Goal: Task Accomplishment & Management: Manage account settings

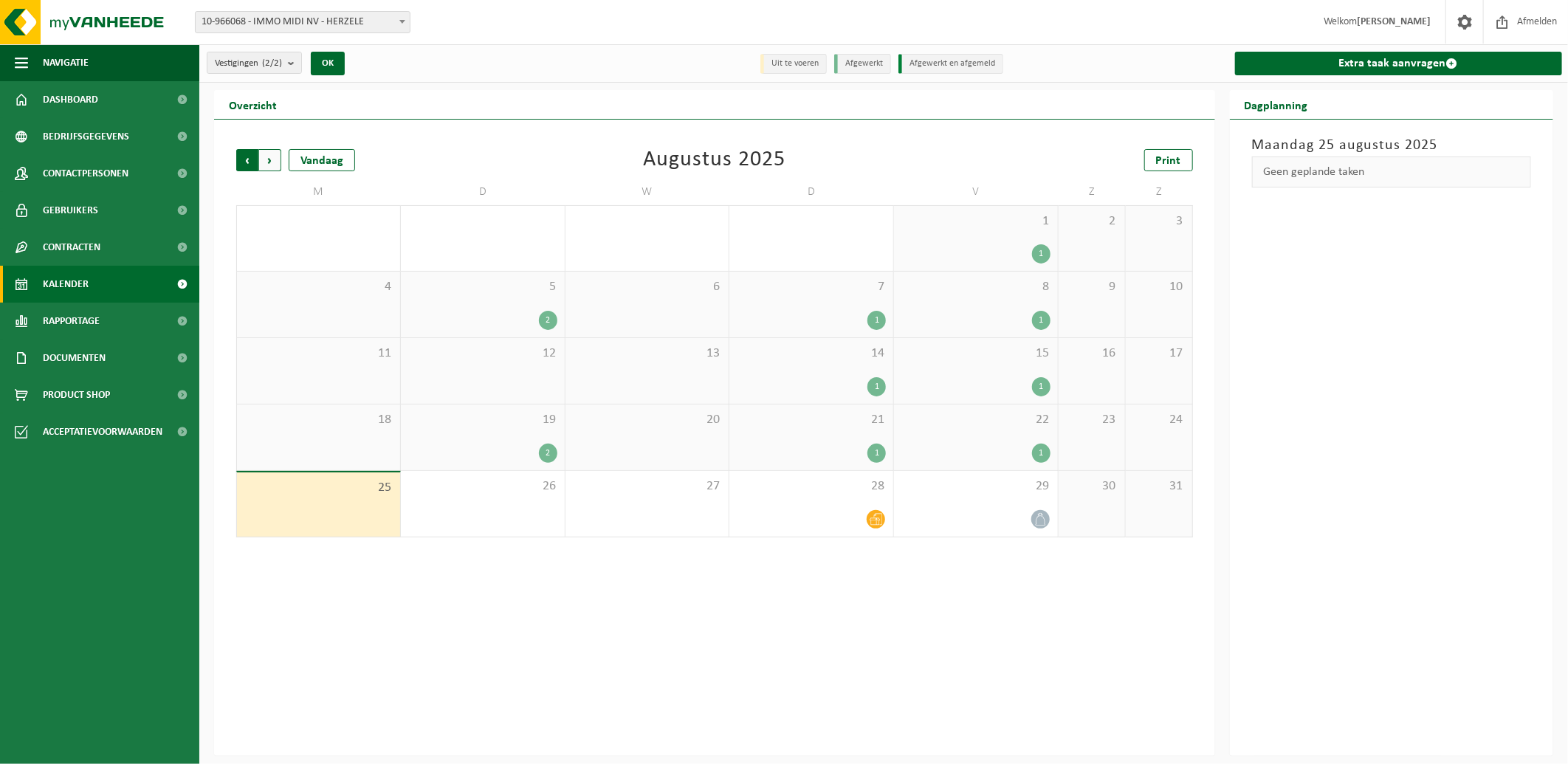
click at [270, 156] on span "Volgende" at bounding box center [270, 160] width 22 height 22
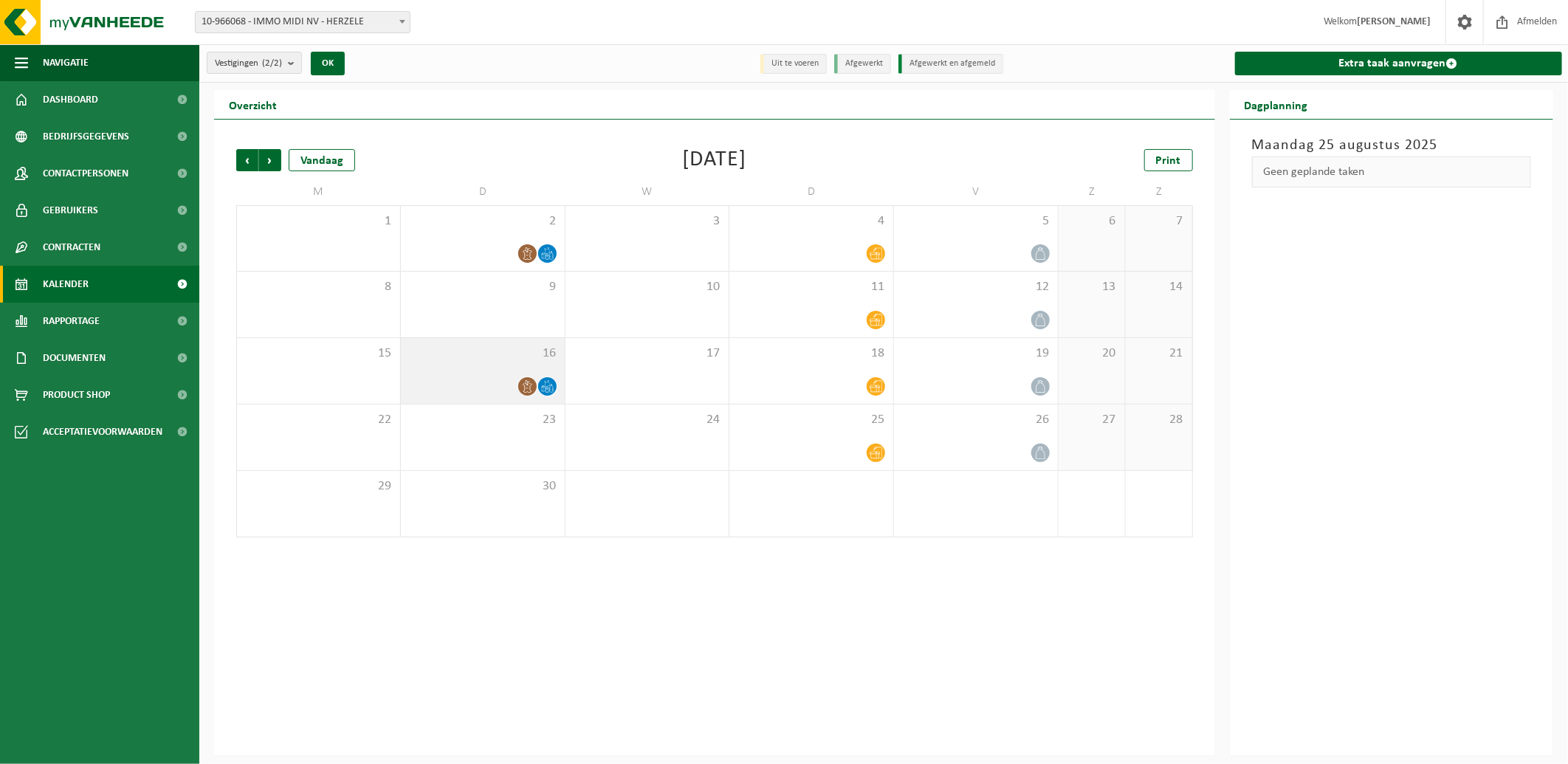
click at [529, 382] on icon at bounding box center [527, 386] width 13 height 13
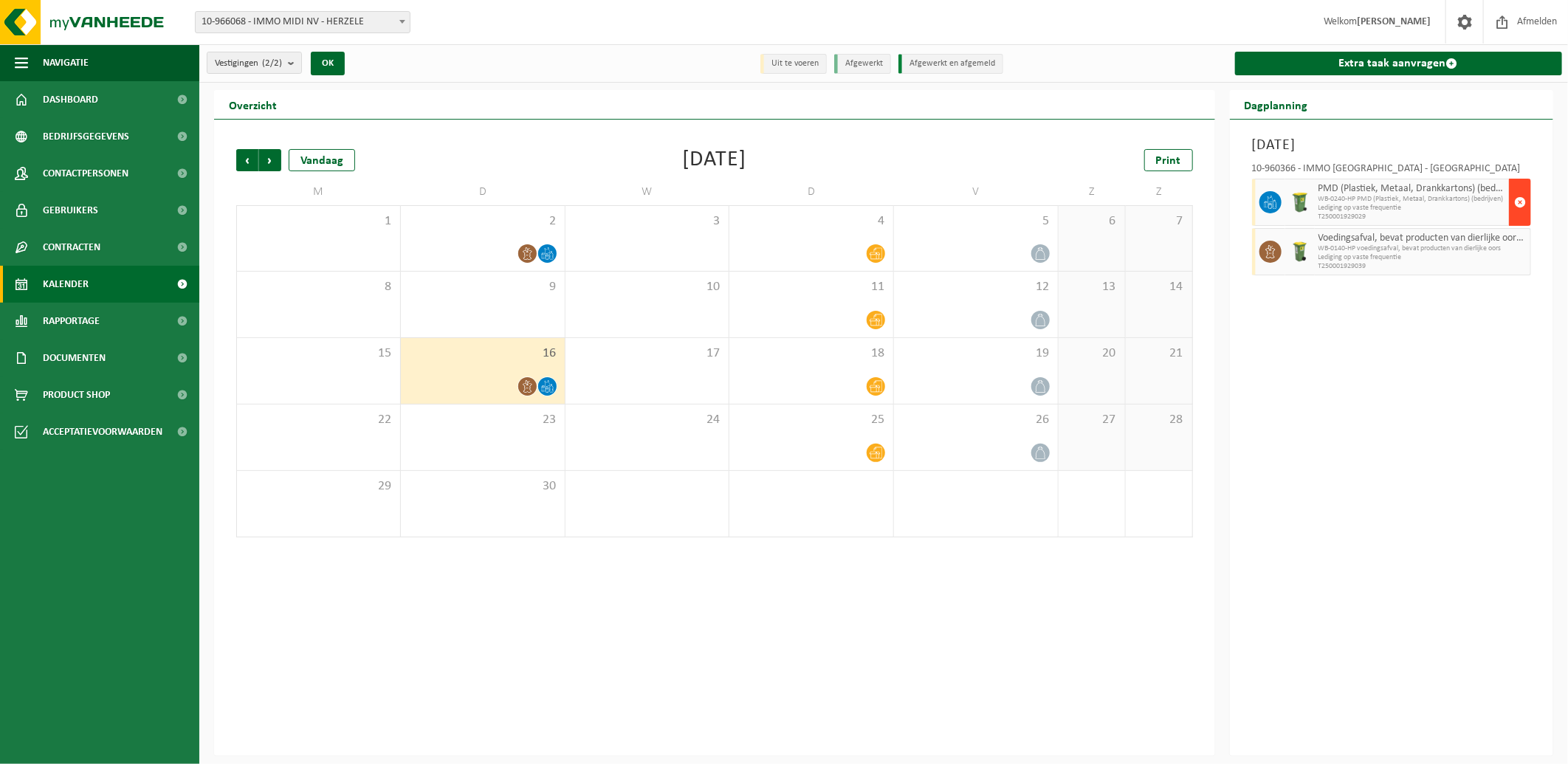
click at [1520, 200] on span "button" at bounding box center [1520, 202] width 12 height 30
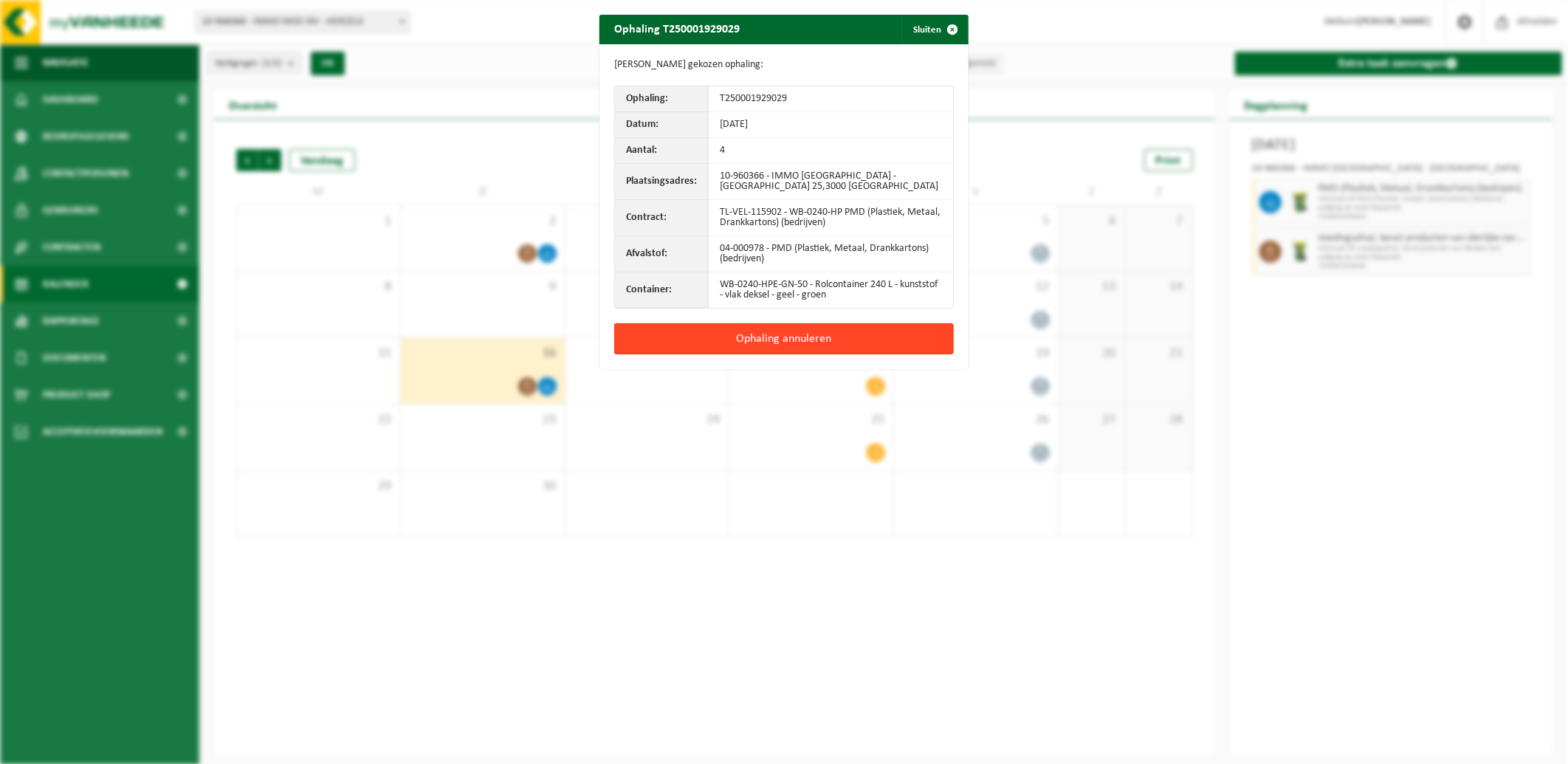
click at [781, 336] on button "Ophaling annuleren" at bounding box center [784, 339] width 340 height 31
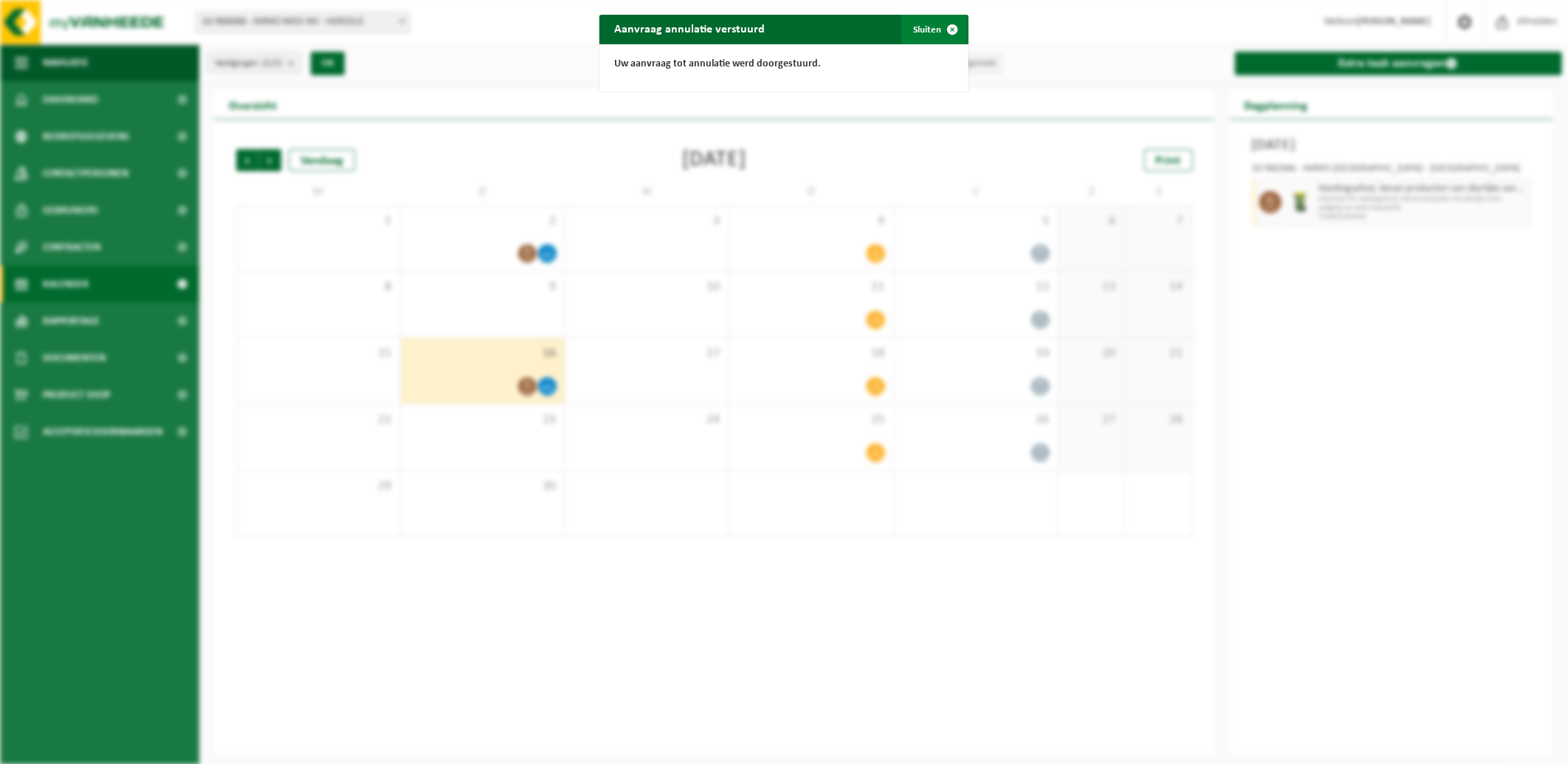
click at [940, 30] on span "button" at bounding box center [952, 30] width 30 height 30
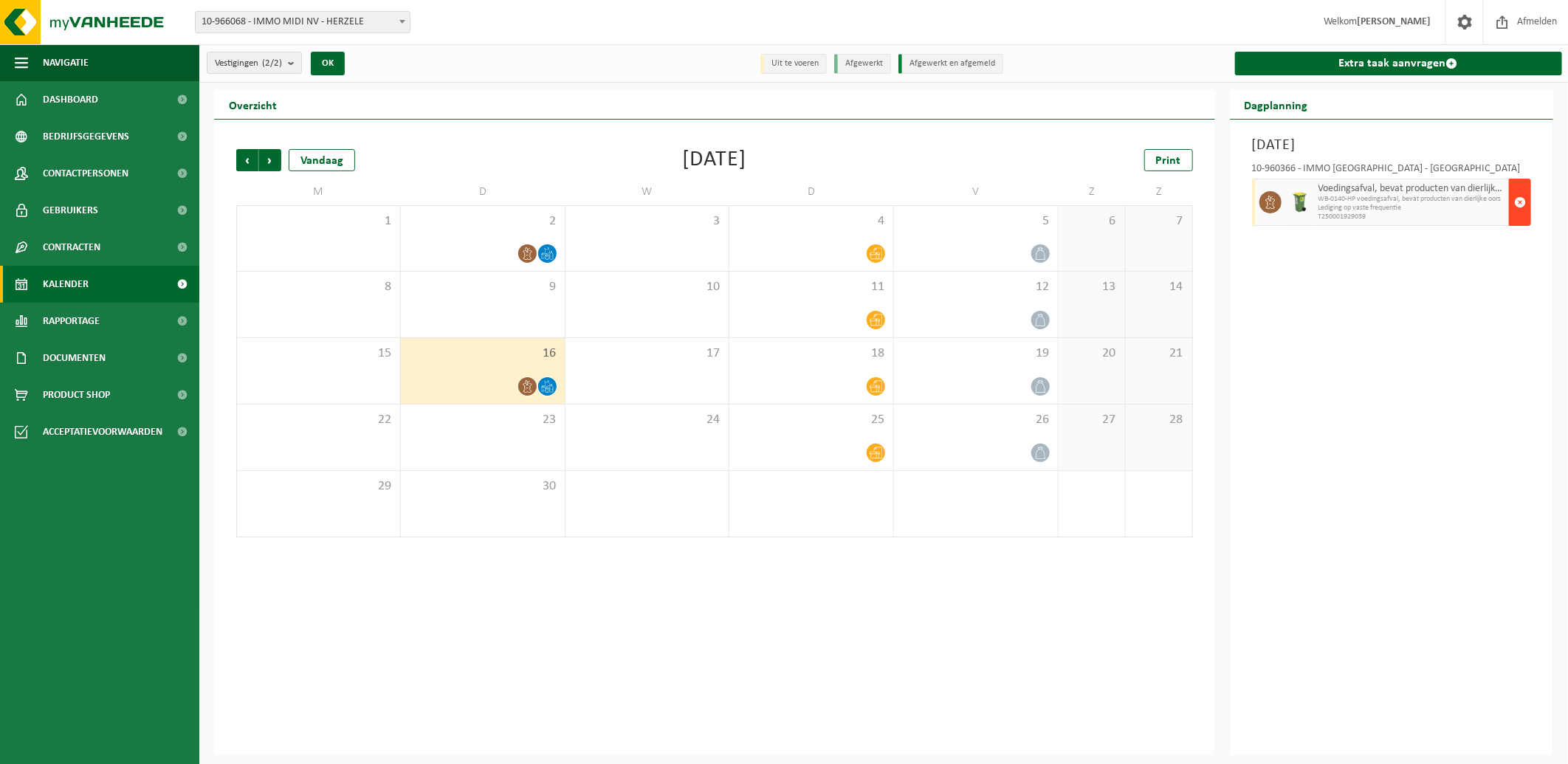
click at [1521, 201] on span "button" at bounding box center [1520, 202] width 12 height 30
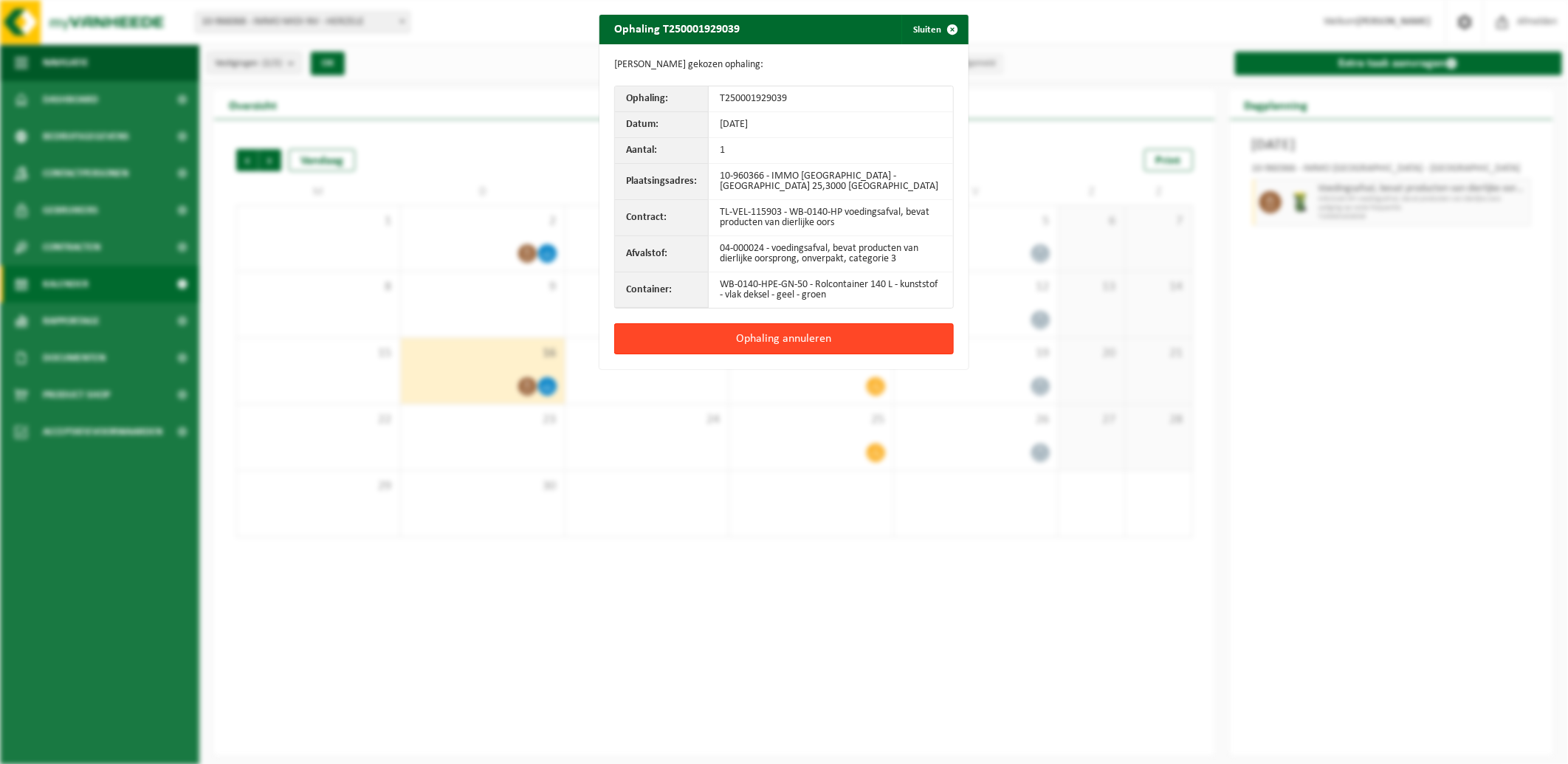
click at [807, 336] on button "Ophaling annuleren" at bounding box center [784, 339] width 340 height 31
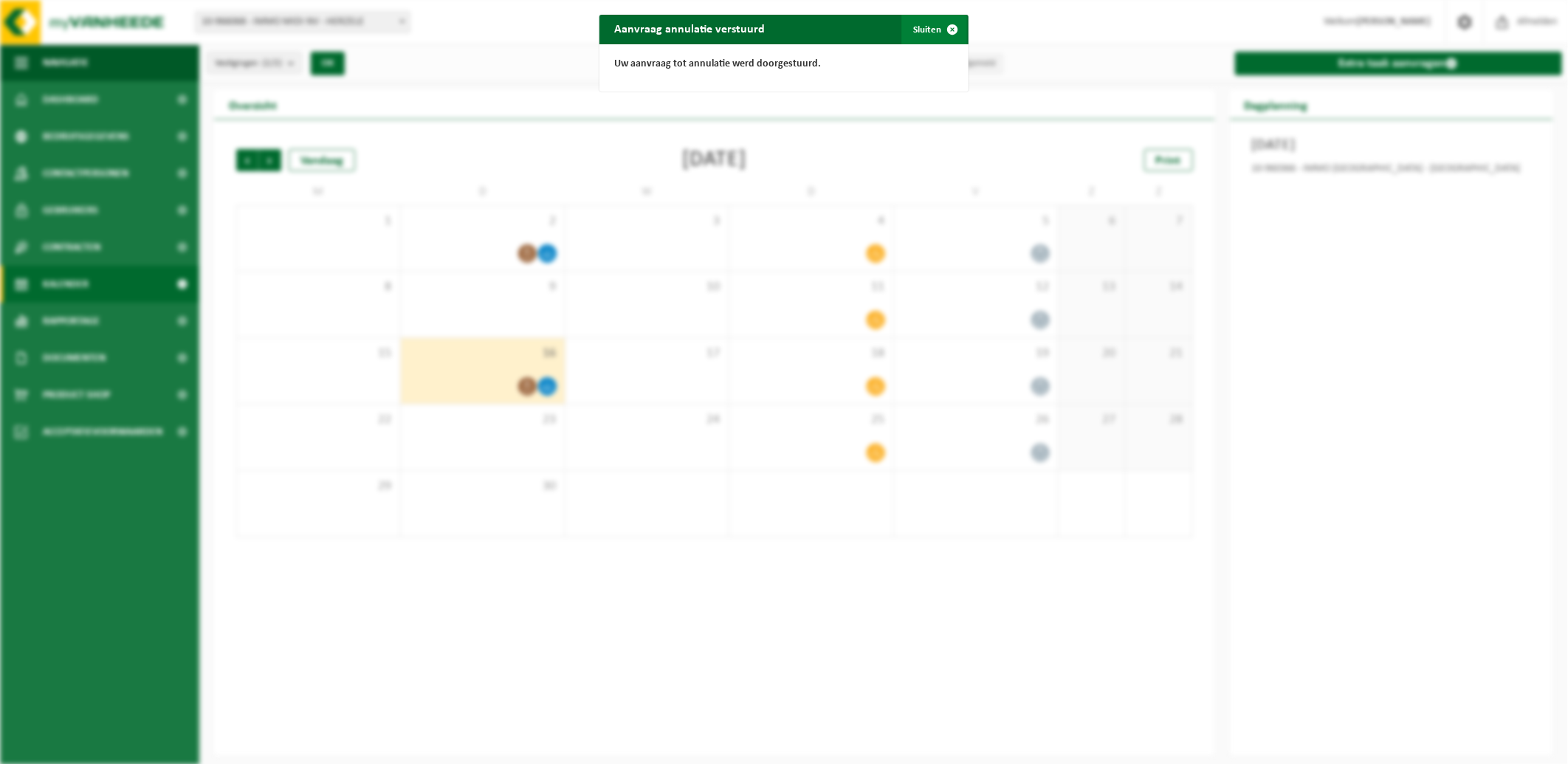
click at [937, 32] on span "button" at bounding box center [952, 30] width 30 height 30
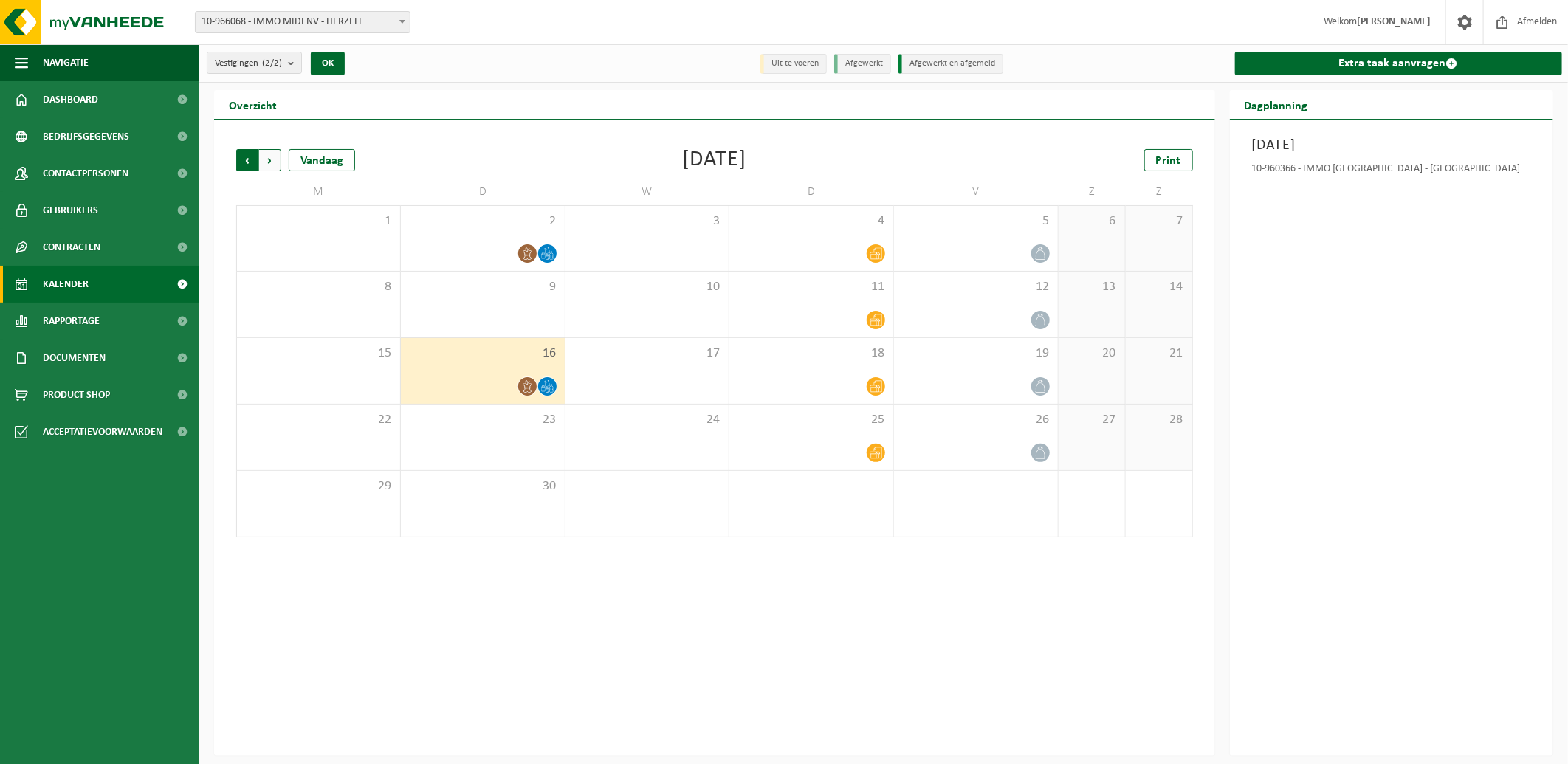
click at [270, 157] on span "Volgende" at bounding box center [270, 160] width 22 height 22
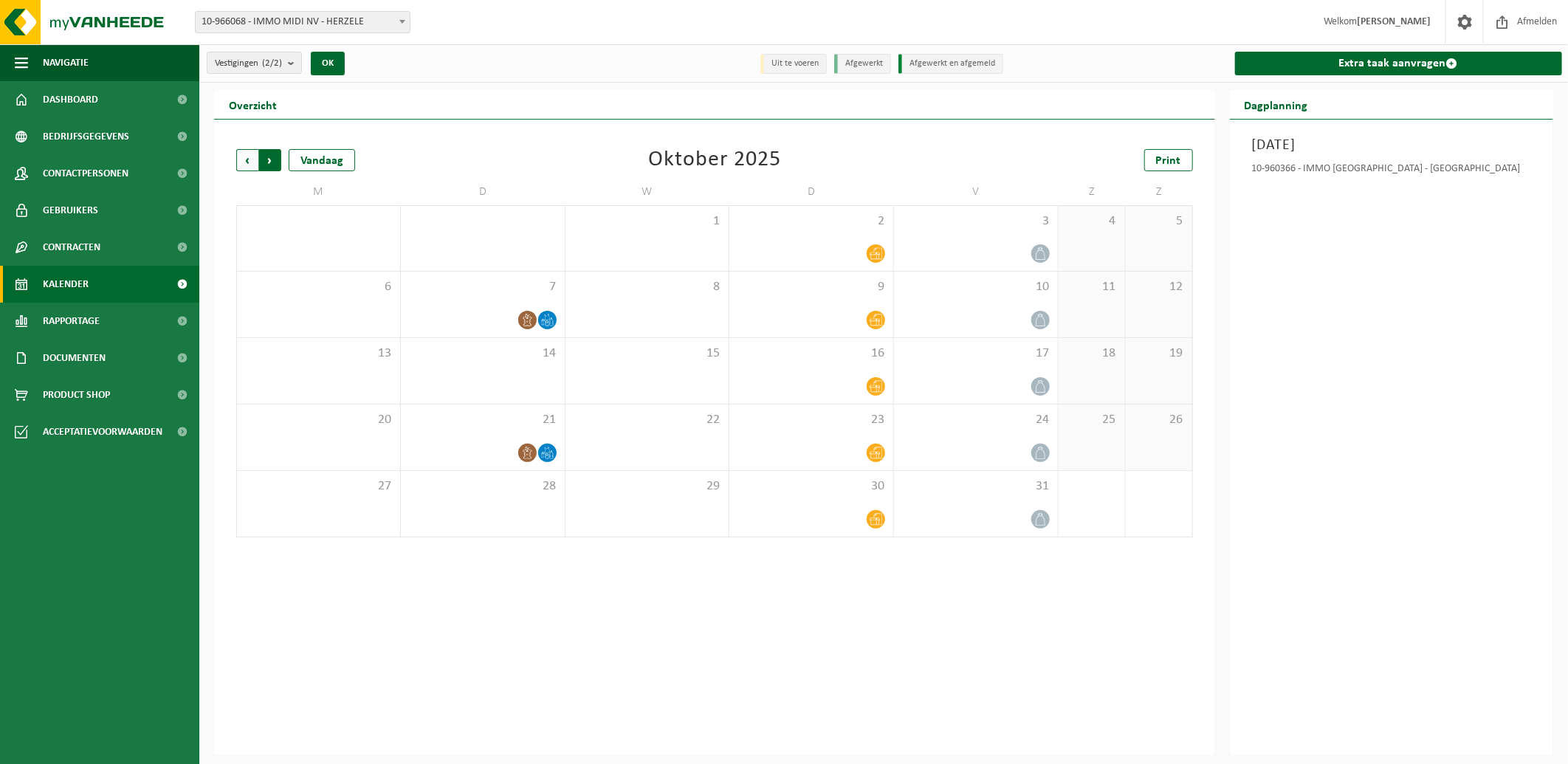
click at [248, 159] on span "Vorige" at bounding box center [247, 160] width 22 height 22
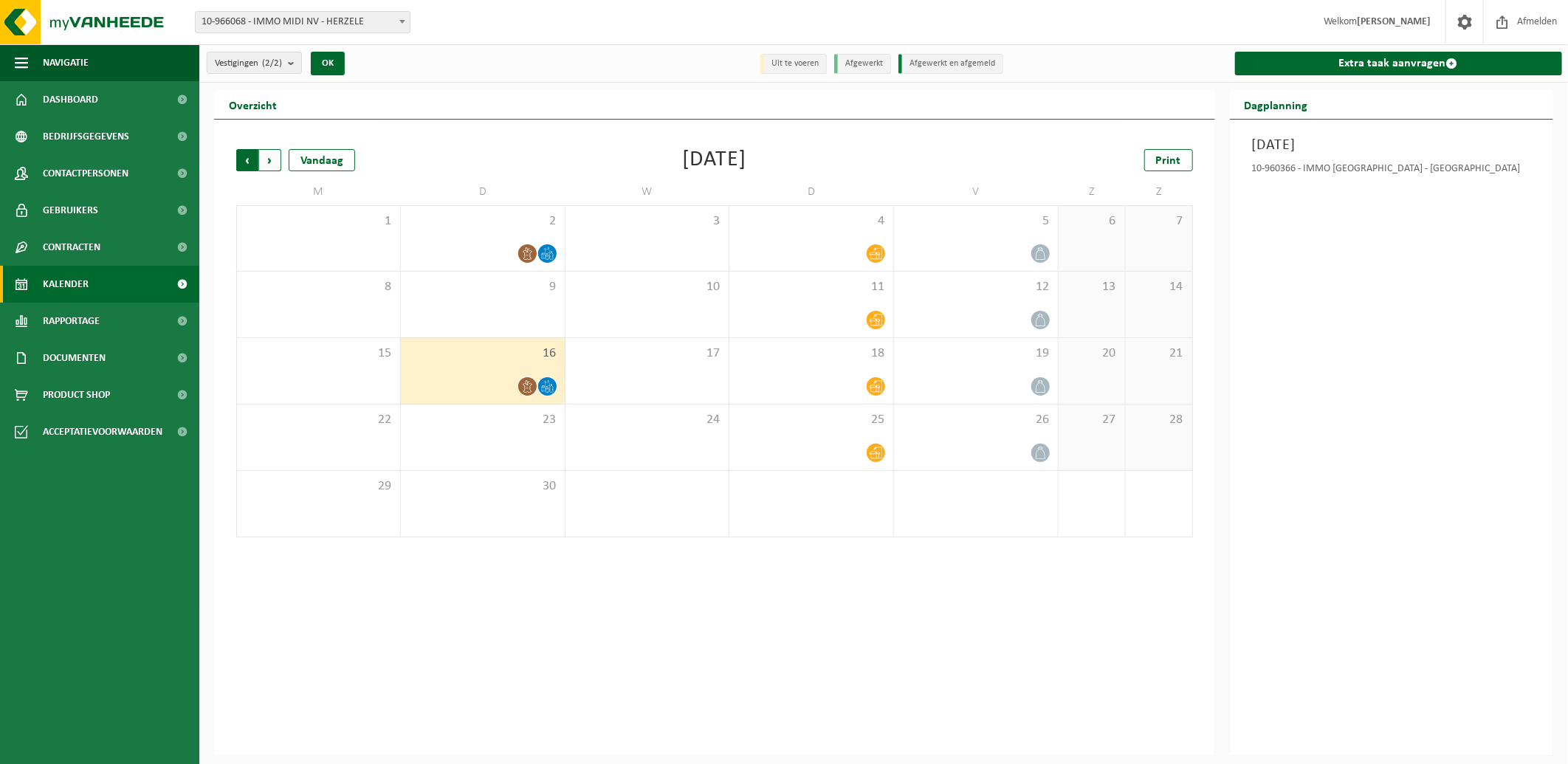
click at [270, 158] on span "Volgende" at bounding box center [270, 160] width 22 height 22
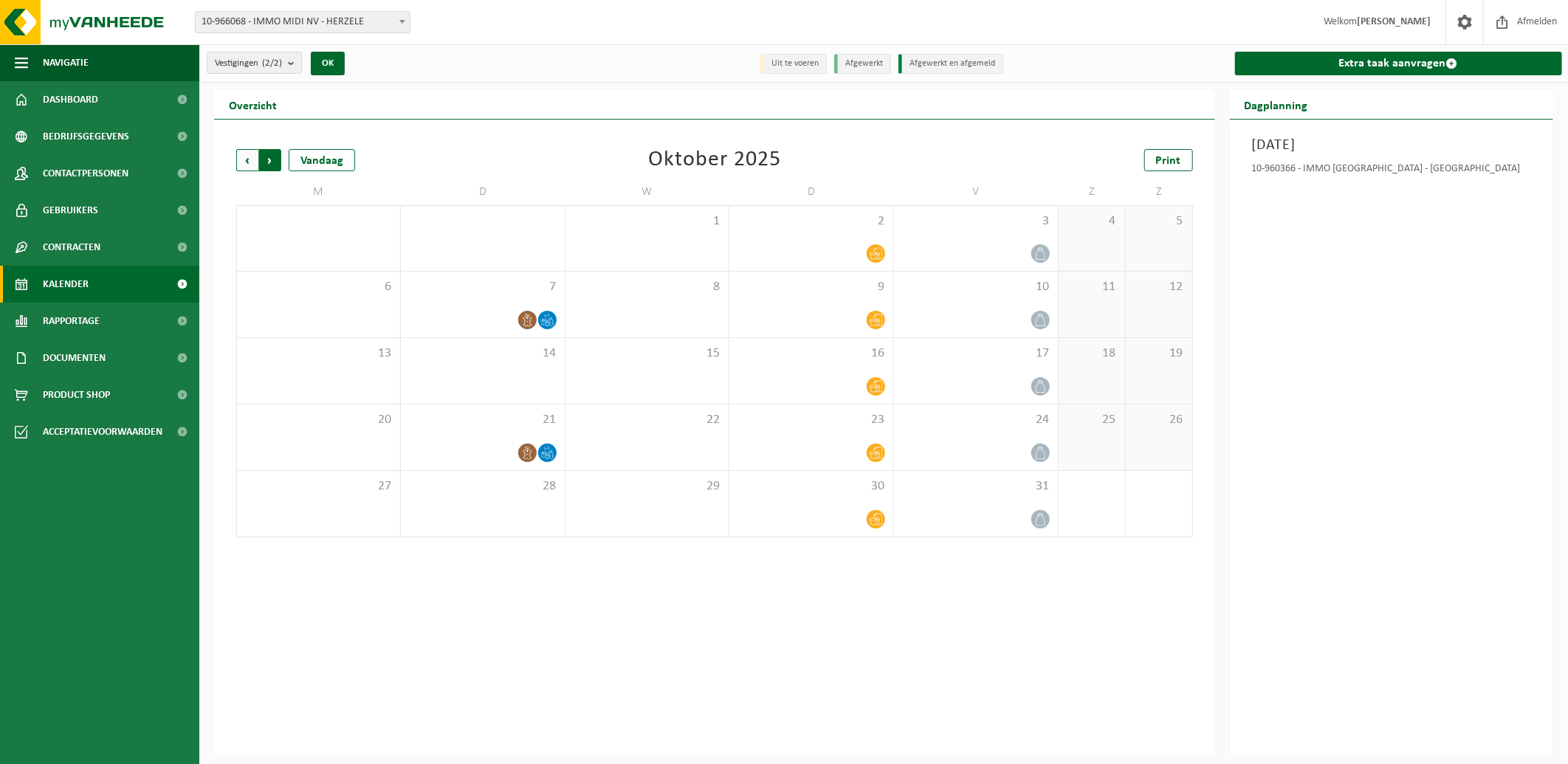
click at [244, 160] on span "Vorige" at bounding box center [247, 160] width 22 height 22
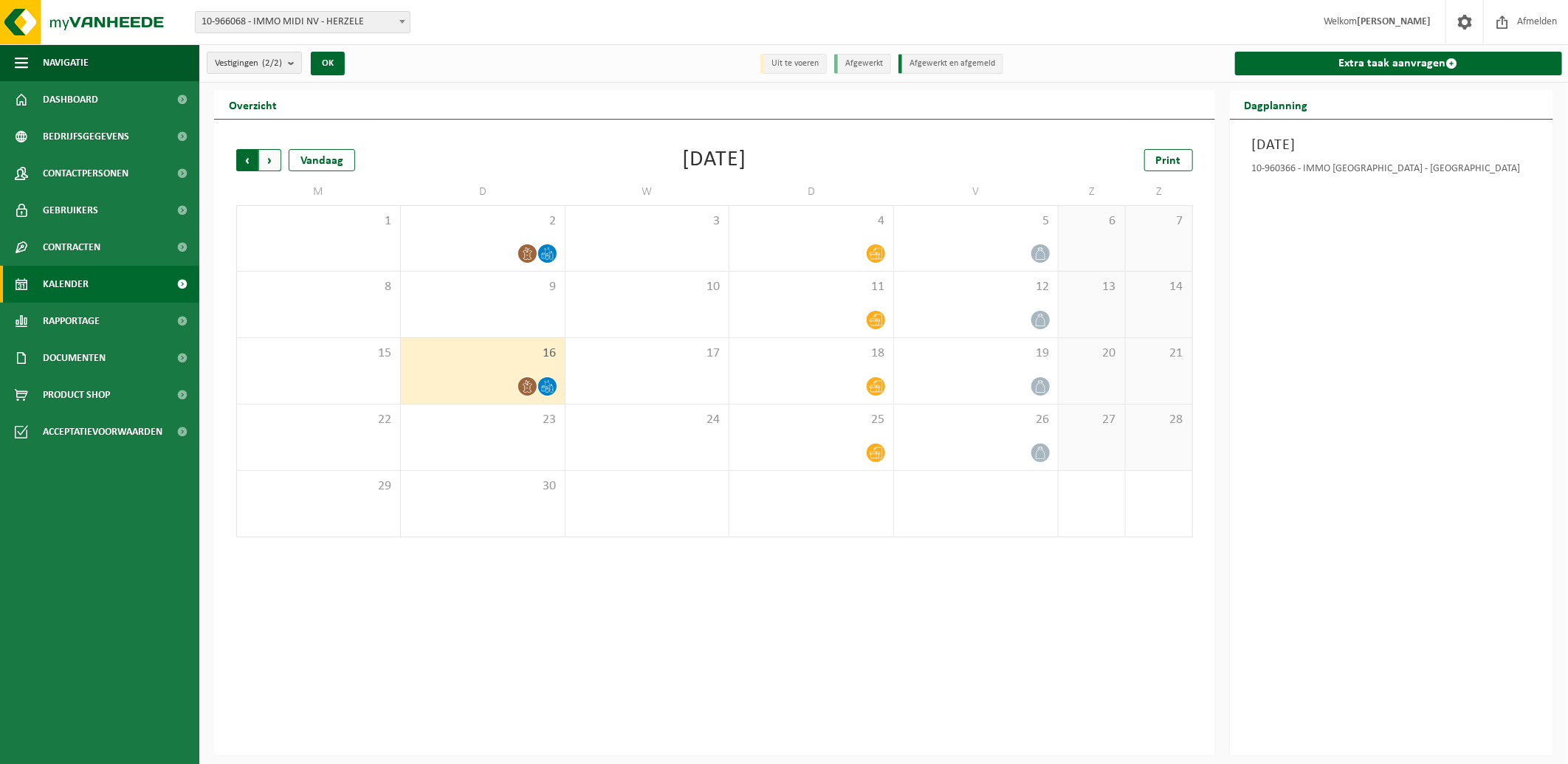
click at [267, 159] on span "Volgende" at bounding box center [270, 160] width 22 height 22
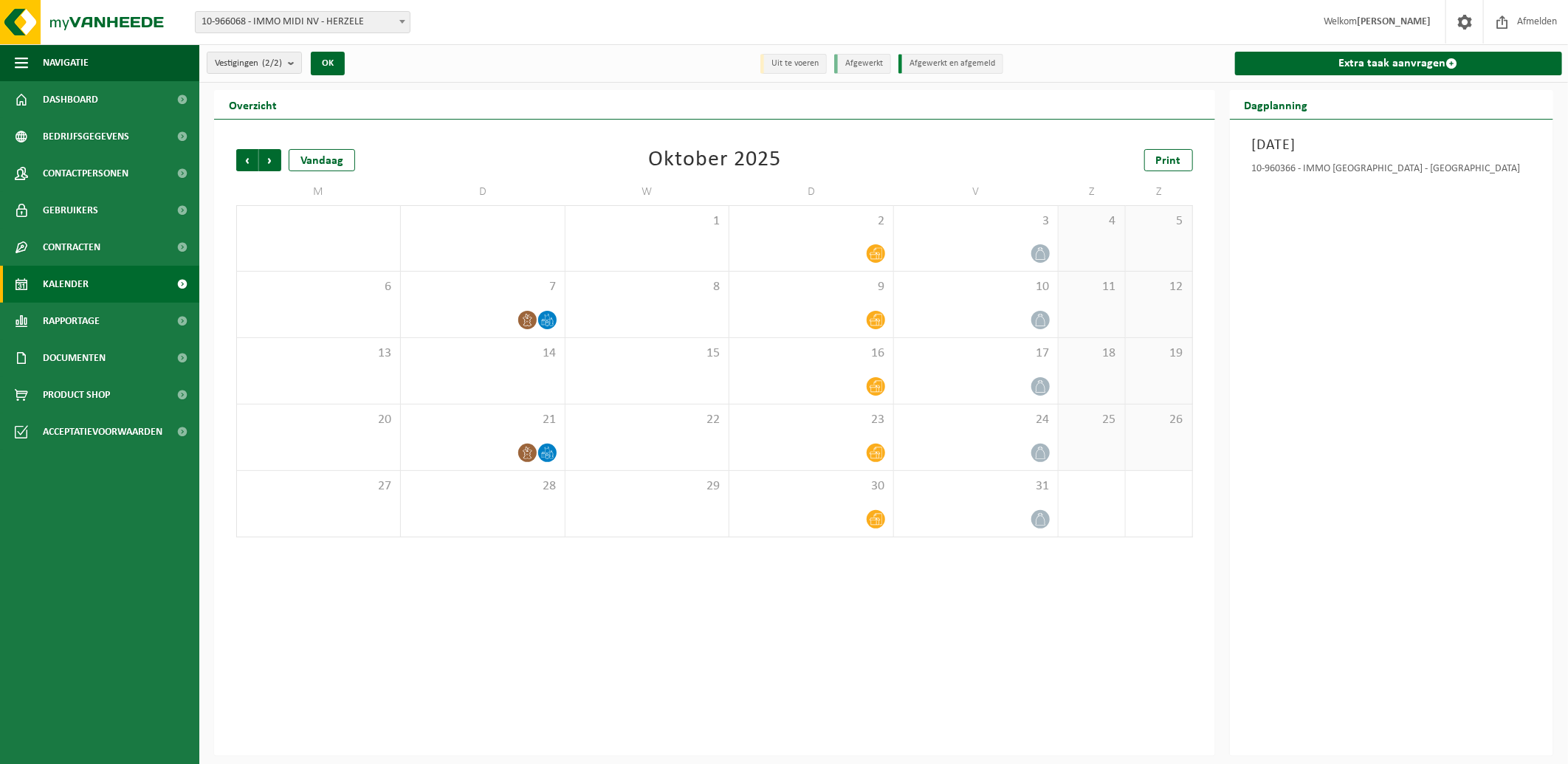
click at [267, 159] on span "Volgende" at bounding box center [270, 160] width 22 height 22
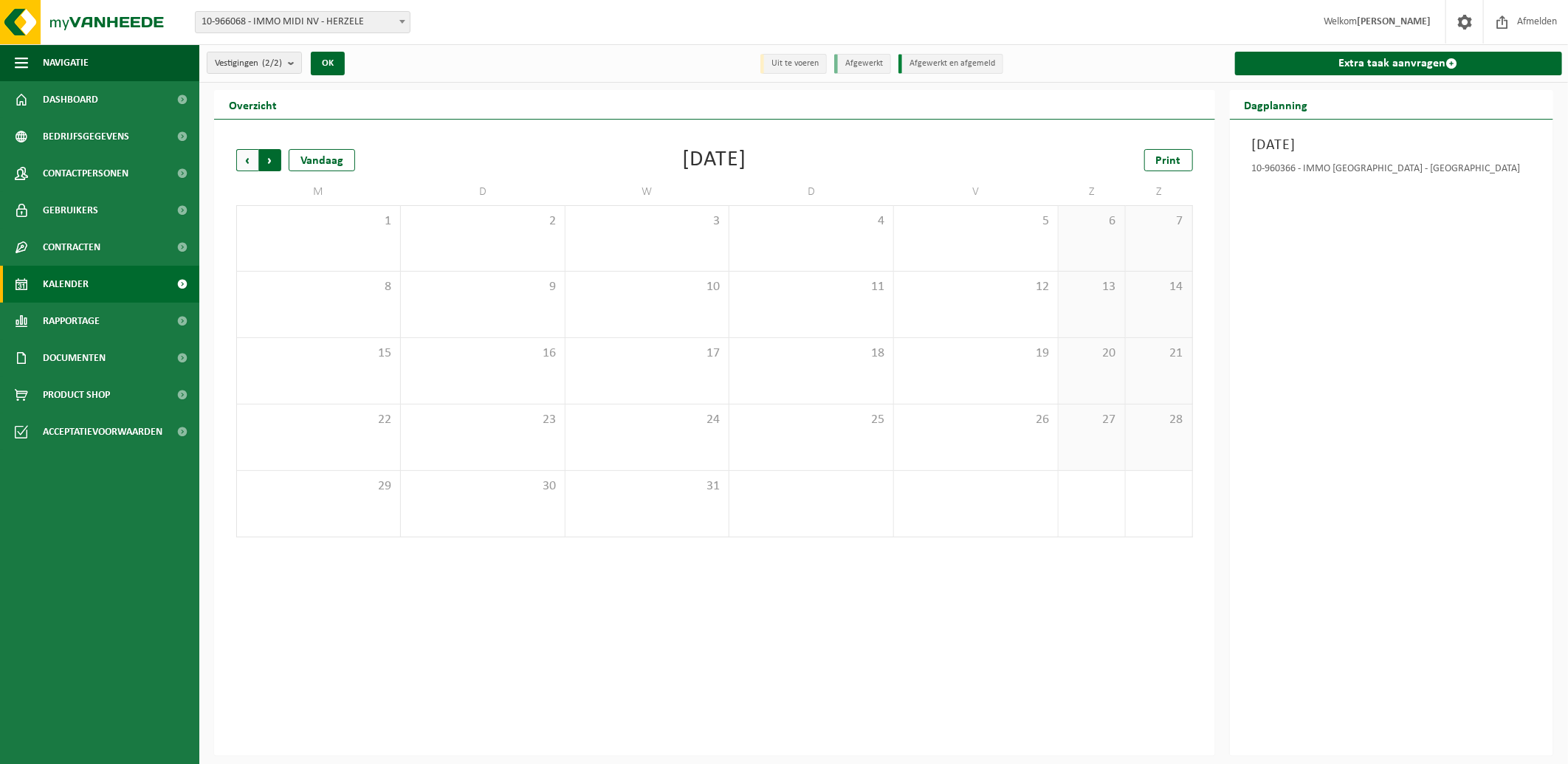
click at [249, 161] on span "Vorige" at bounding box center [247, 160] width 22 height 22
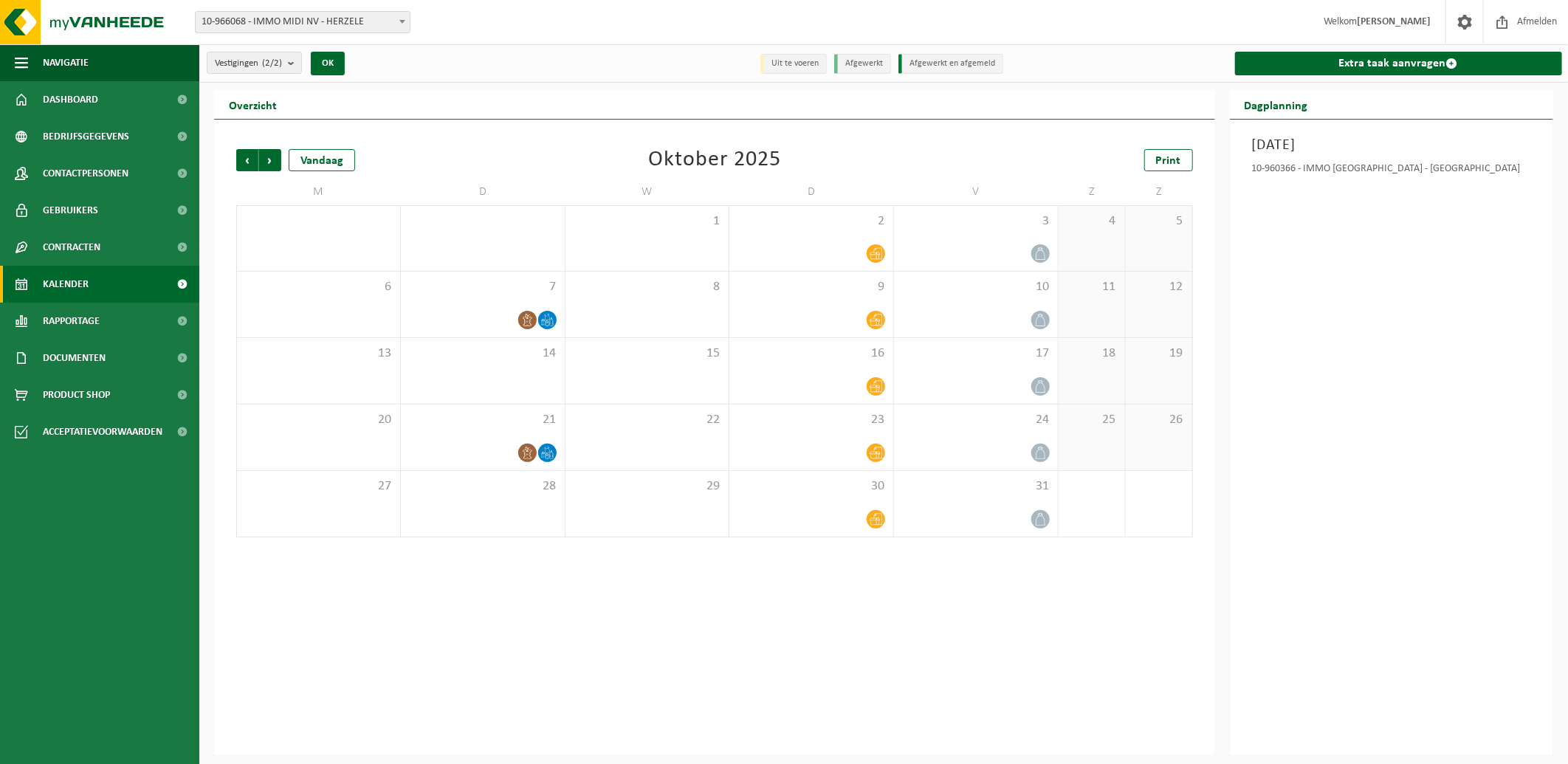
click at [249, 161] on span "Vorige" at bounding box center [247, 160] width 22 height 22
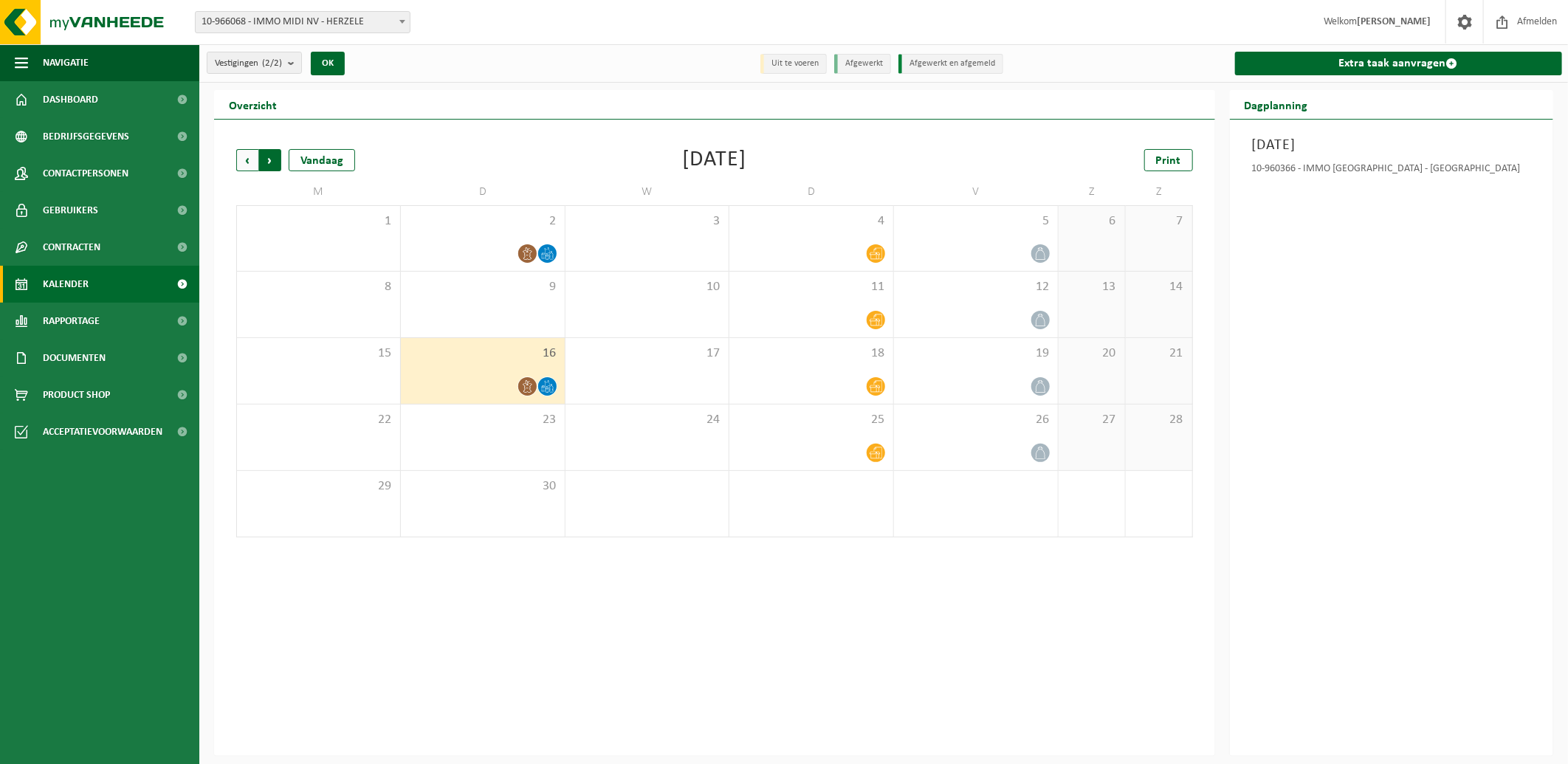
click at [248, 160] on span "Vorige" at bounding box center [247, 160] width 22 height 22
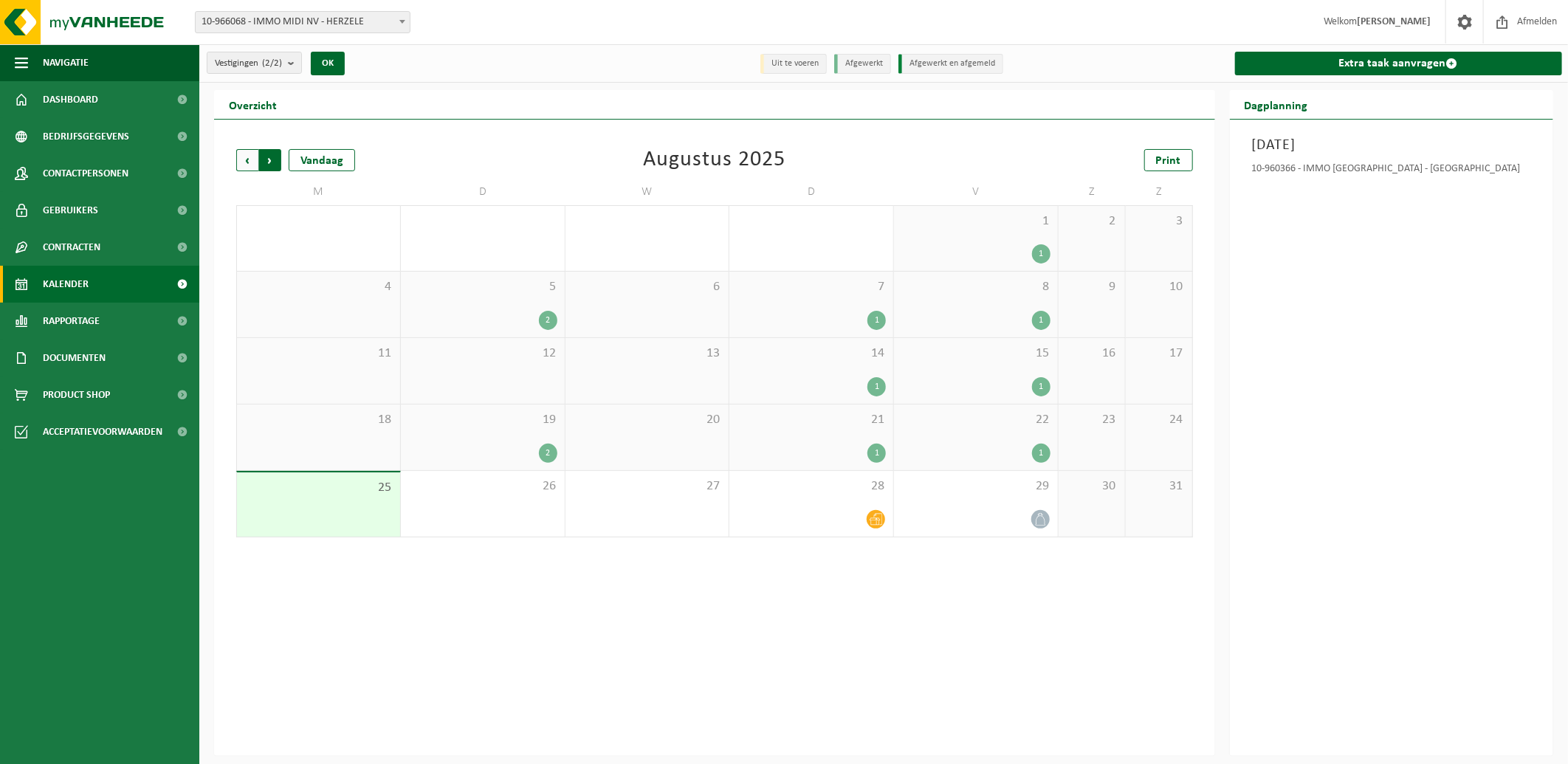
click at [248, 155] on span "Vorige" at bounding box center [247, 160] width 22 height 22
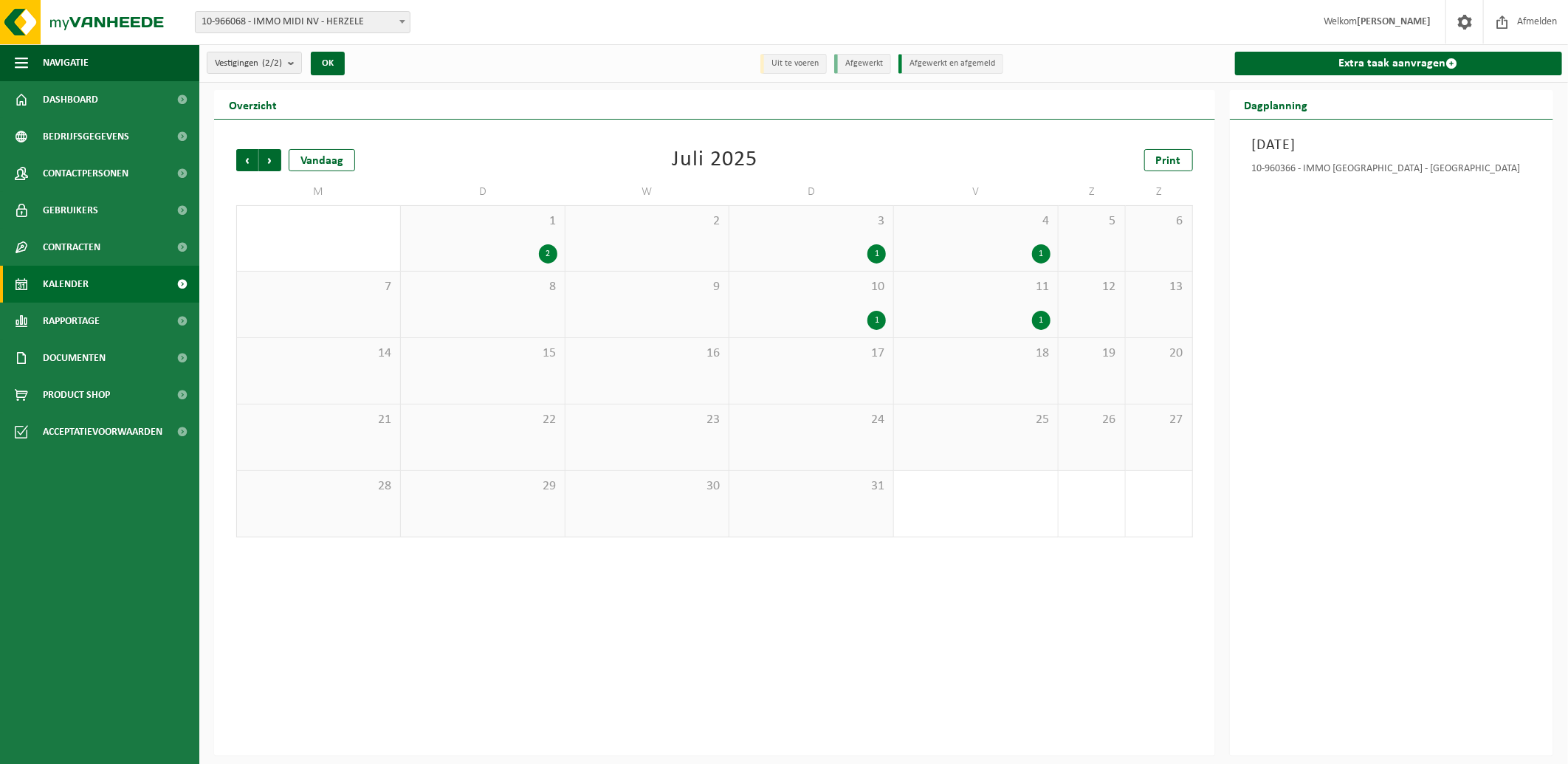
click at [248, 155] on span "Vorige" at bounding box center [247, 160] width 22 height 22
click at [273, 155] on span "Volgende" at bounding box center [270, 160] width 22 height 22
click at [273, 156] on span "Volgende" at bounding box center [270, 160] width 22 height 22
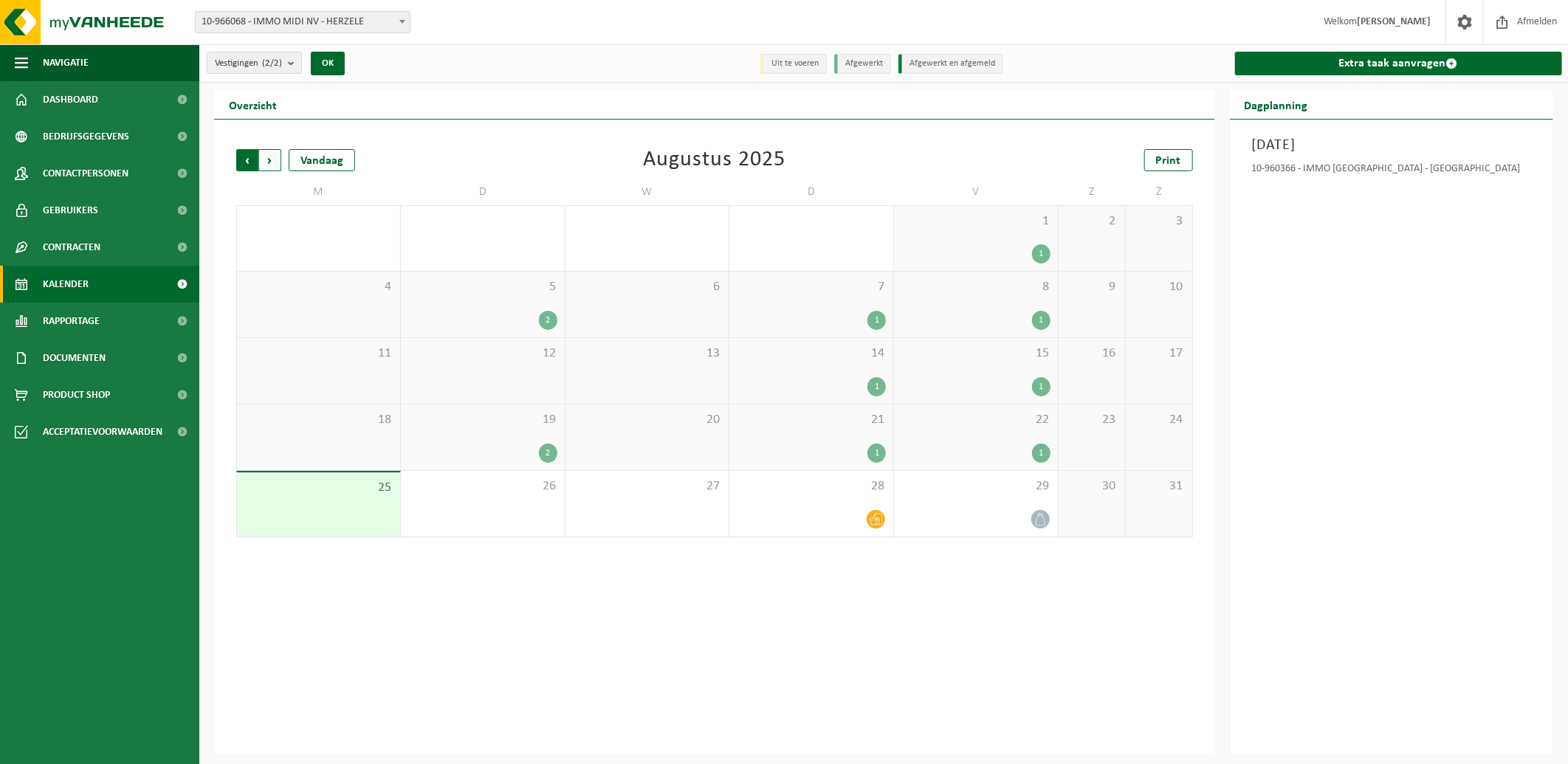
click at [273, 157] on span "Volgende" at bounding box center [270, 160] width 22 height 22
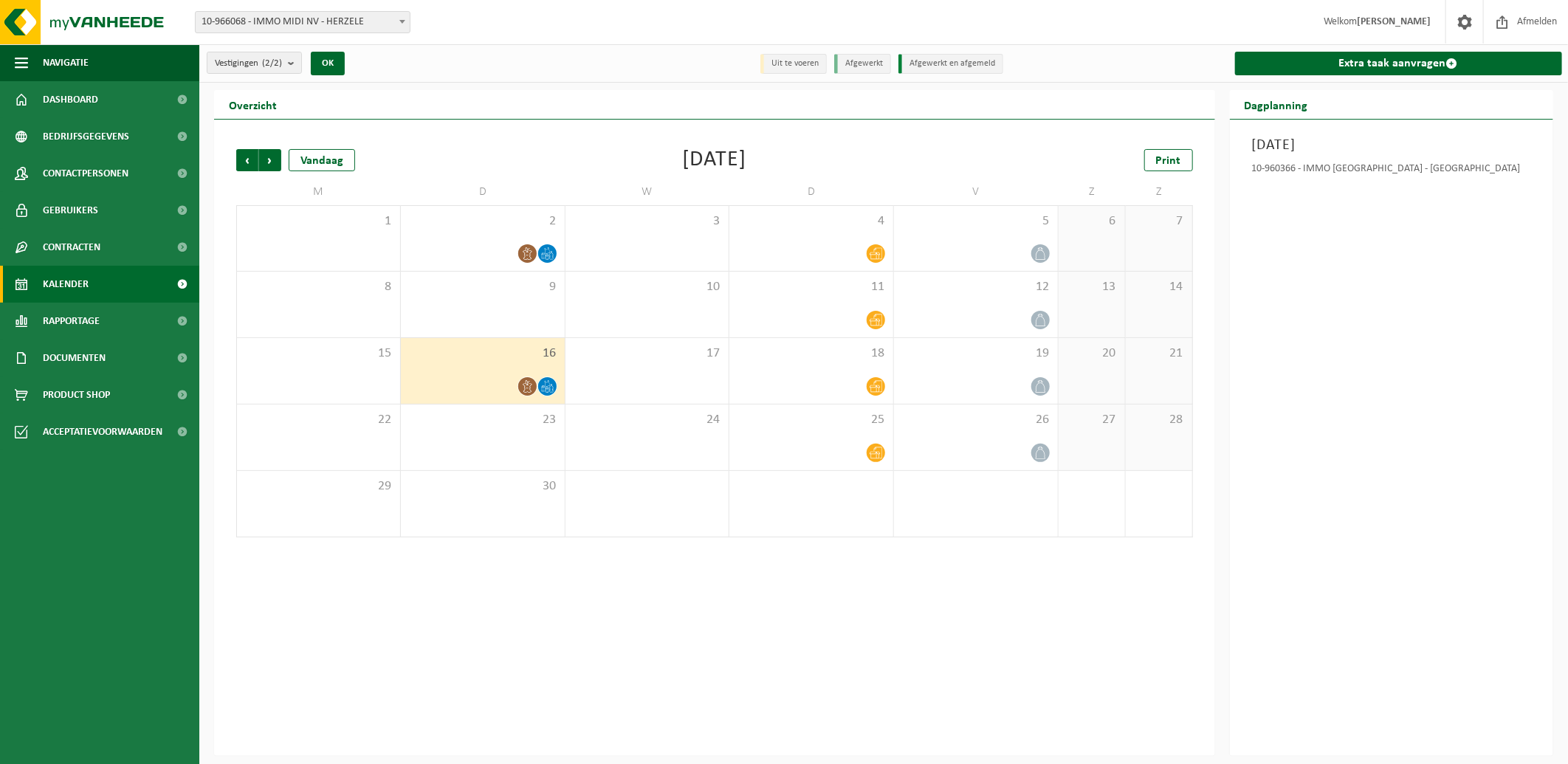
click at [441, 355] on span "16" at bounding box center [483, 354] width 149 height 16
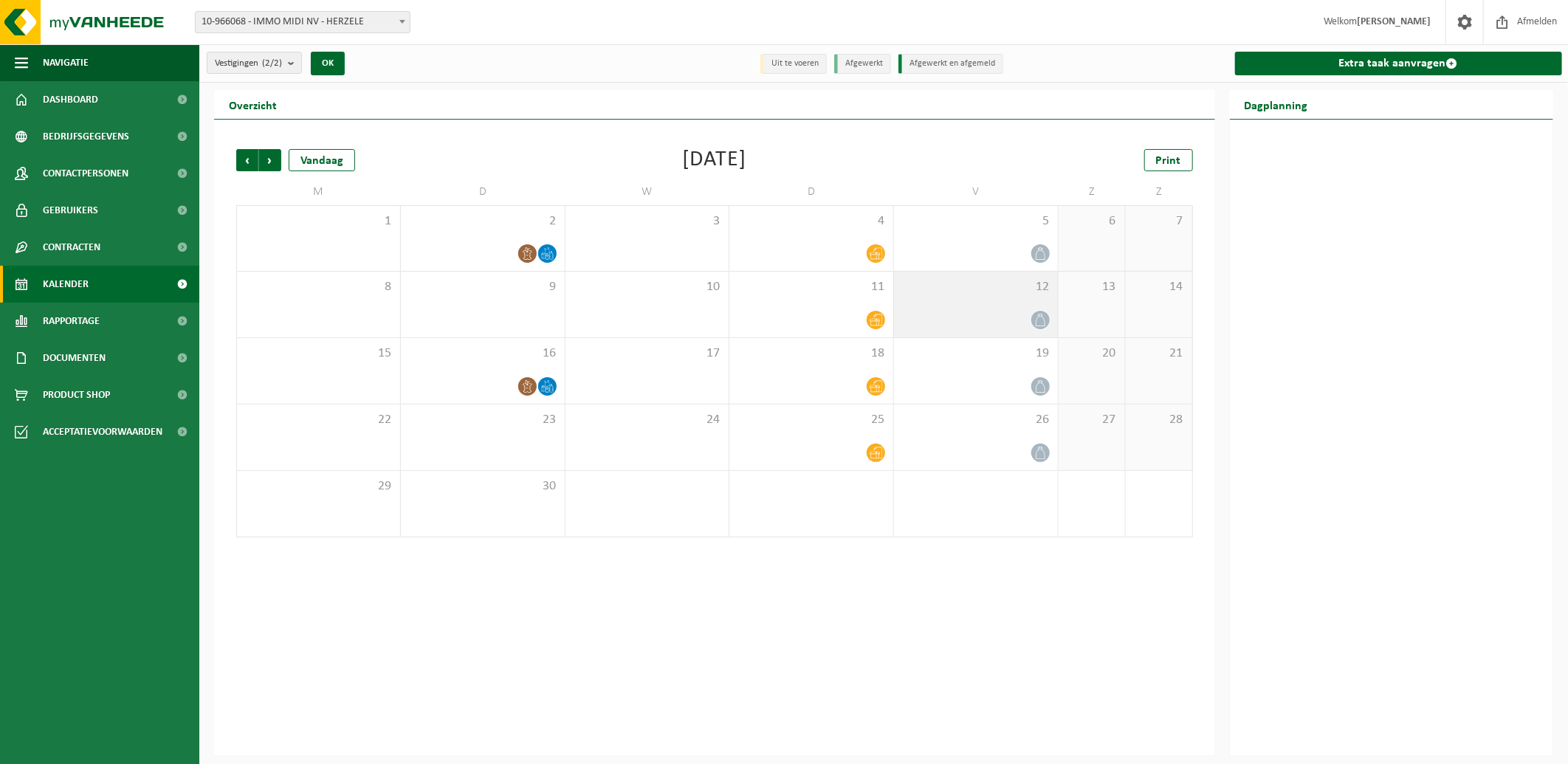
click at [1037, 319] on icon at bounding box center [1041, 320] width 13 height 13
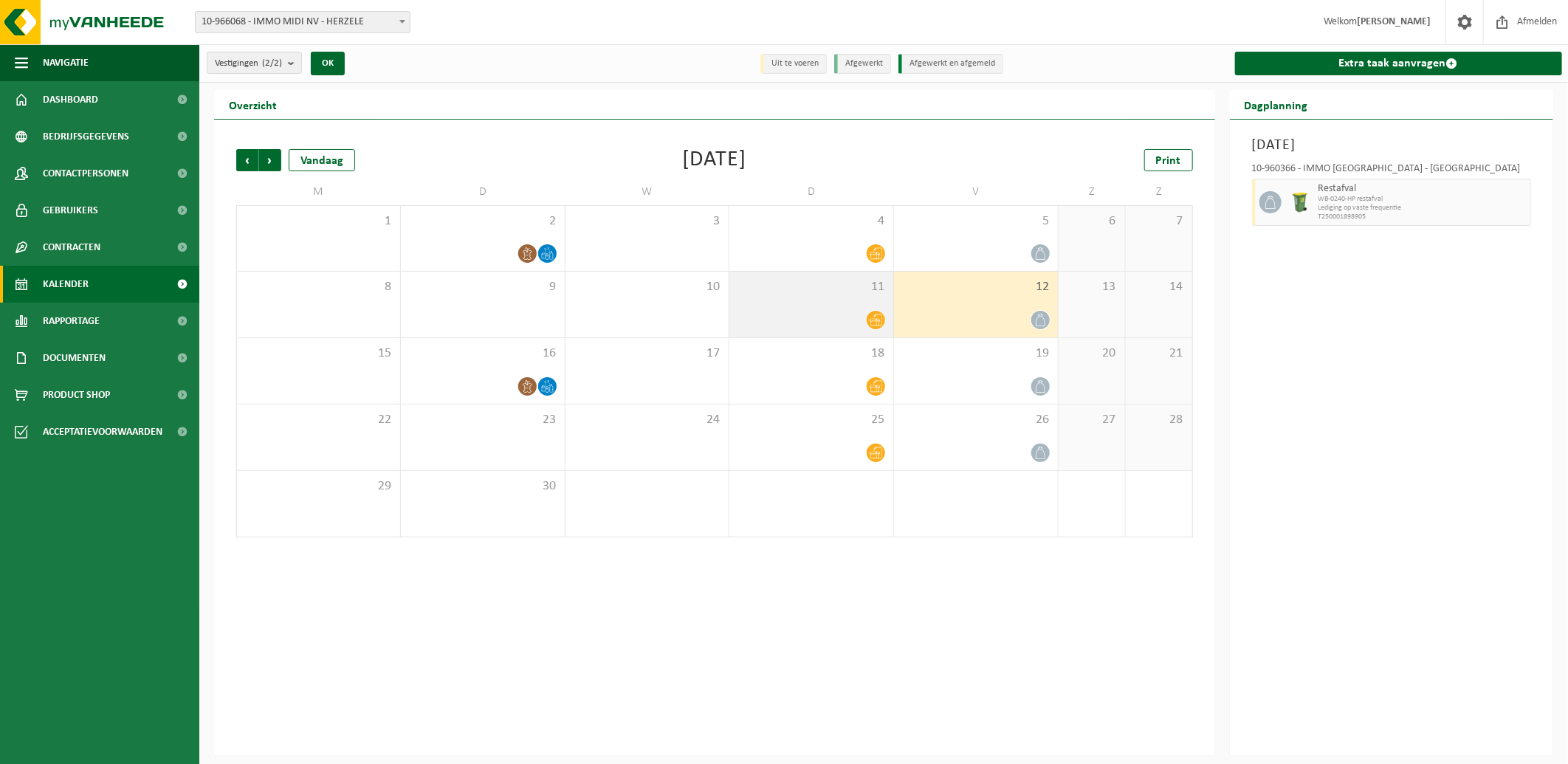
click at [875, 316] on icon at bounding box center [876, 320] width 13 height 13
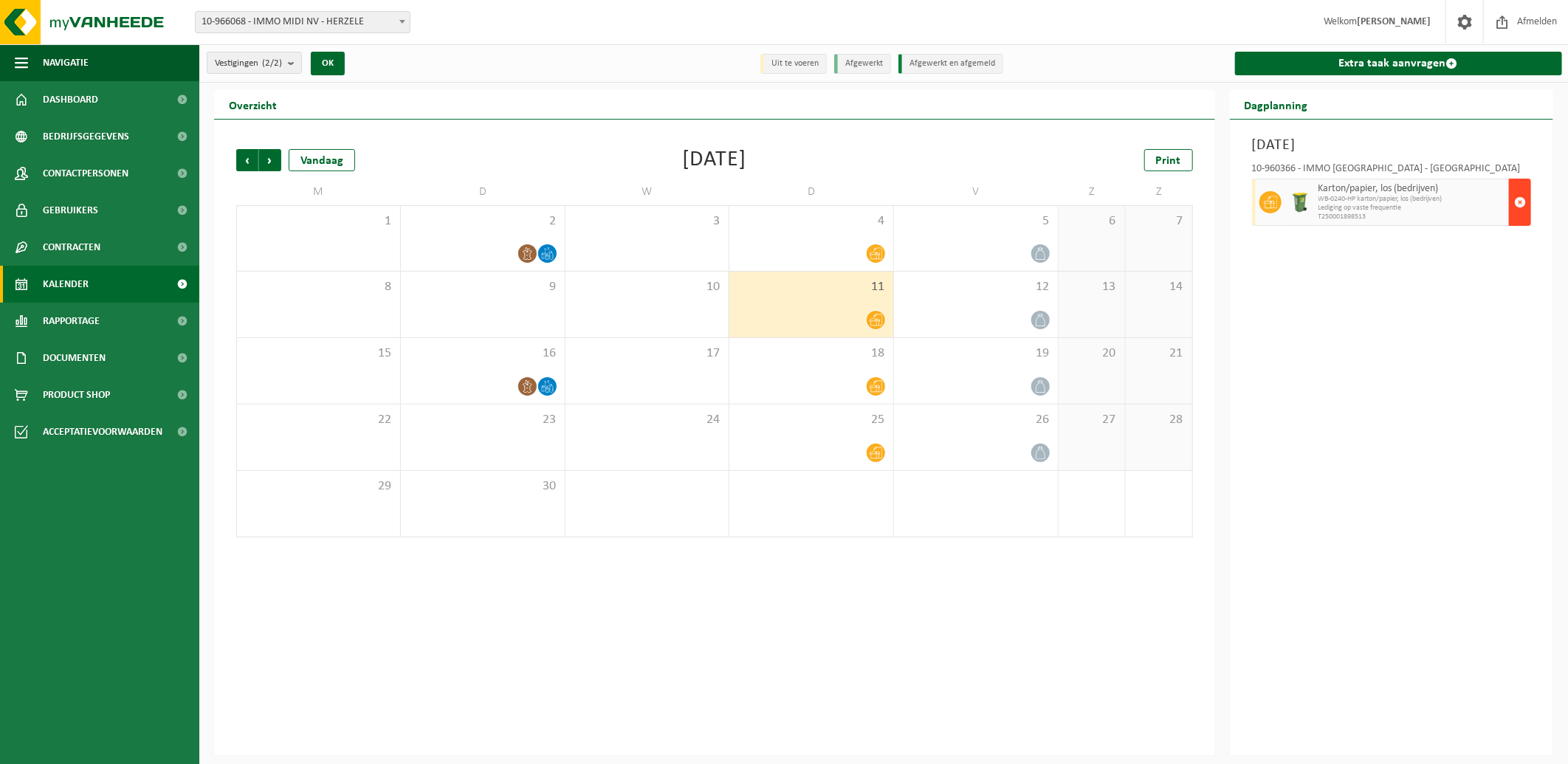
click at [1517, 203] on span "button" at bounding box center [1520, 202] width 12 height 30
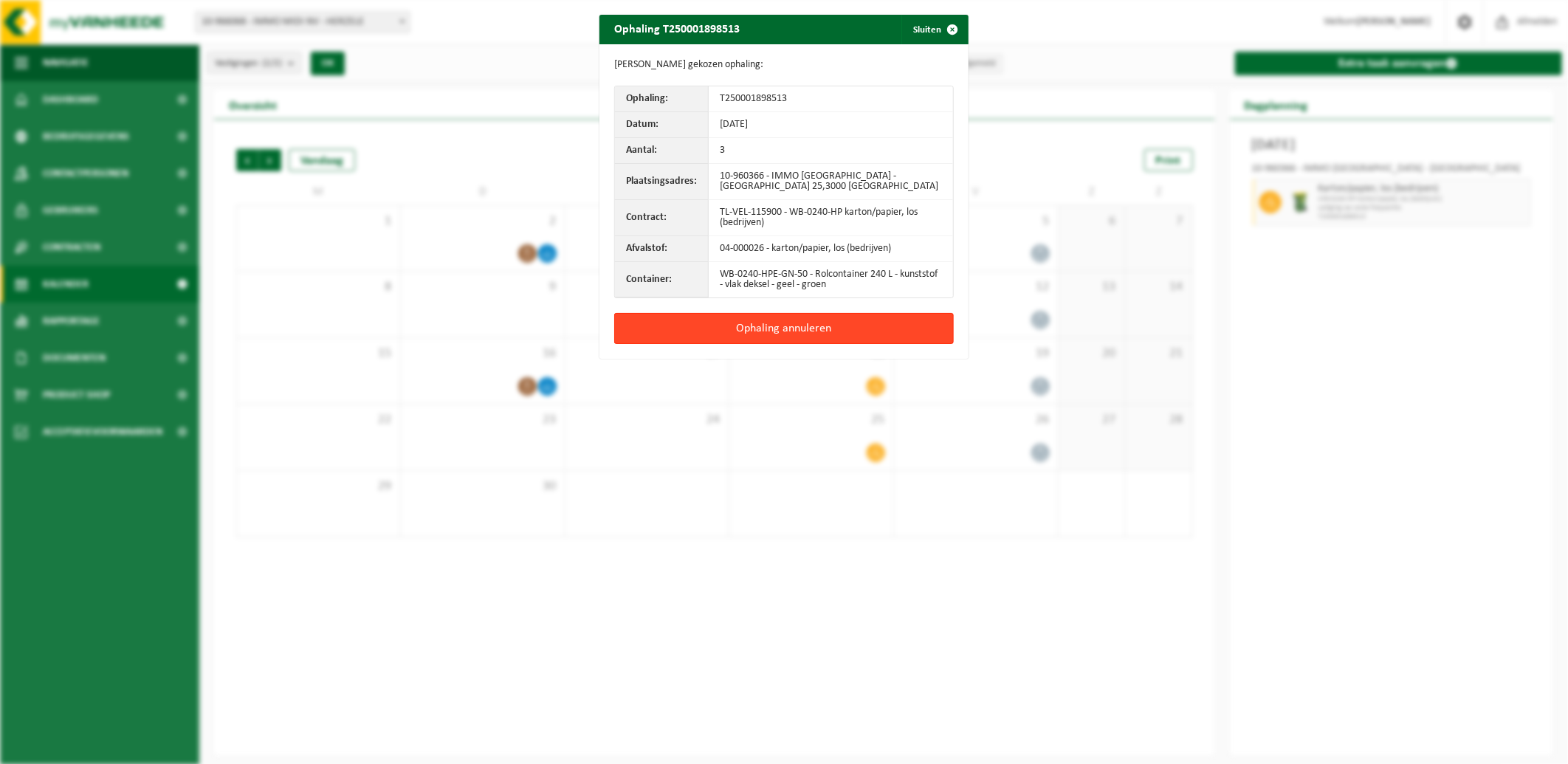
click at [756, 326] on button "Ophaling annuleren" at bounding box center [784, 328] width 340 height 31
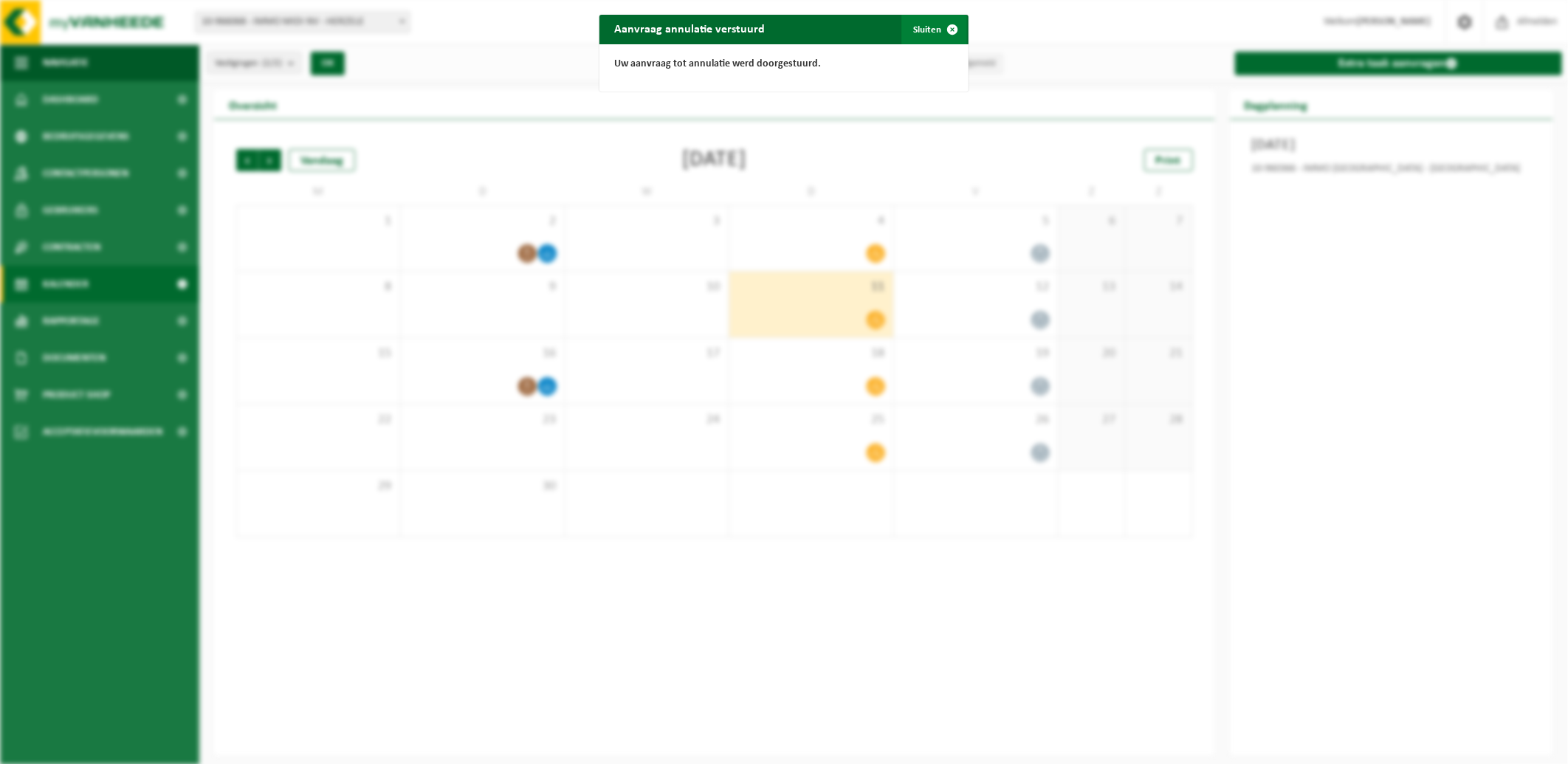
click at [937, 28] on span "button" at bounding box center [952, 30] width 30 height 30
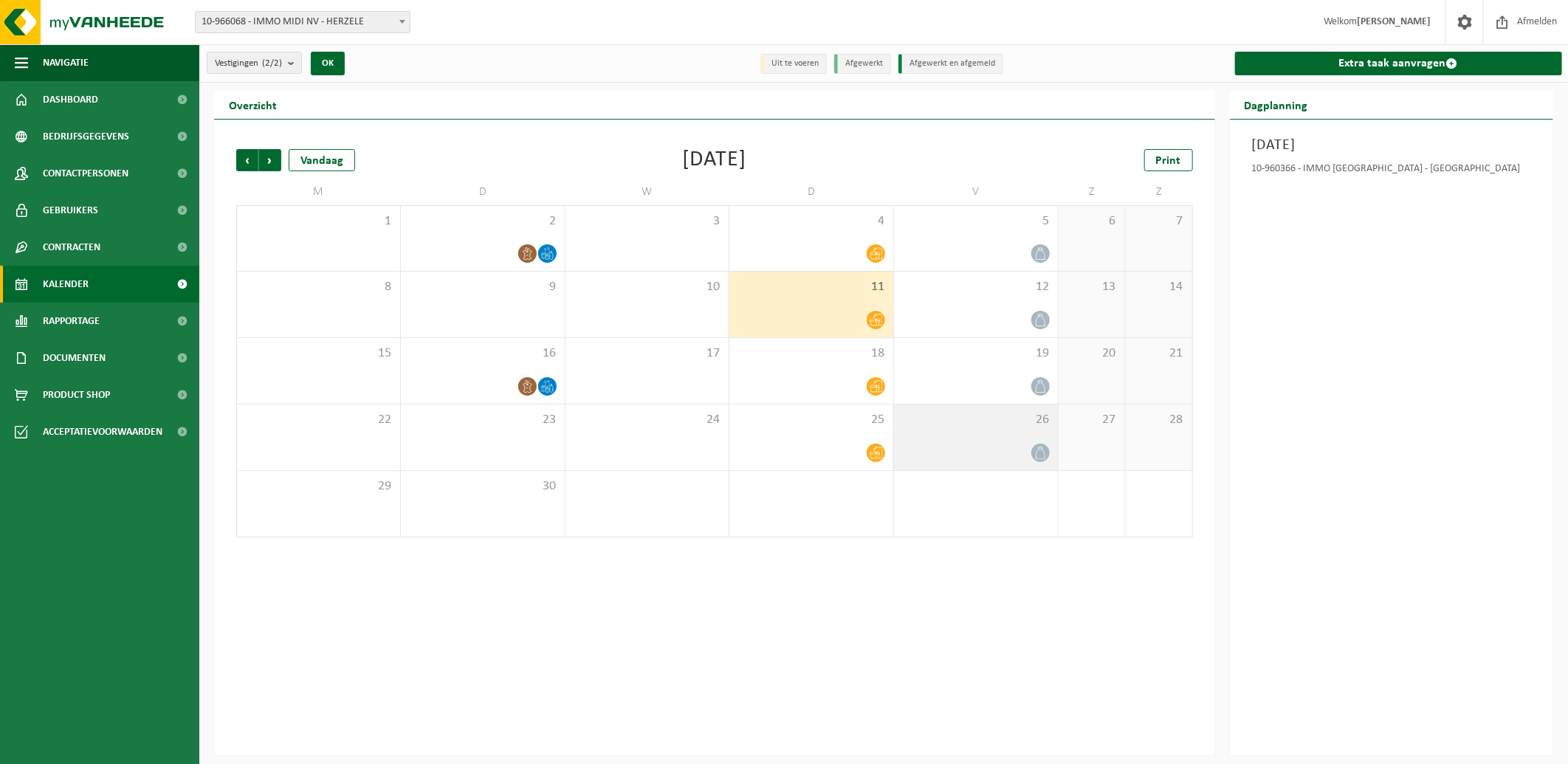
click at [1037, 452] on icon at bounding box center [1041, 452] width 10 height 13
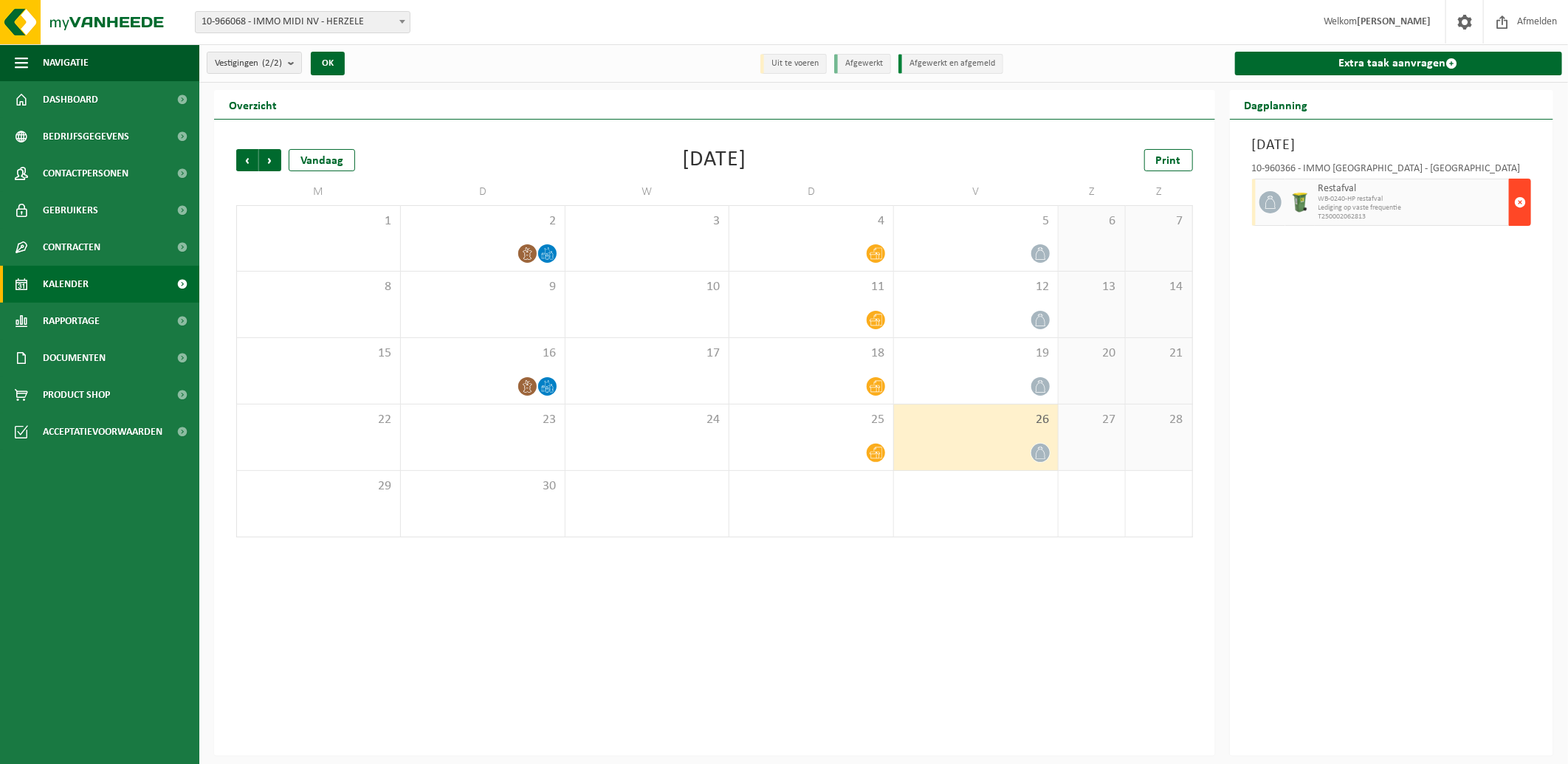
click at [1519, 202] on span "button" at bounding box center [1520, 202] width 12 height 30
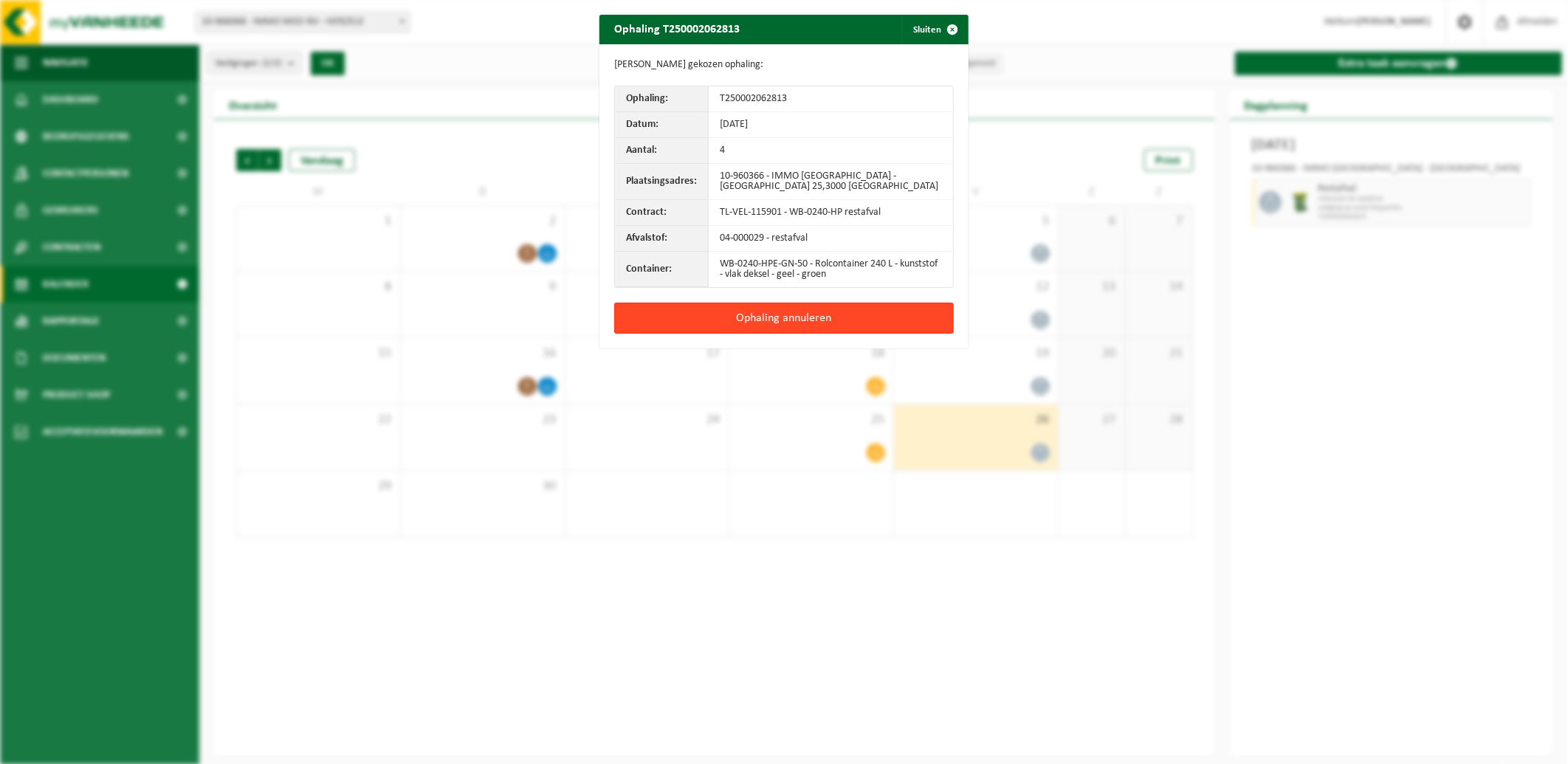
click at [764, 321] on button "Ophaling annuleren" at bounding box center [784, 318] width 340 height 31
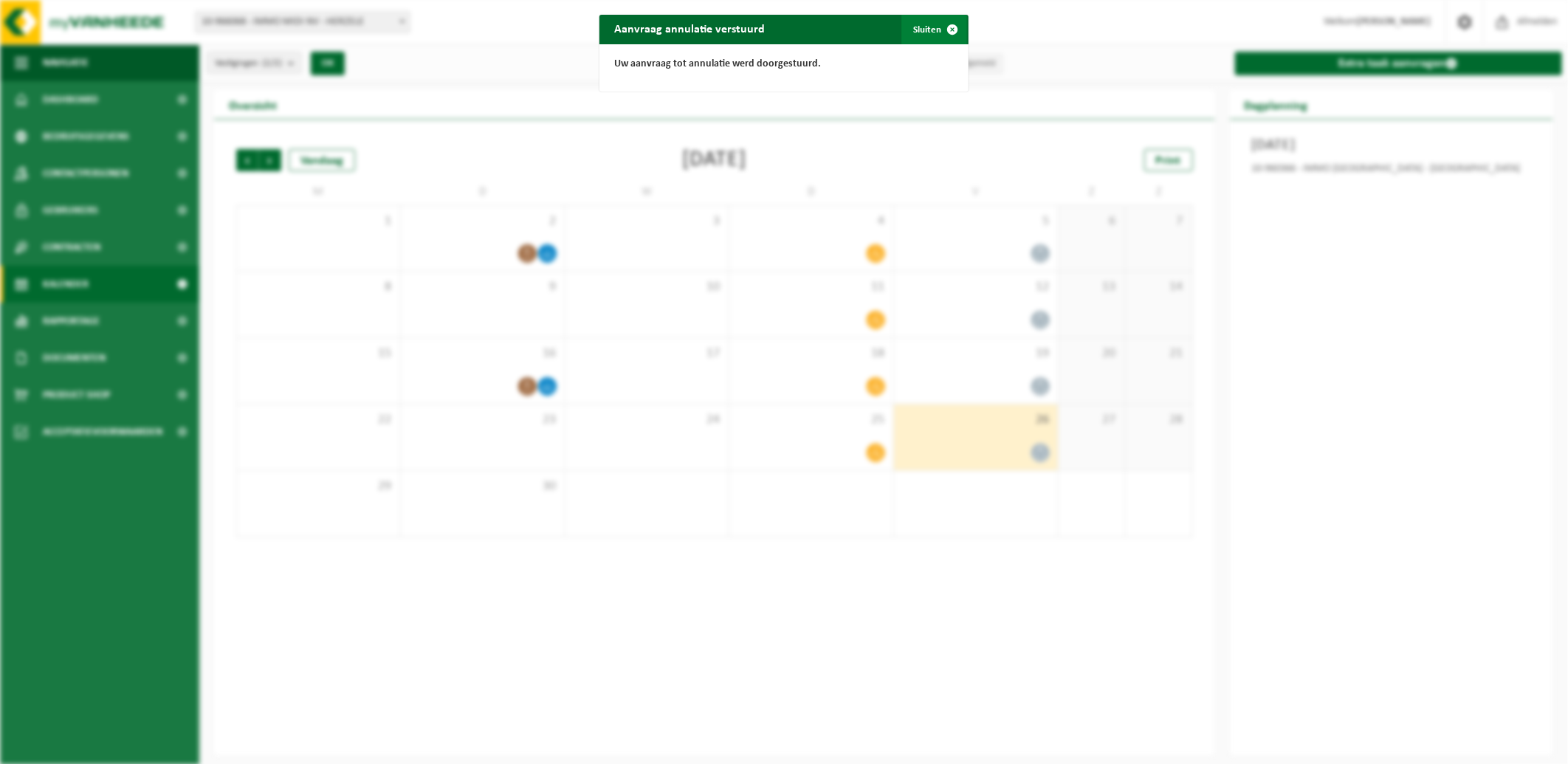
click at [937, 27] on span "button" at bounding box center [952, 30] width 30 height 30
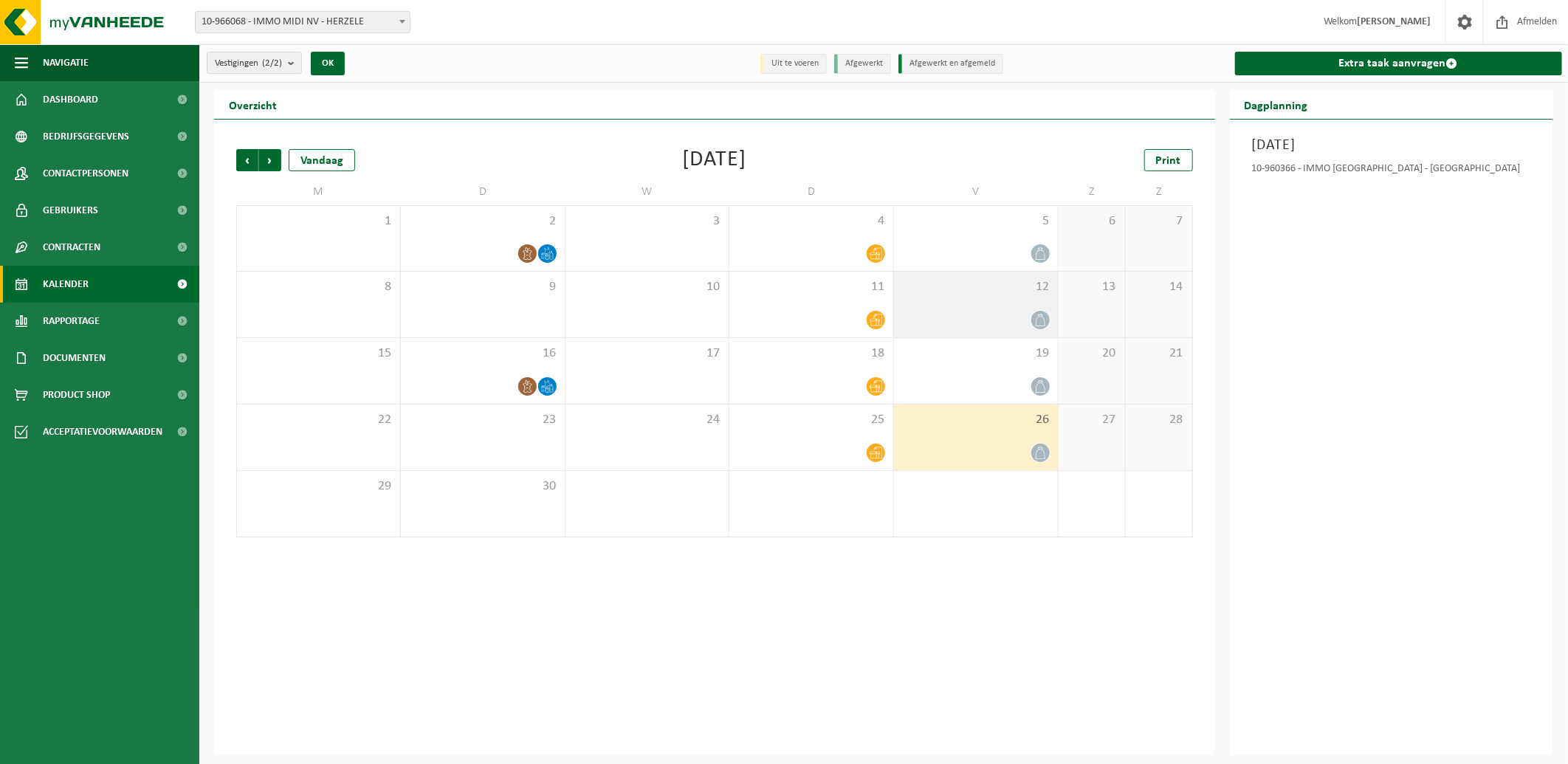
click at [1043, 318] on icon at bounding box center [1041, 320] width 13 height 13
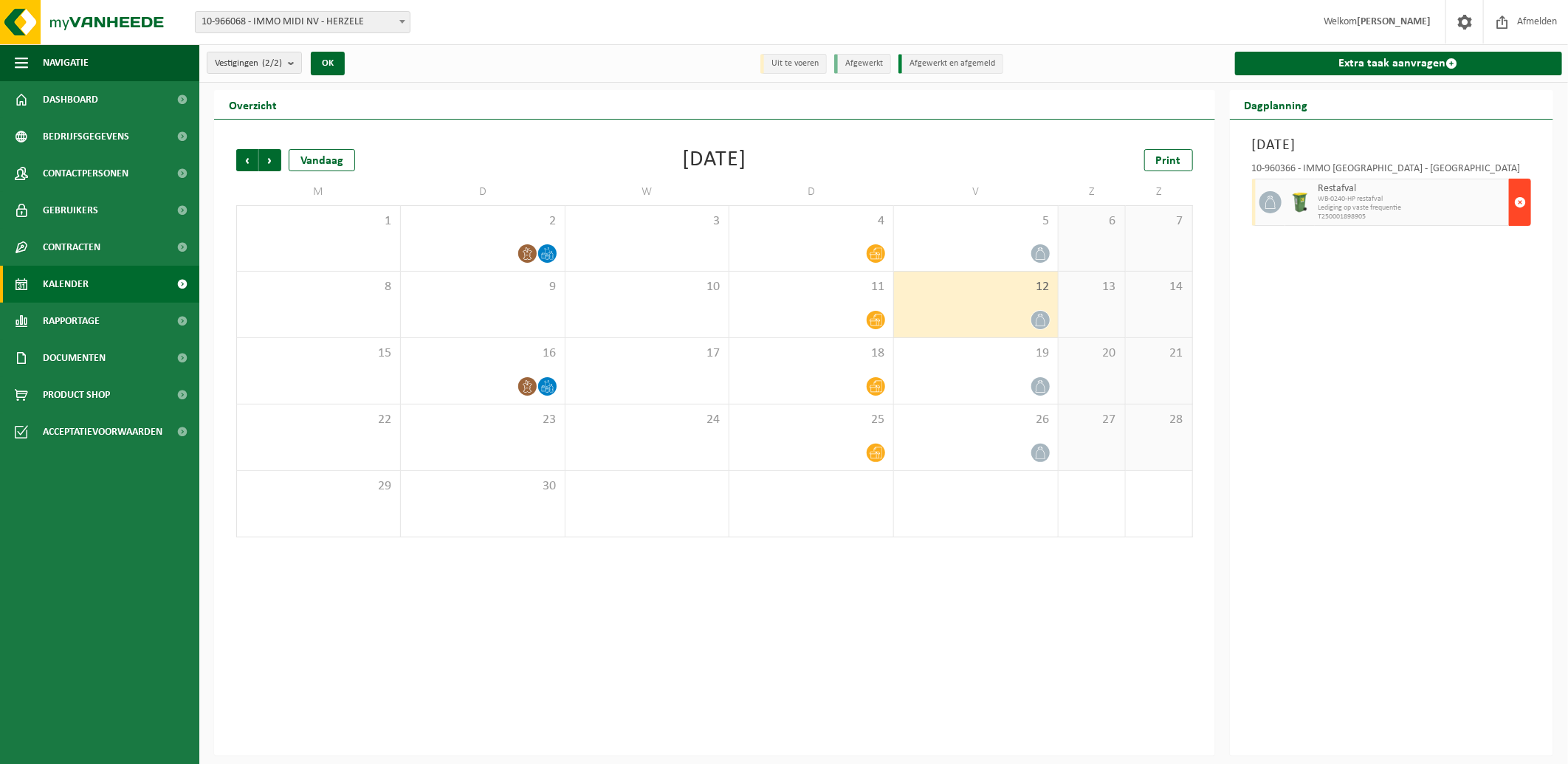
click at [1518, 201] on span "button" at bounding box center [1520, 202] width 12 height 30
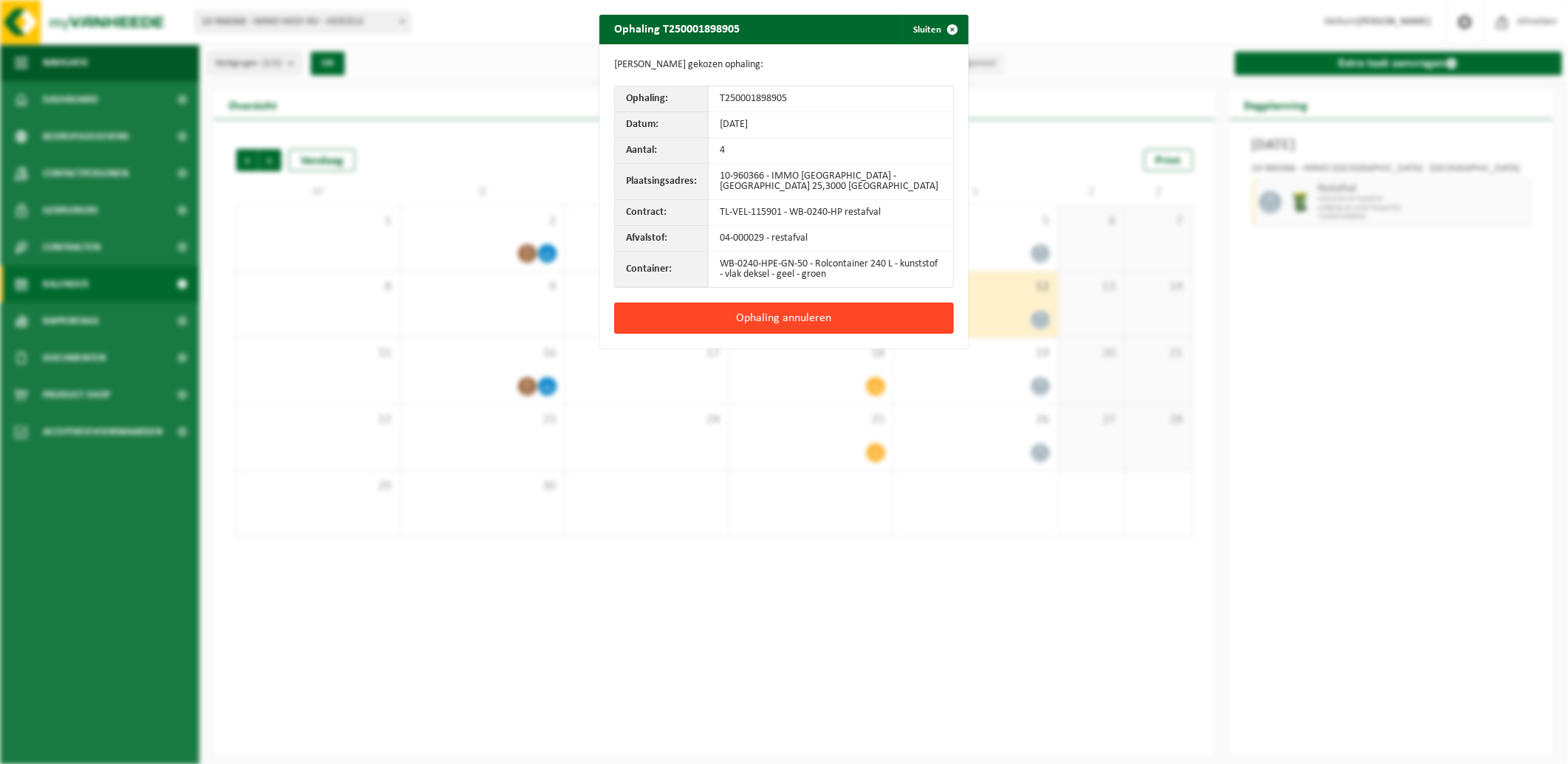
click at [766, 319] on button "Ophaling annuleren" at bounding box center [784, 318] width 340 height 31
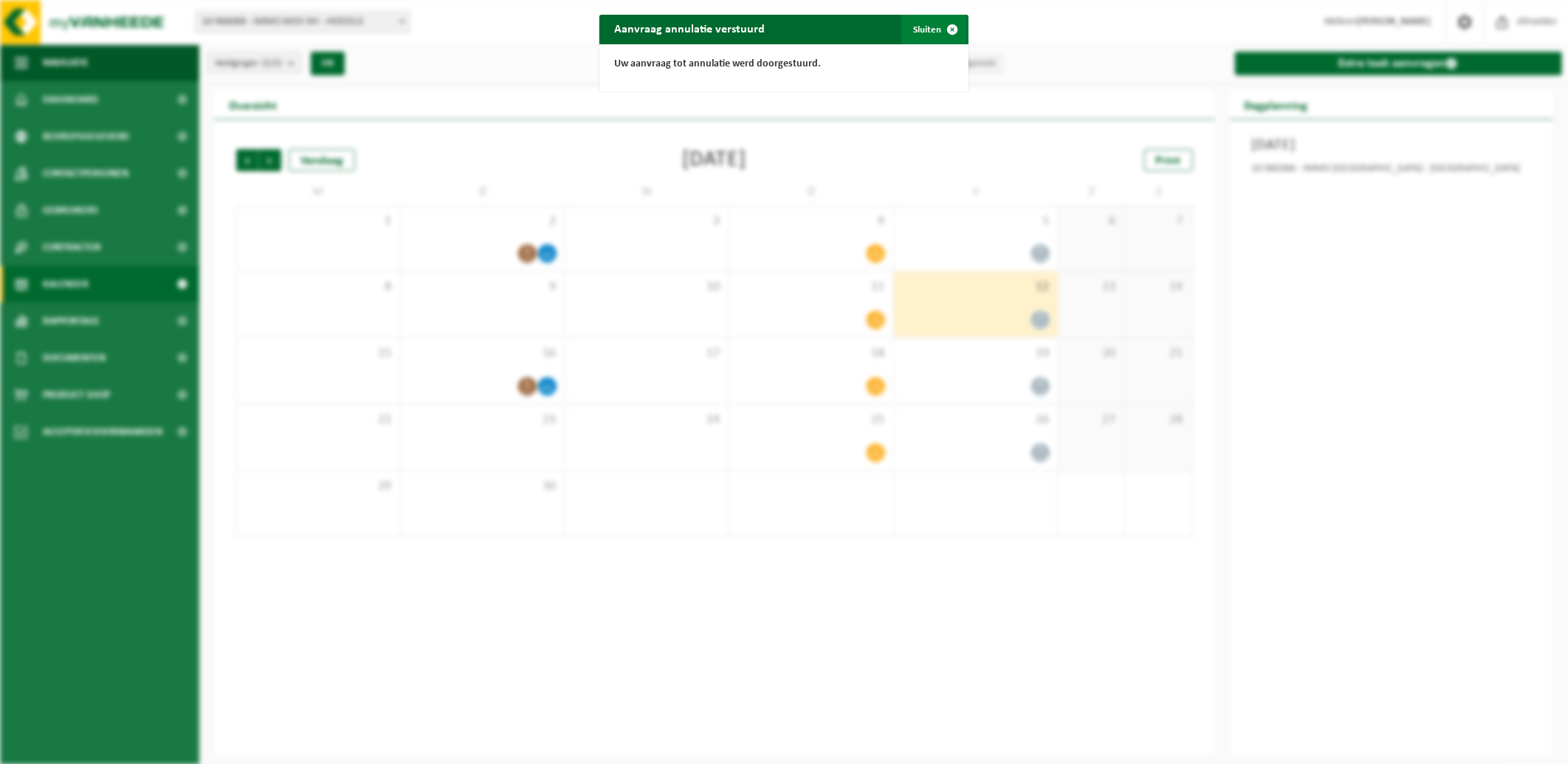
click at [948, 27] on span "button" at bounding box center [952, 30] width 30 height 30
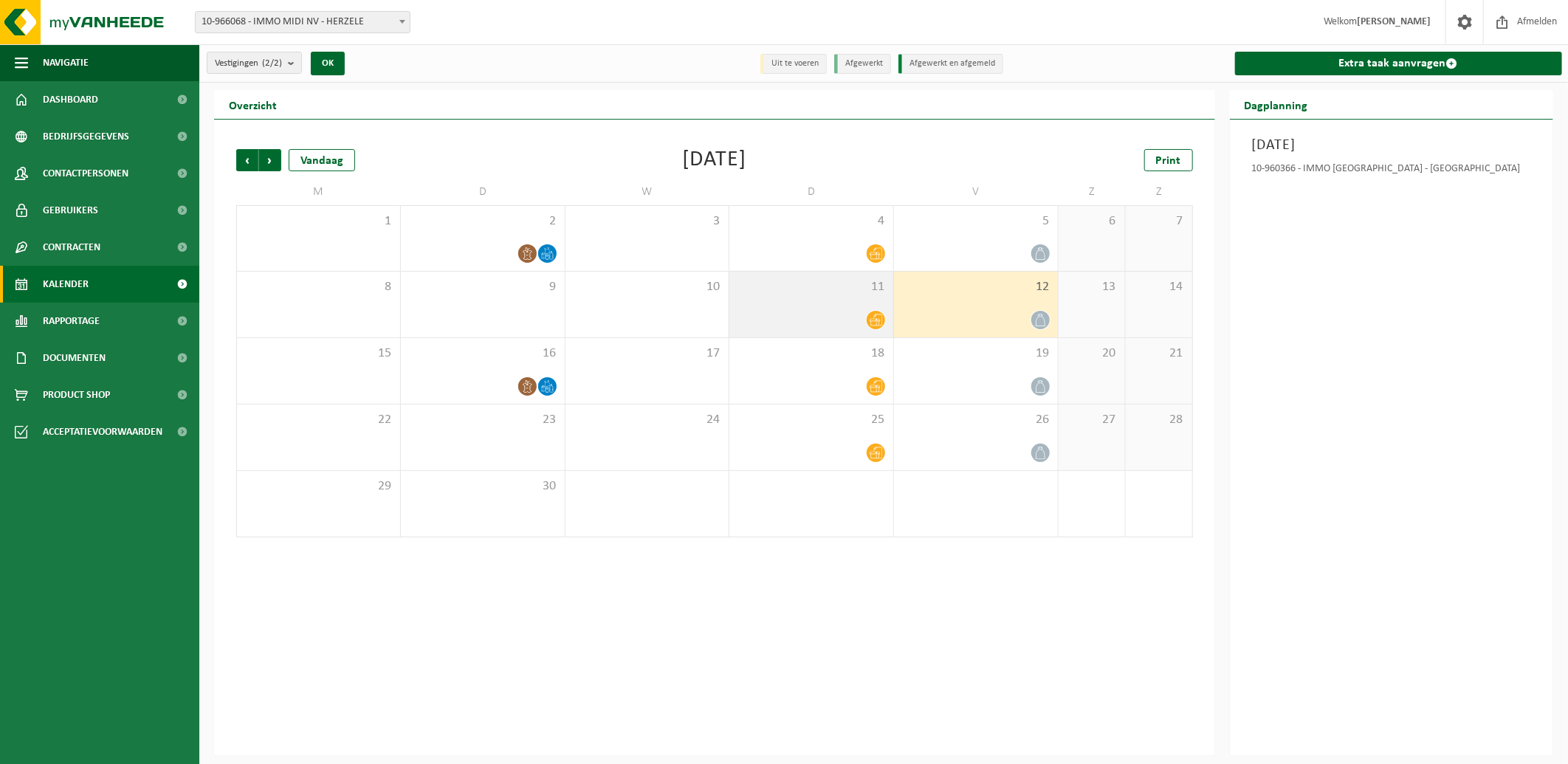
click at [876, 318] on icon at bounding box center [876, 320] width 13 height 13
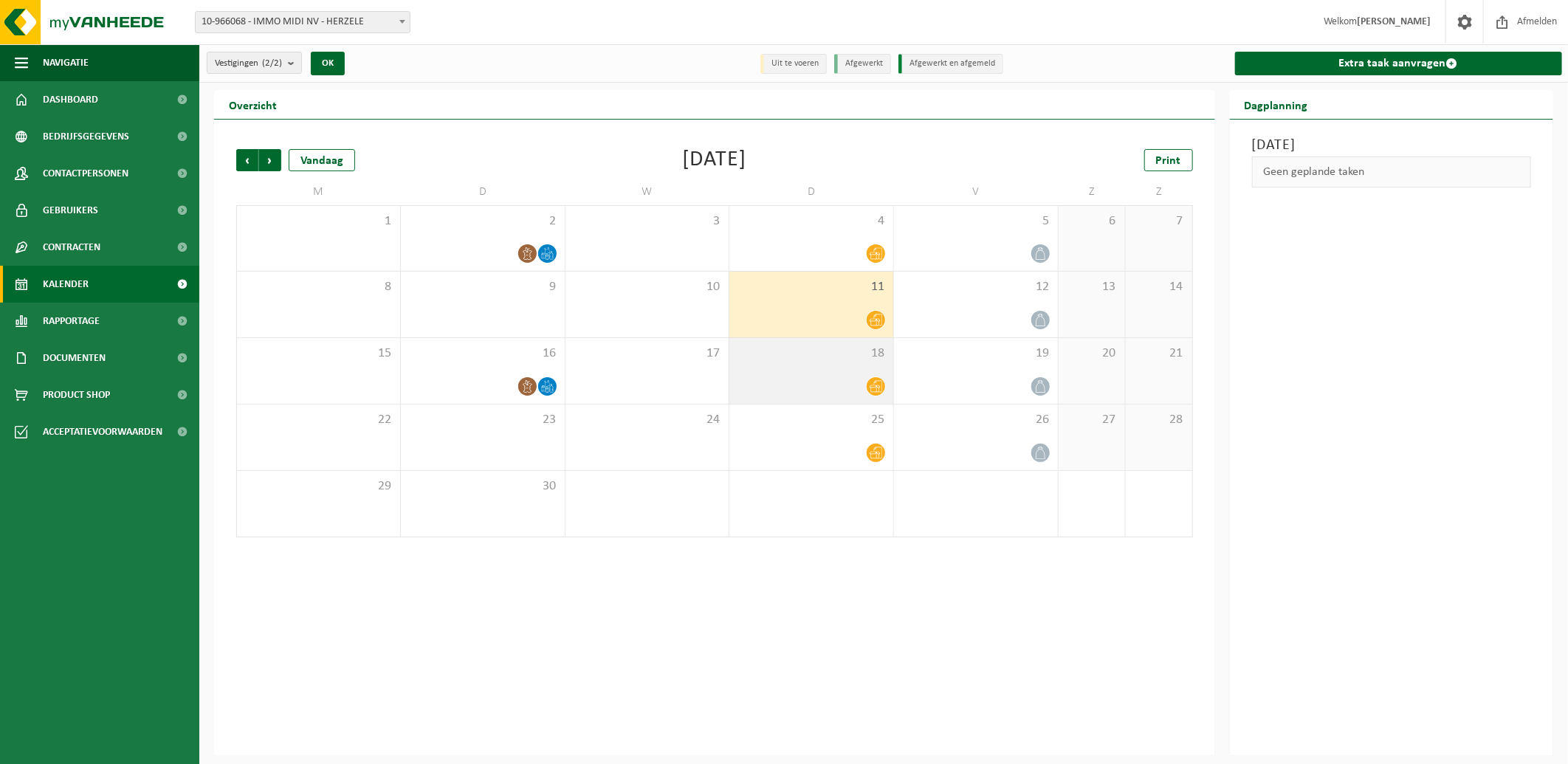
click at [868, 381] on span at bounding box center [876, 386] width 19 height 19
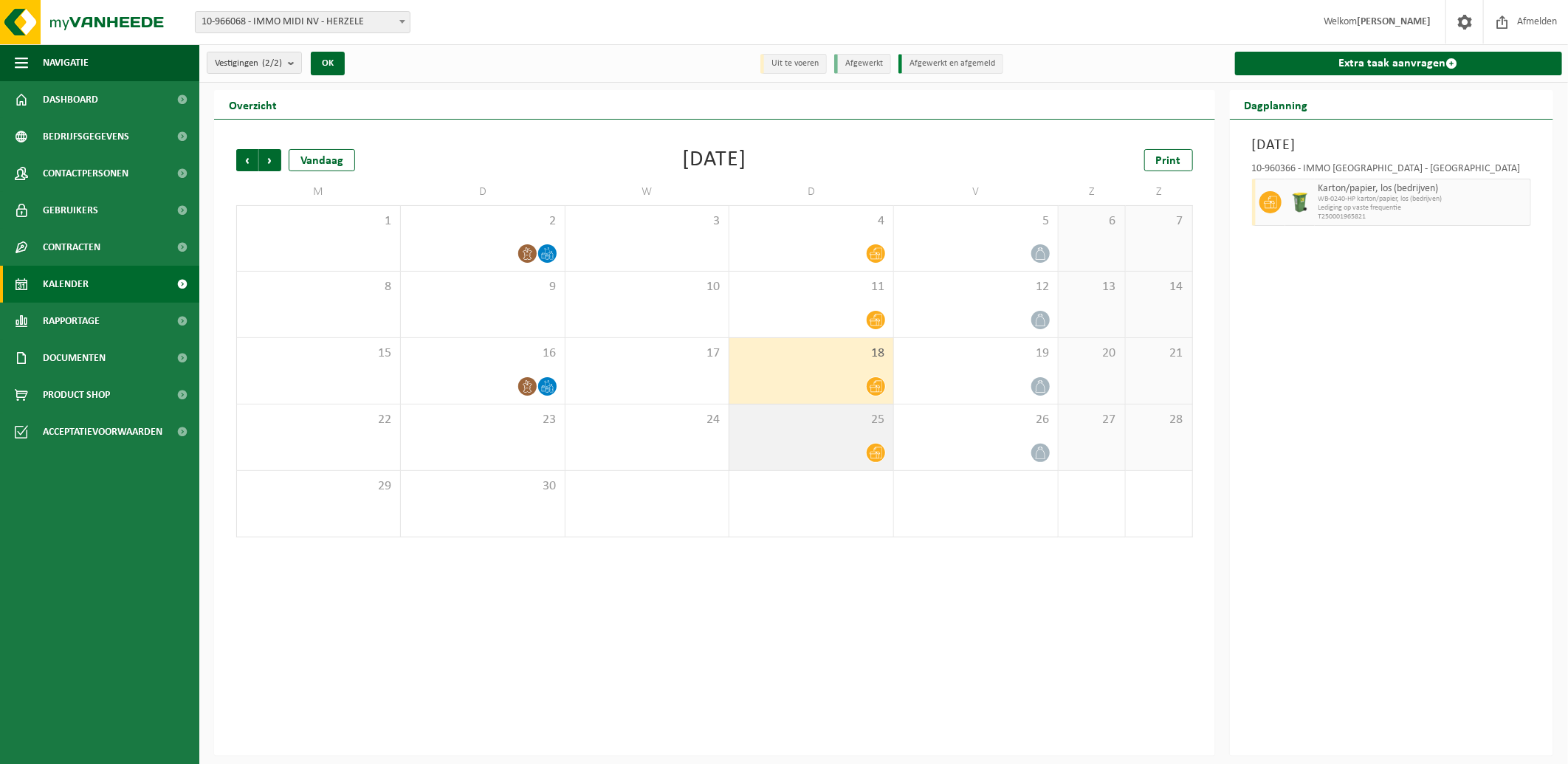
click at [838, 443] on div at bounding box center [812, 453] width 149 height 20
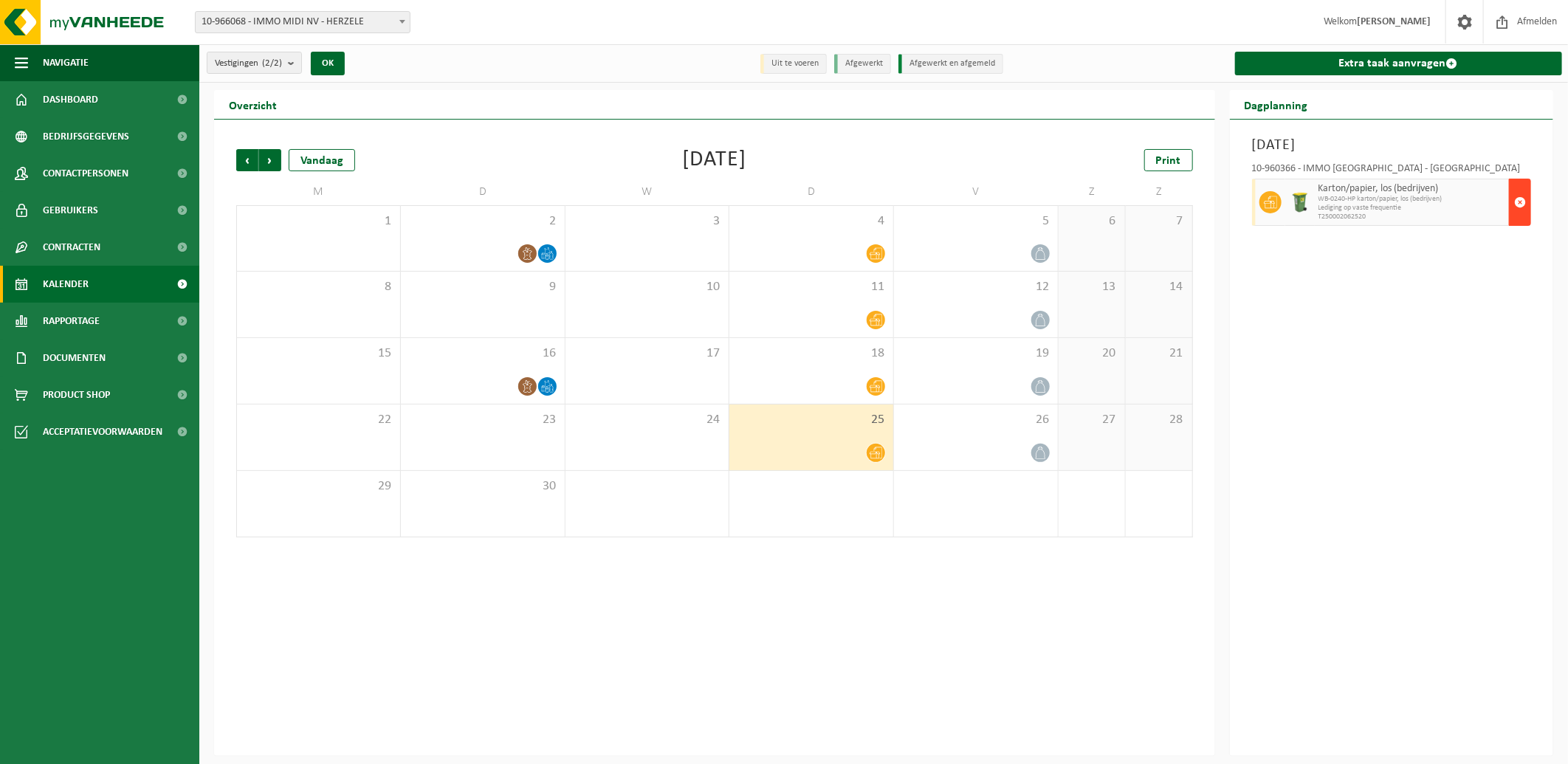
click at [1521, 195] on span "button" at bounding box center [1520, 202] width 12 height 30
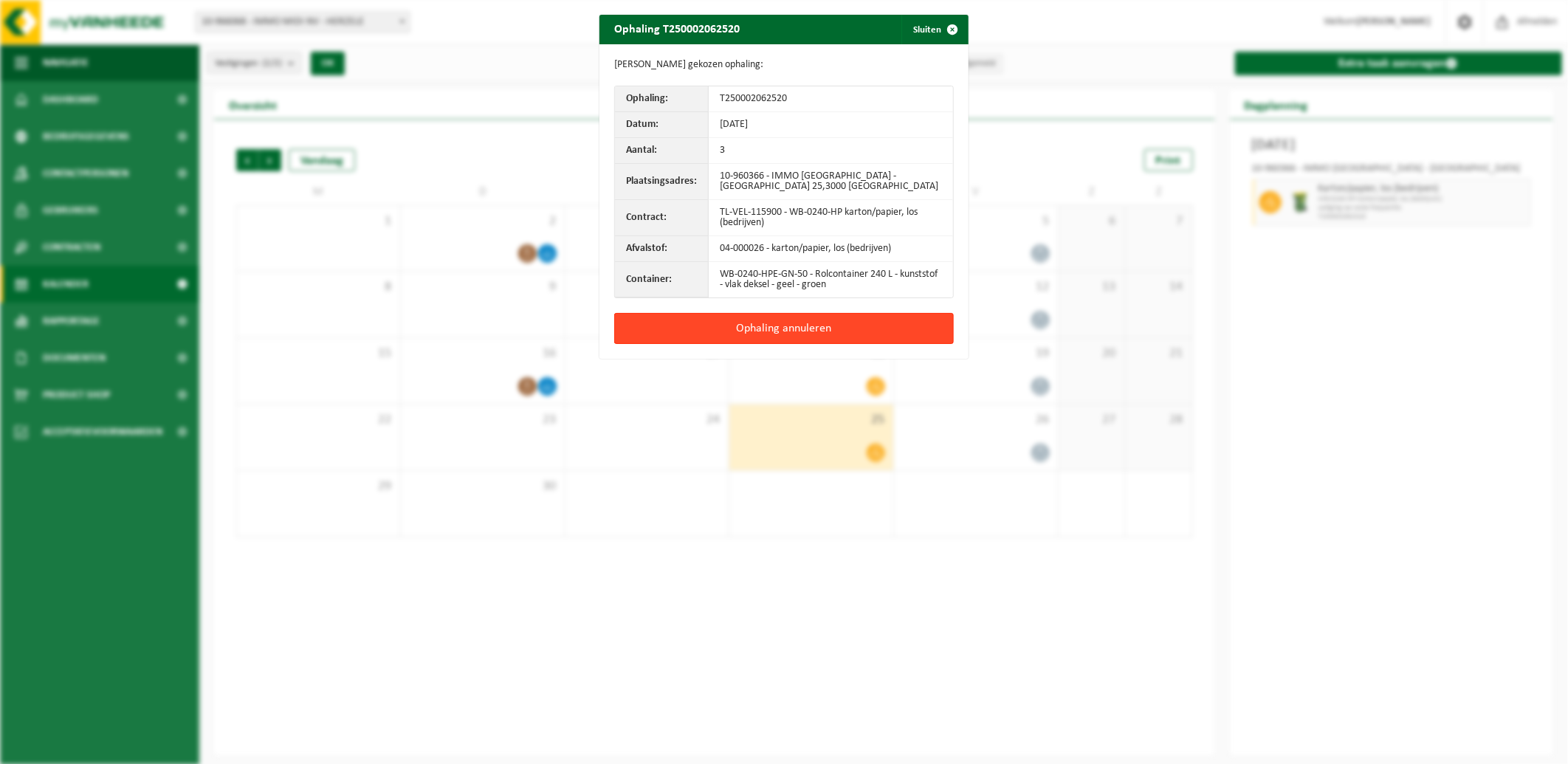
click at [766, 328] on button "Ophaling annuleren" at bounding box center [784, 328] width 340 height 31
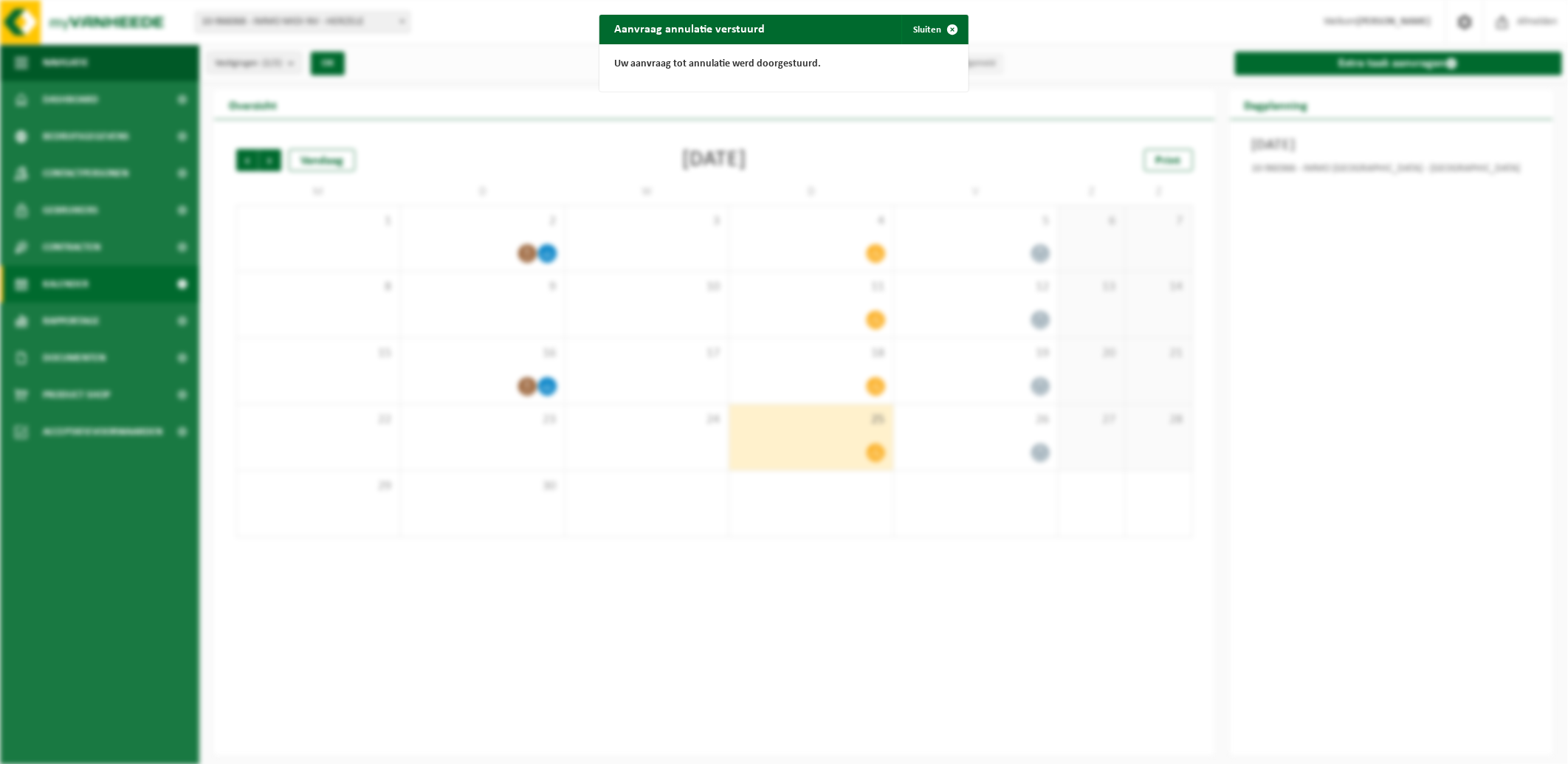
click at [694, 588] on div "Aanvraag annulatie verstuurd Sluiten Uw aanvraag tot annulatie werd doorgestuur…" at bounding box center [784, 382] width 1568 height 764
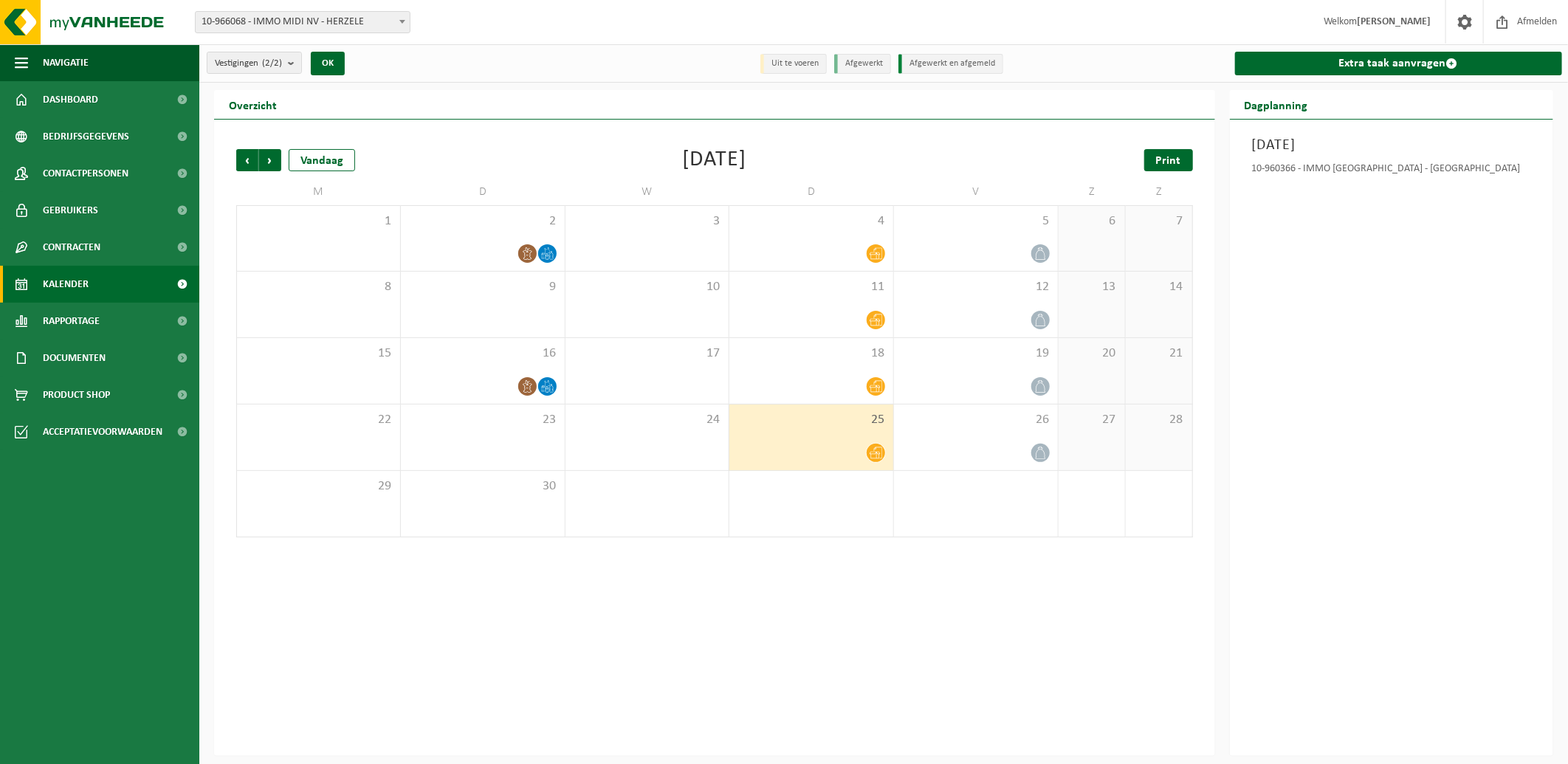
click at [1176, 155] on span "Print" at bounding box center [1169, 161] width 25 height 12
click at [872, 381] on icon at bounding box center [876, 386] width 13 height 13
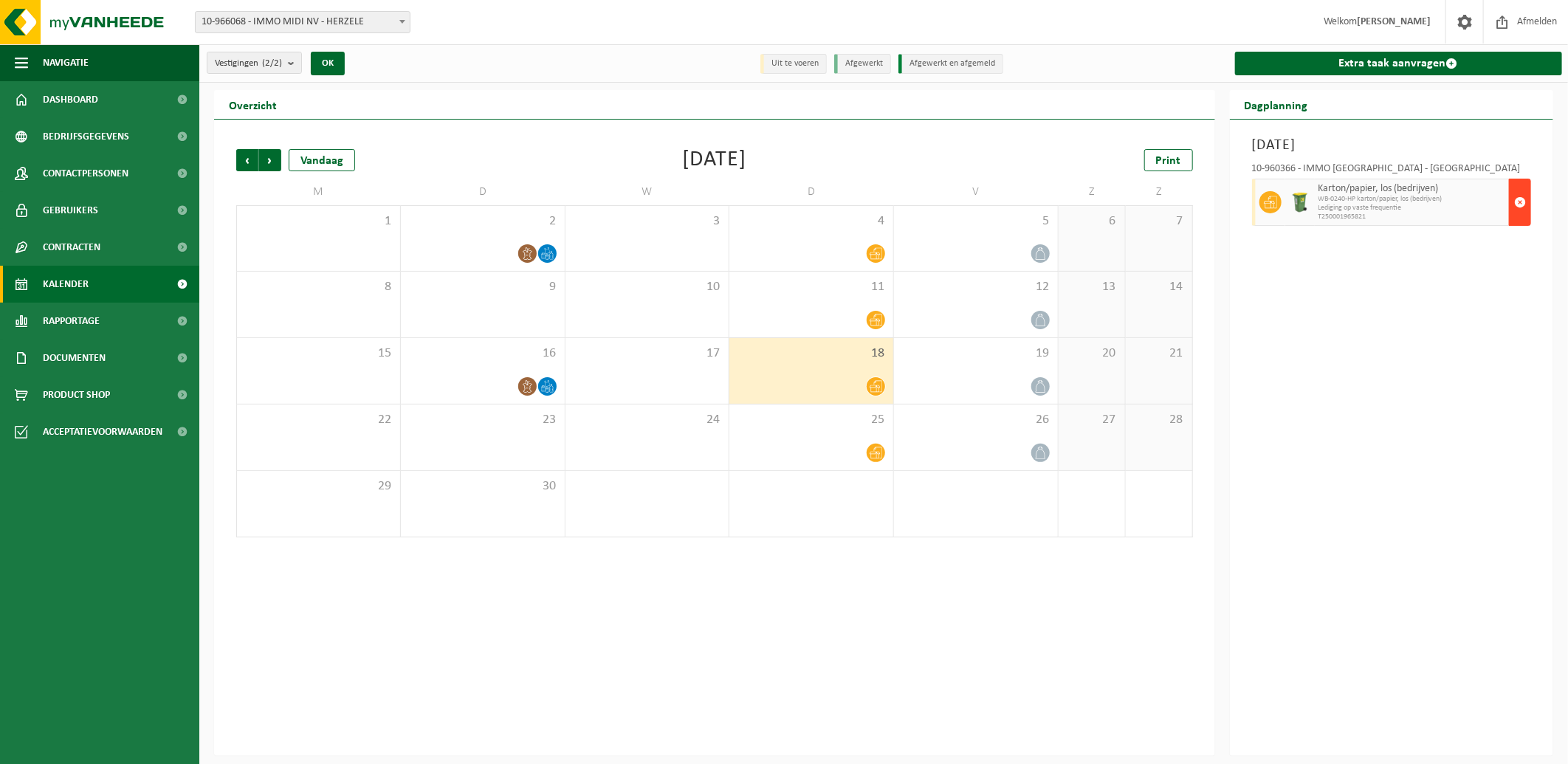
click at [1522, 197] on span "button" at bounding box center [1520, 202] width 12 height 30
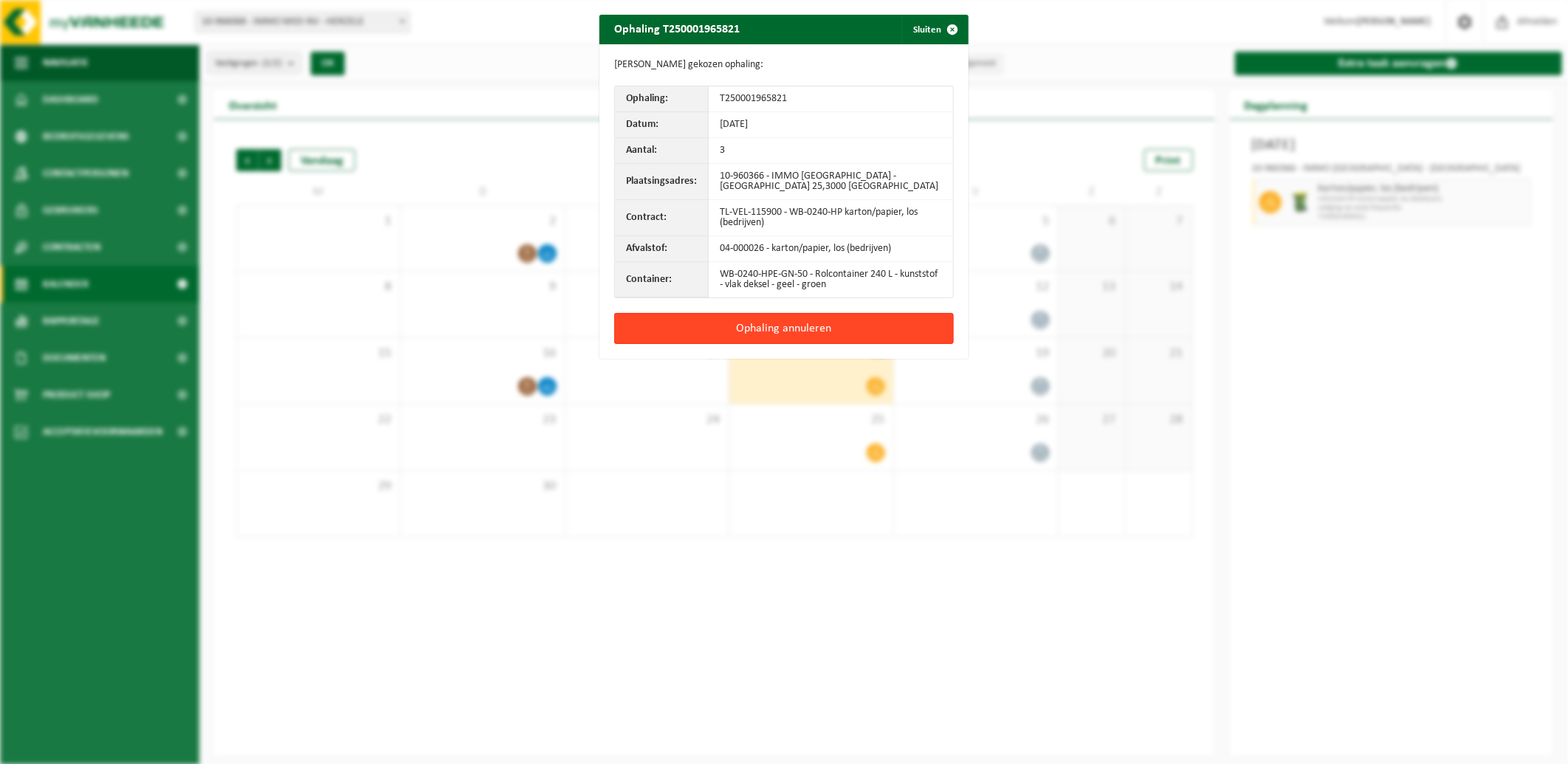
click at [769, 318] on button "Ophaling annuleren" at bounding box center [784, 328] width 340 height 31
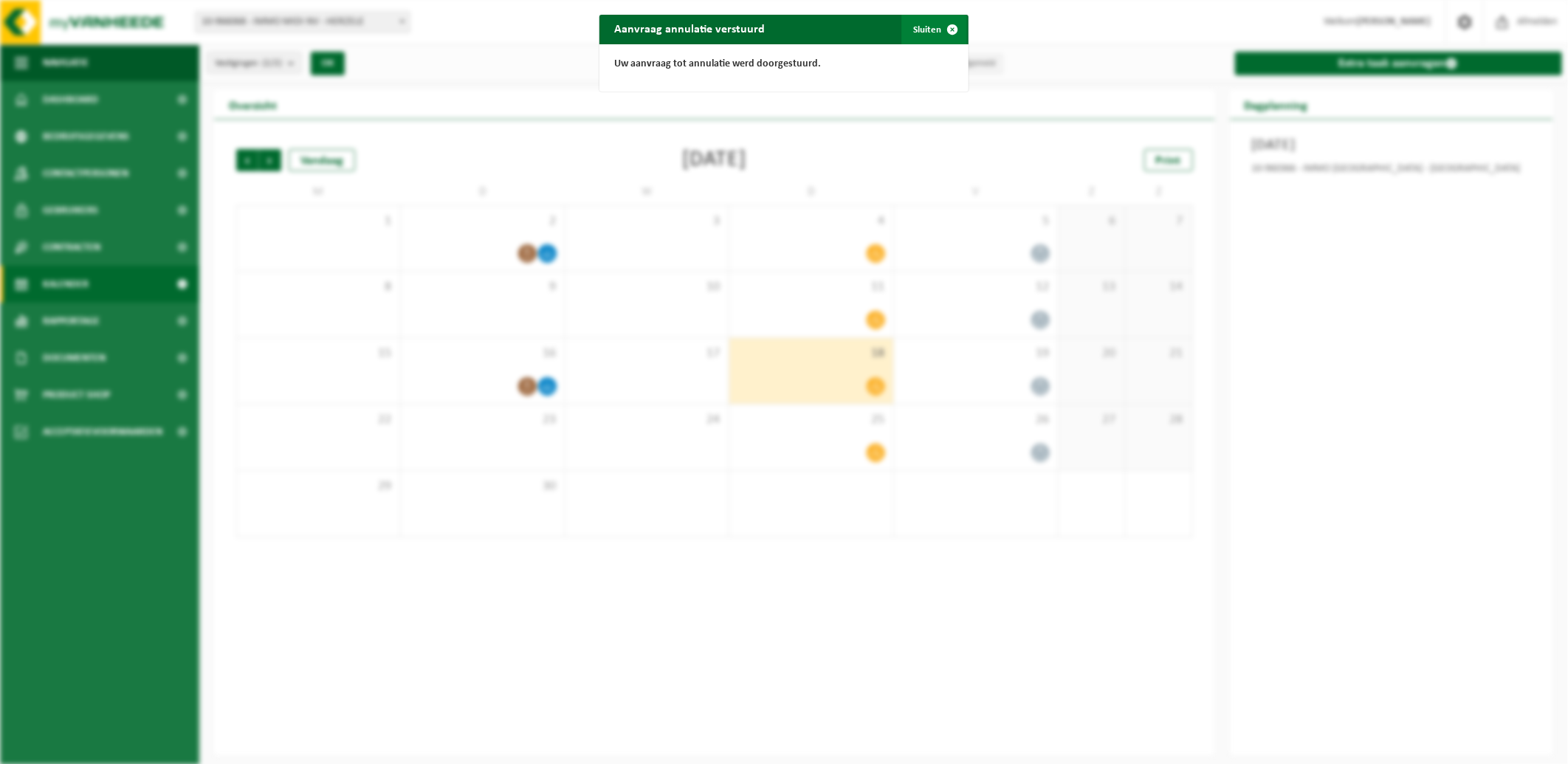
click at [921, 28] on button "Sluiten" at bounding box center [934, 30] width 66 height 30
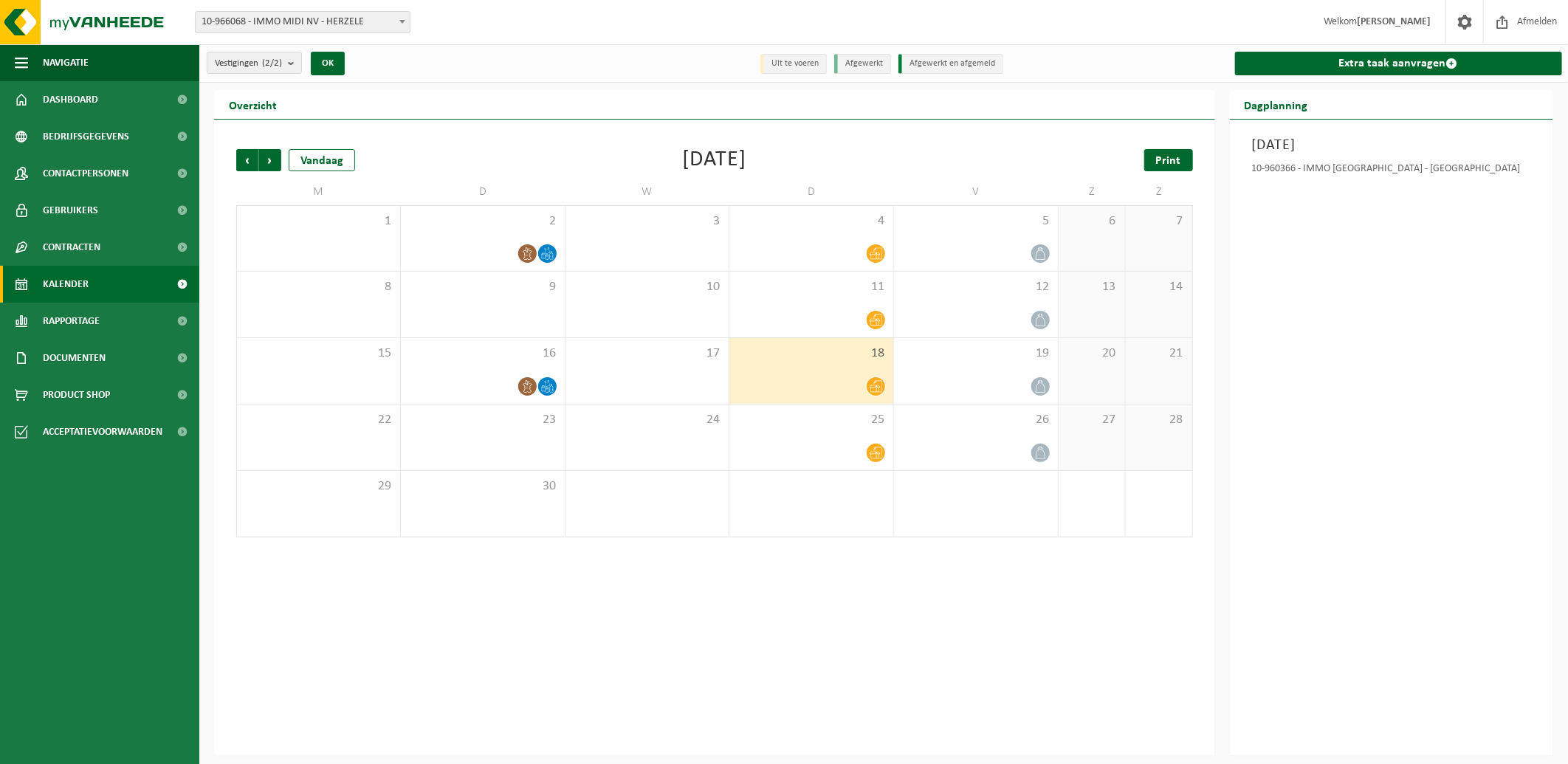
click at [1176, 155] on span "Print" at bounding box center [1169, 161] width 25 height 12
click at [268, 158] on span "Volgende" at bounding box center [270, 160] width 22 height 22
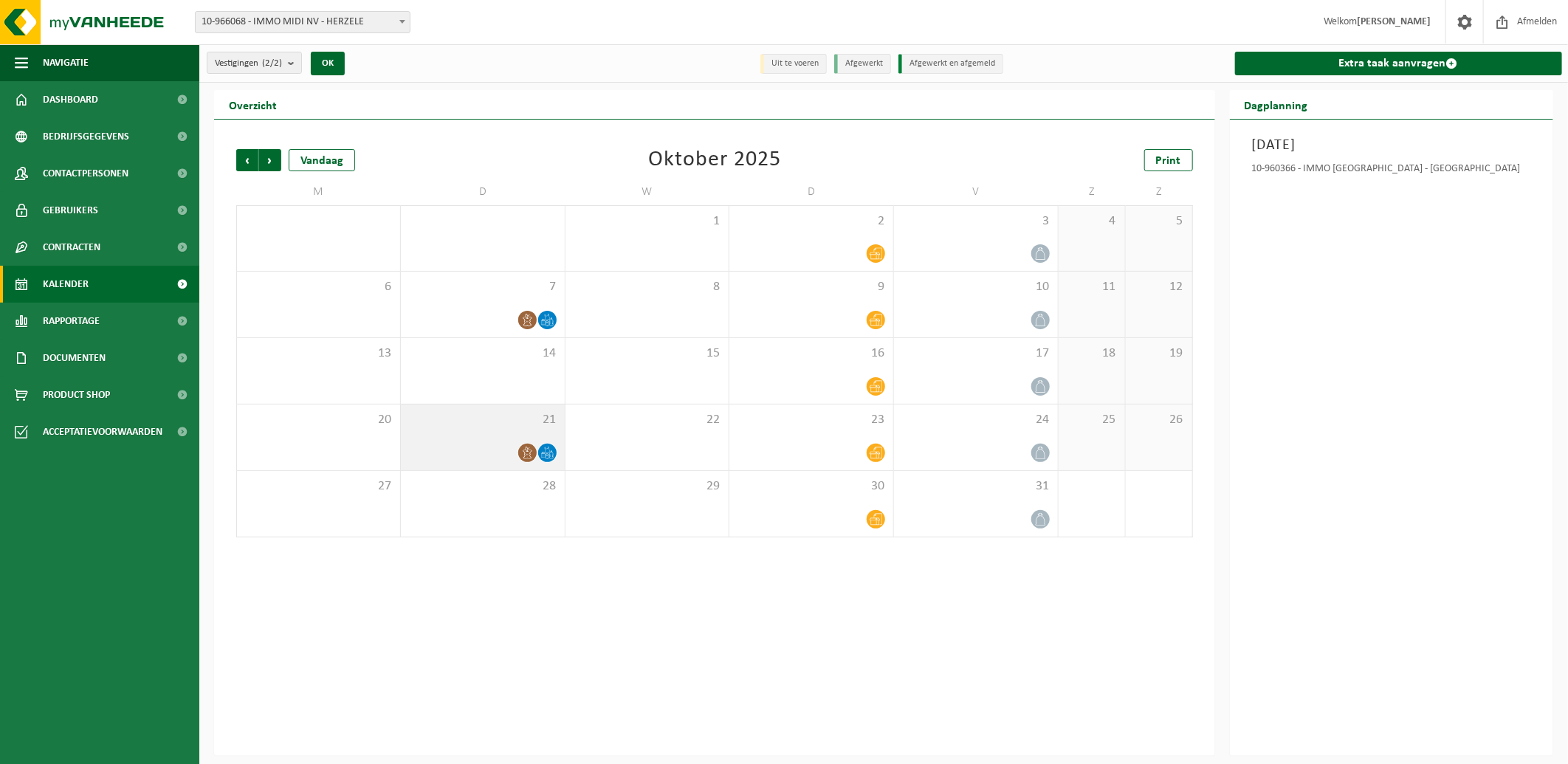
click at [527, 451] on icon at bounding box center [527, 452] width 9 height 13
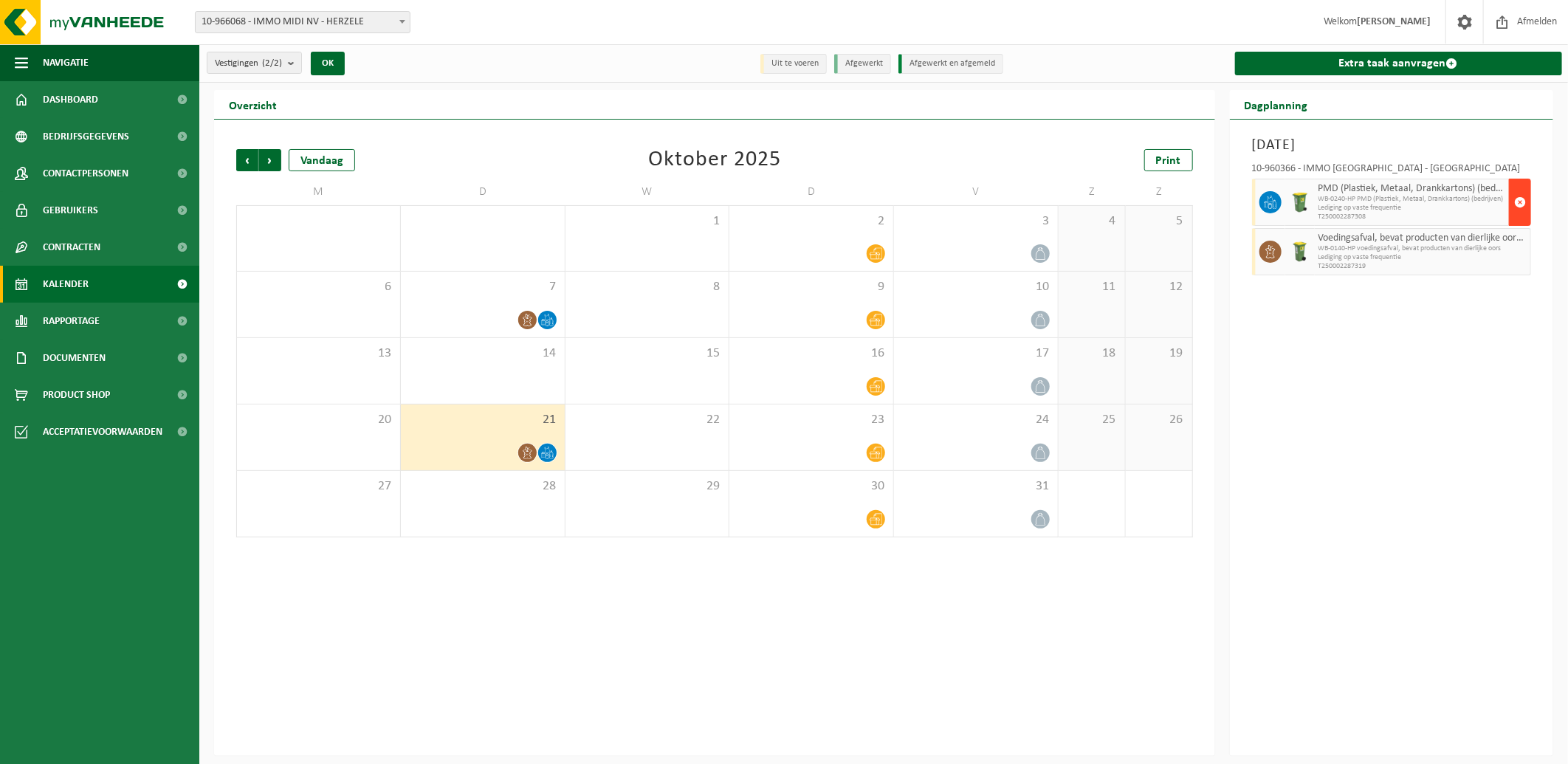
click at [1522, 196] on span "button" at bounding box center [1520, 202] width 12 height 30
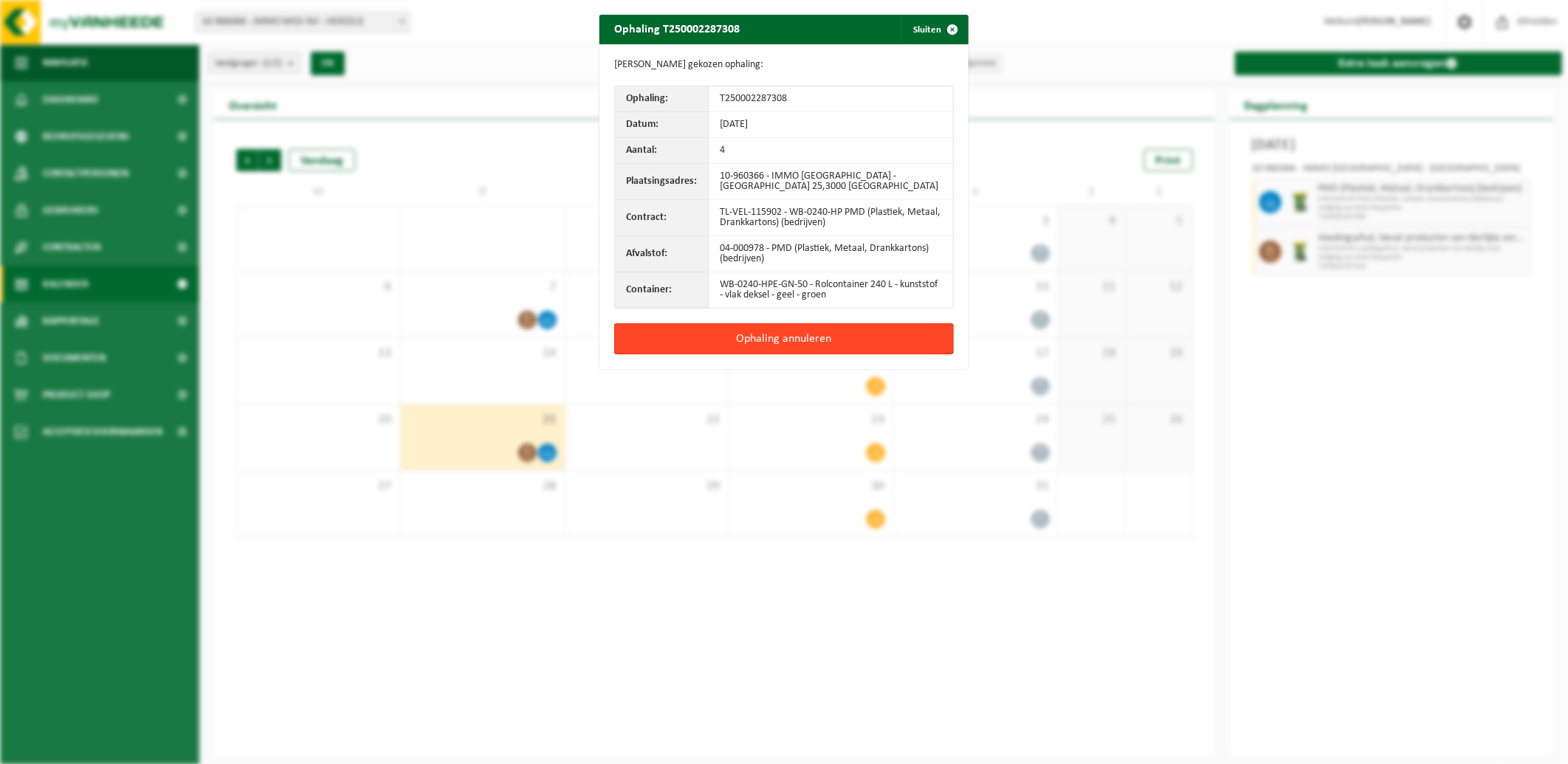
click at [811, 338] on button "Ophaling annuleren" at bounding box center [784, 339] width 340 height 31
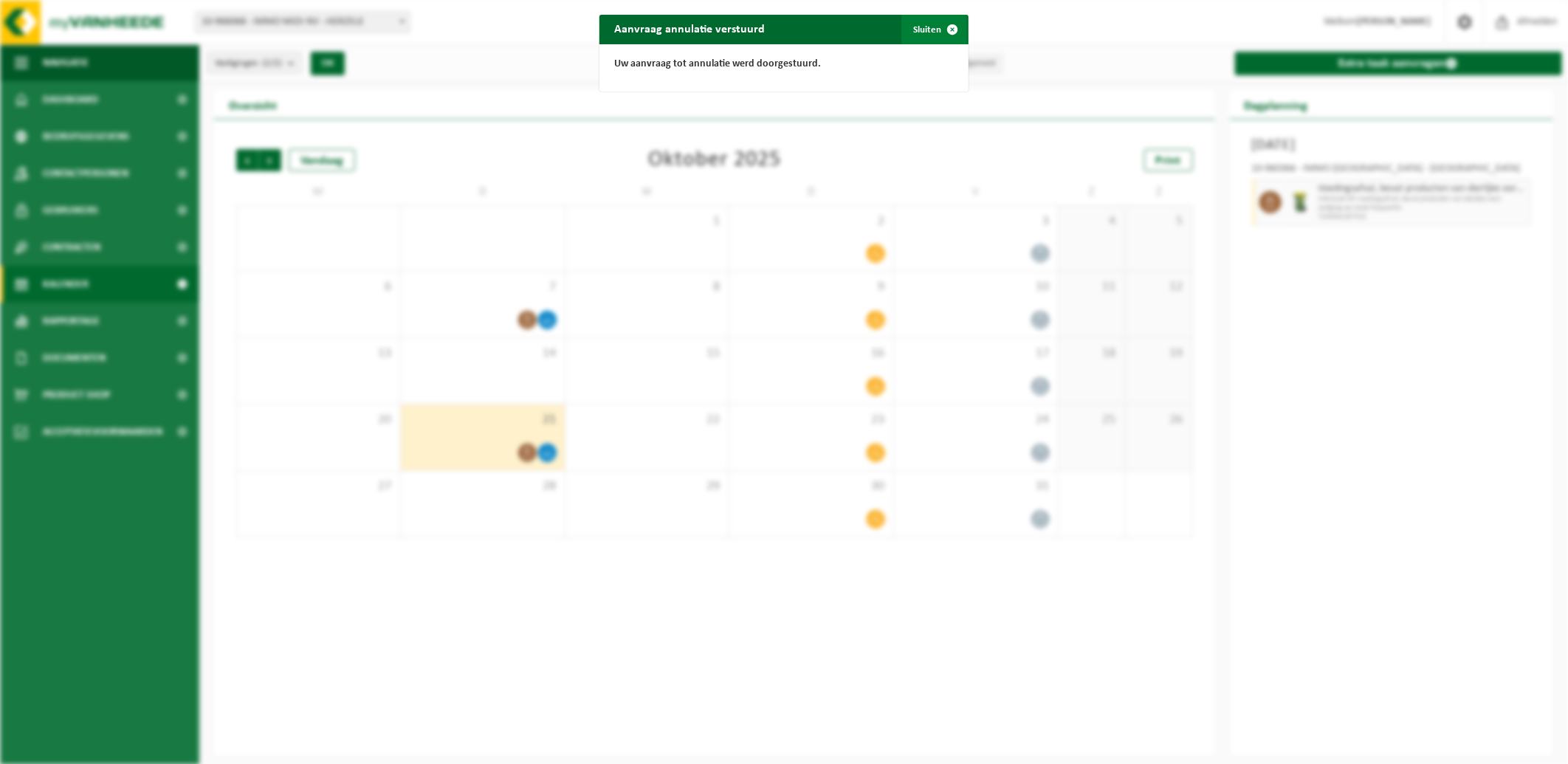
click at [929, 26] on button "Sluiten" at bounding box center [934, 30] width 66 height 30
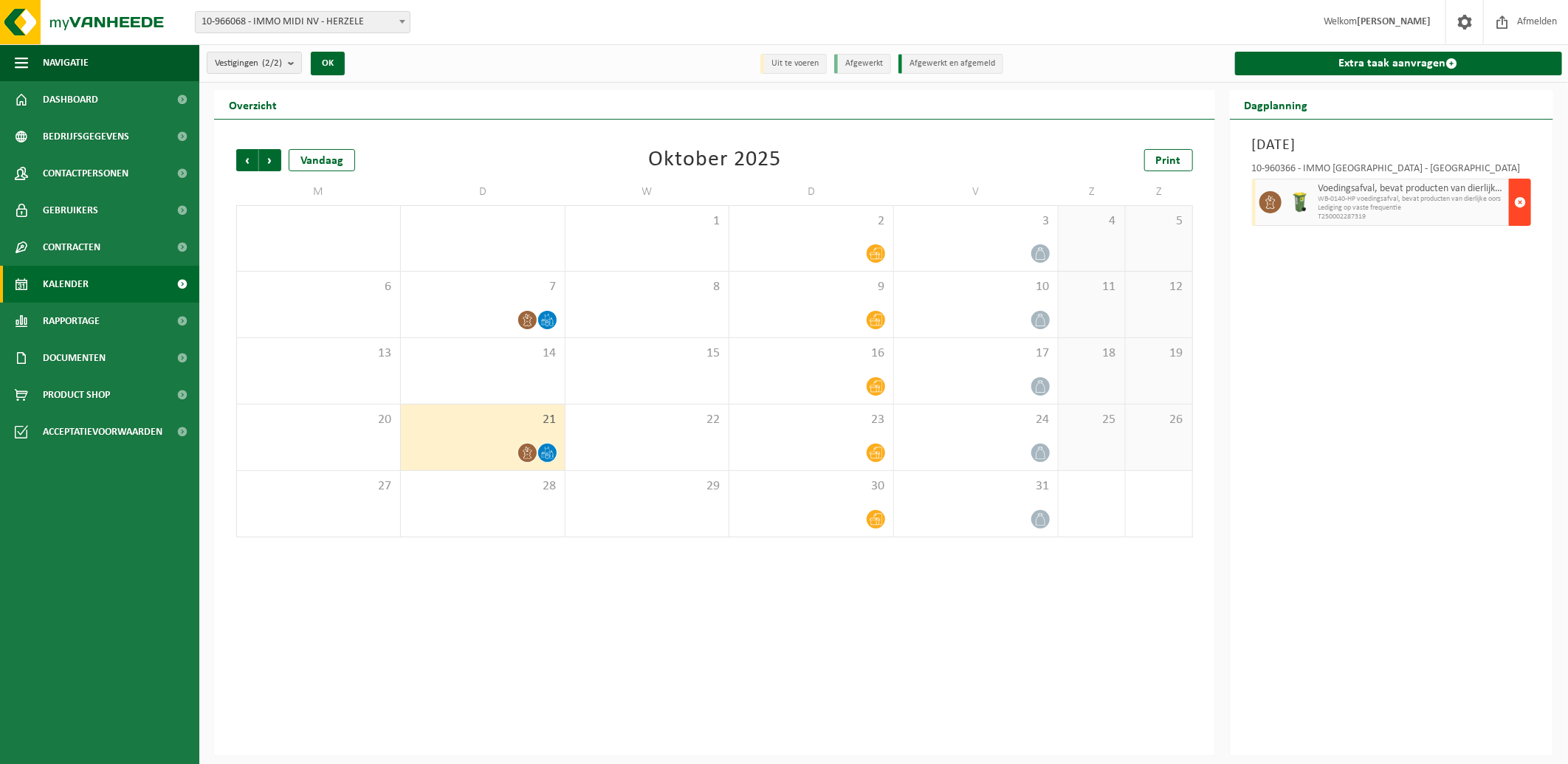
click at [1517, 201] on span "button" at bounding box center [1520, 202] width 12 height 30
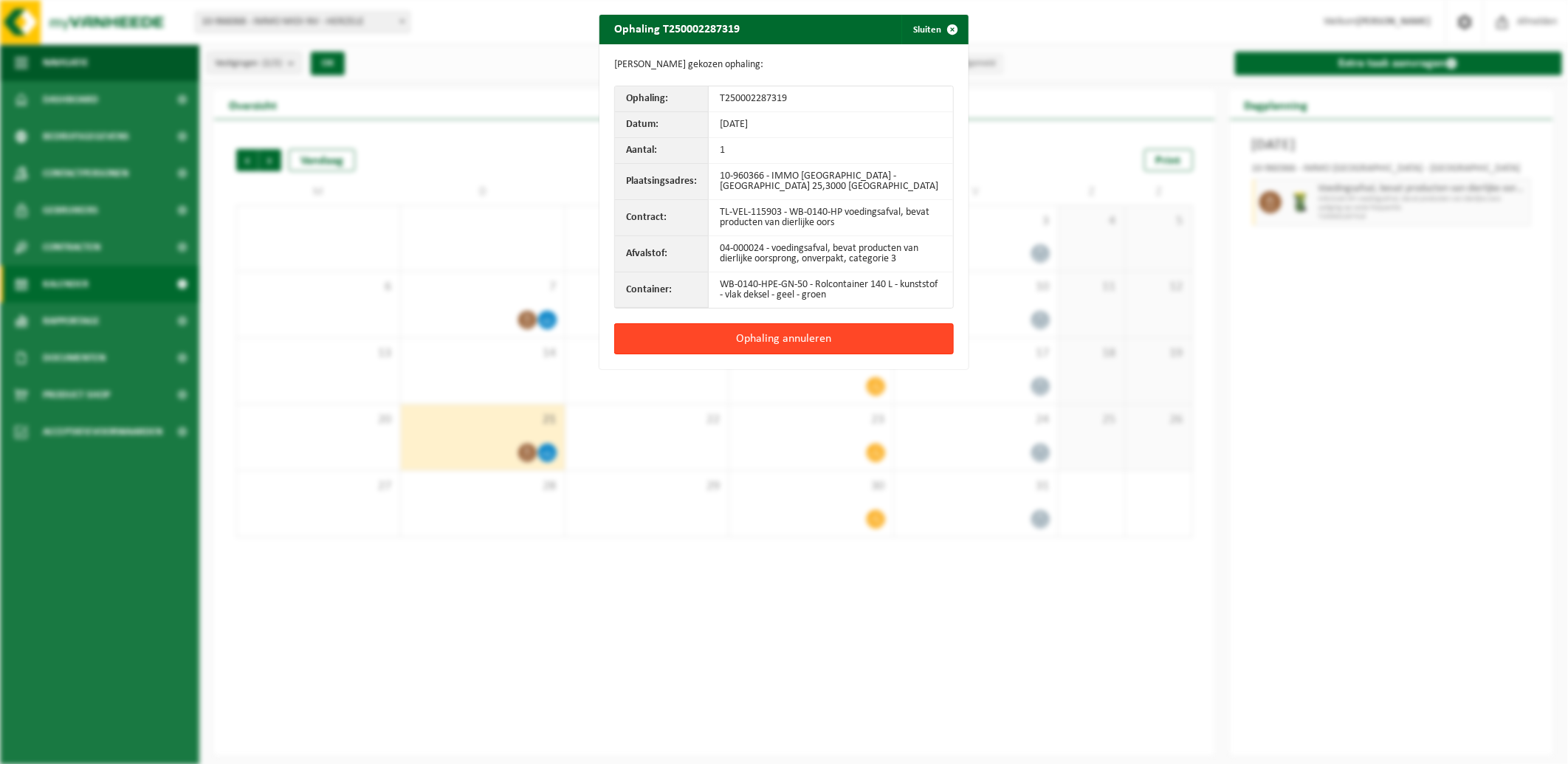
click at [779, 337] on button "Ophaling annuleren" at bounding box center [784, 339] width 340 height 31
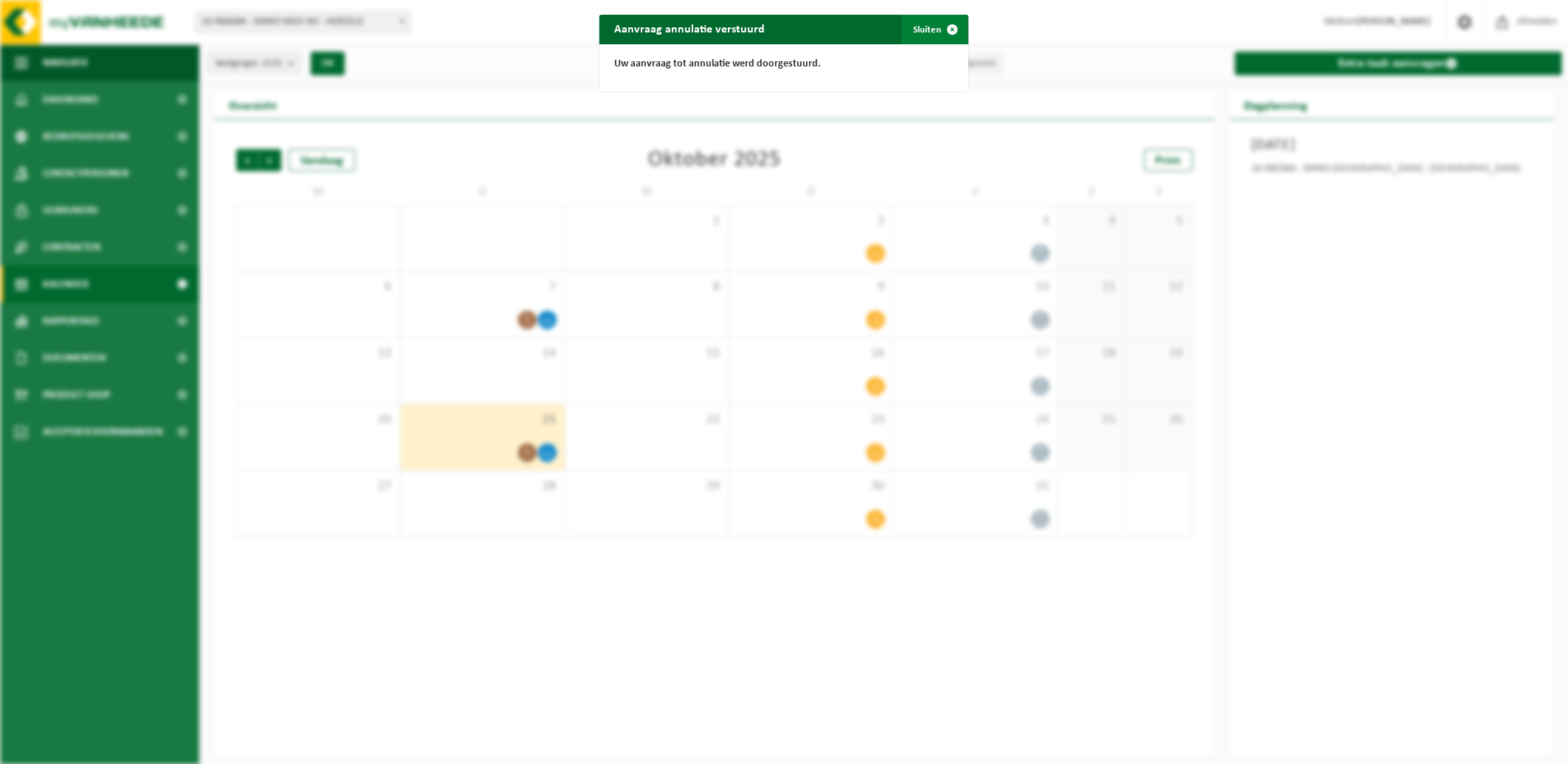
click at [937, 30] on span "button" at bounding box center [952, 30] width 30 height 30
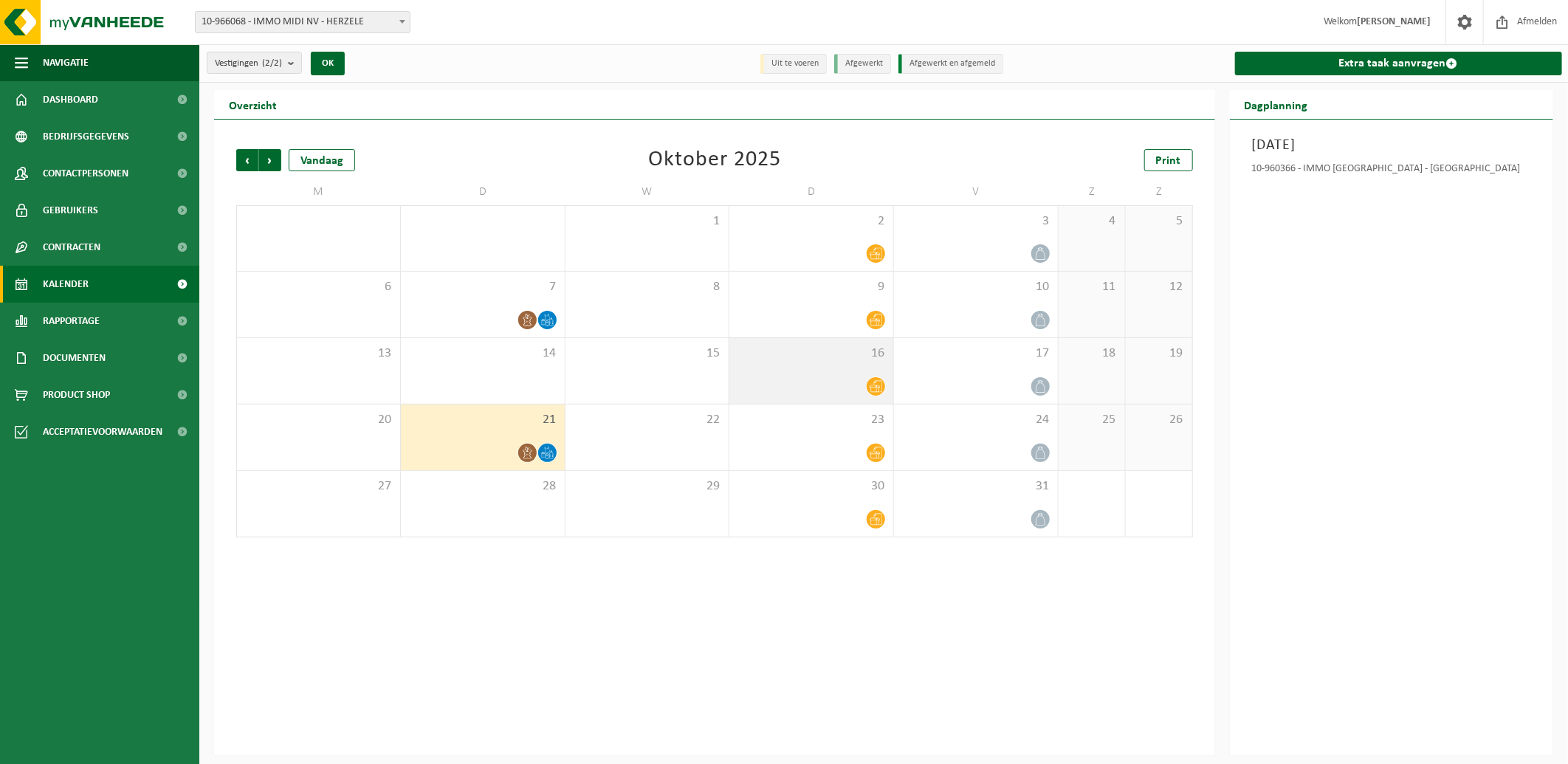
click at [874, 381] on icon at bounding box center [876, 386] width 13 height 13
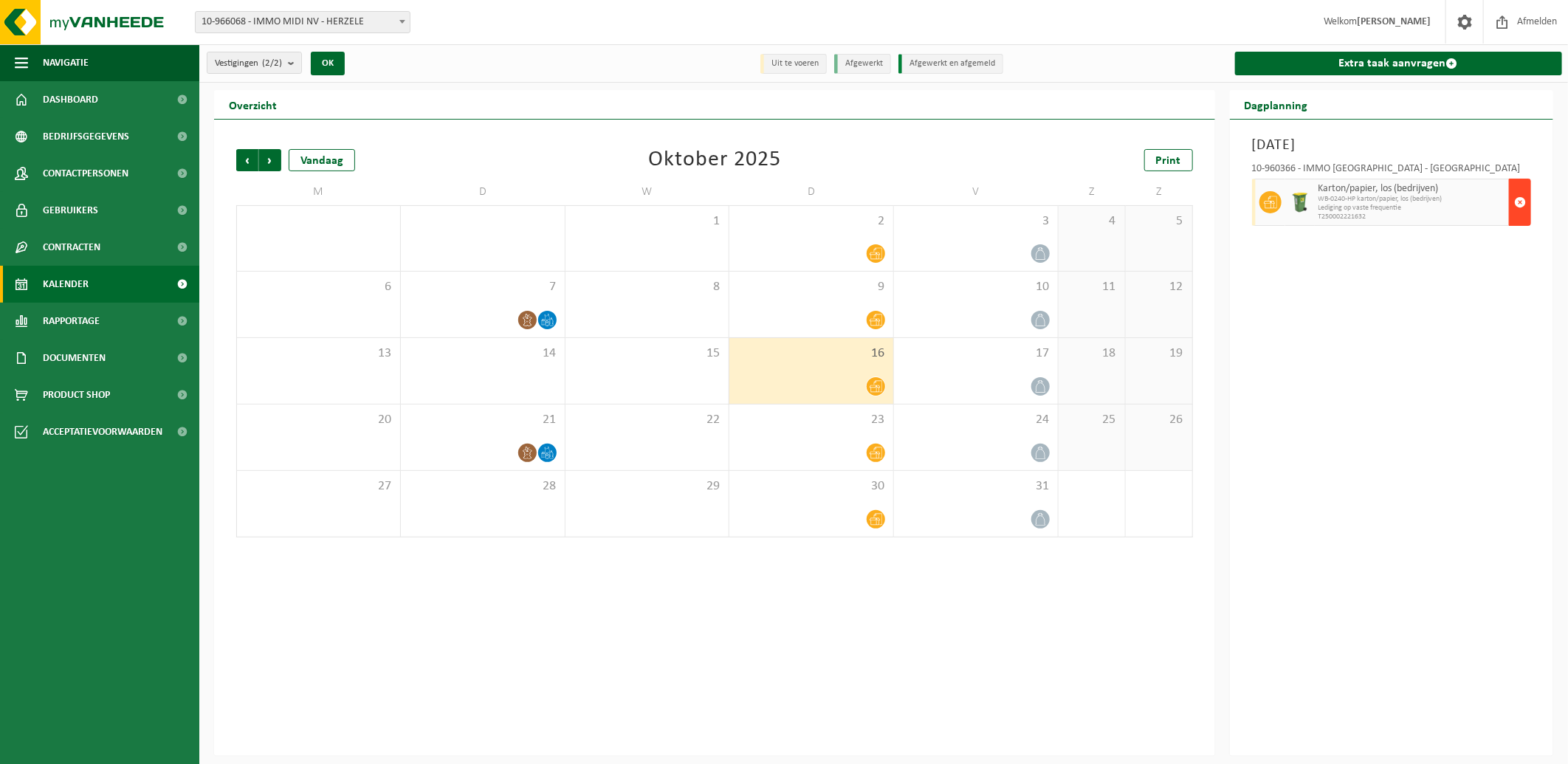
click at [1522, 197] on span "button" at bounding box center [1520, 202] width 12 height 30
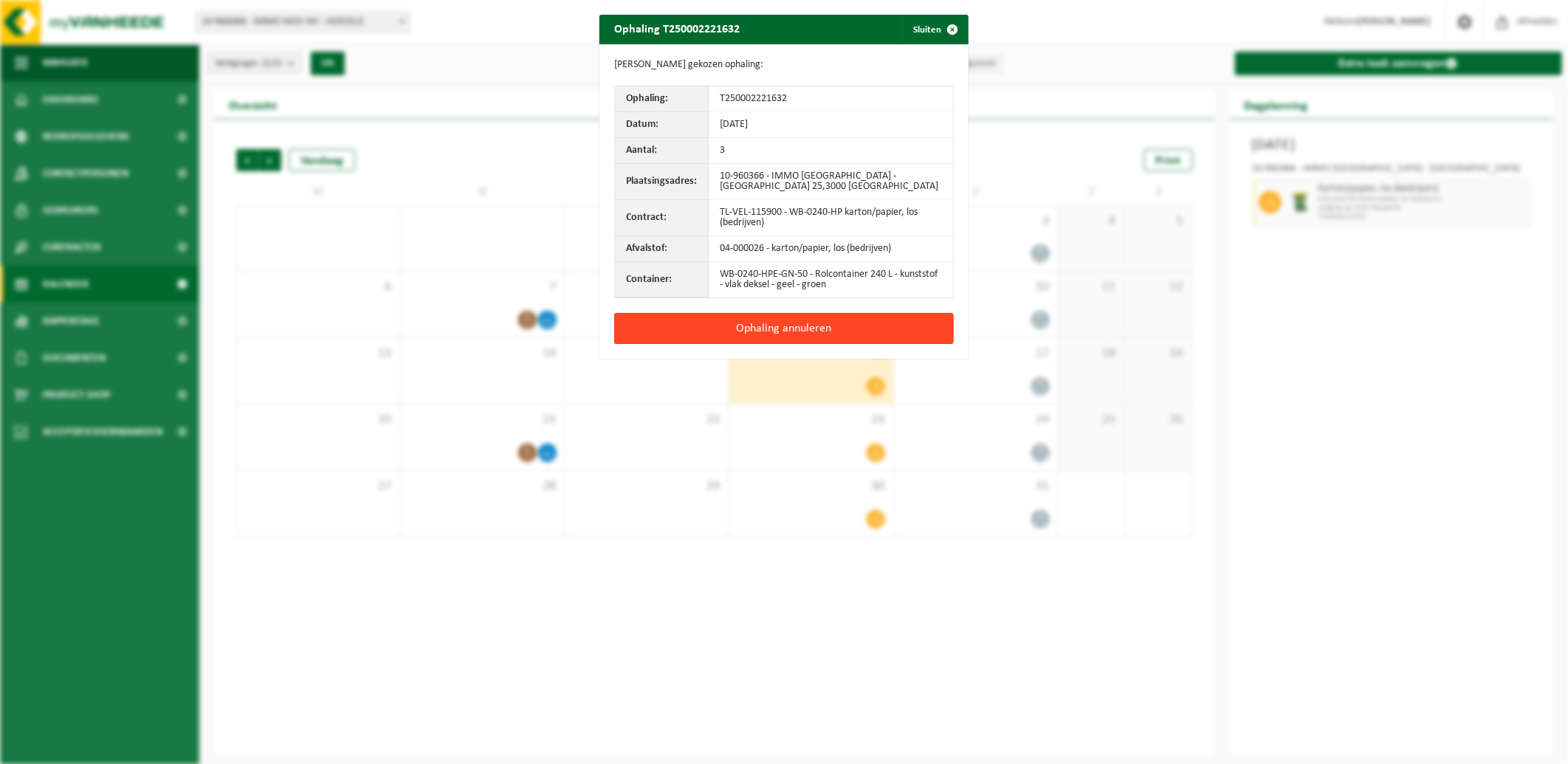
click at [817, 329] on button "Ophaling annuleren" at bounding box center [784, 328] width 340 height 31
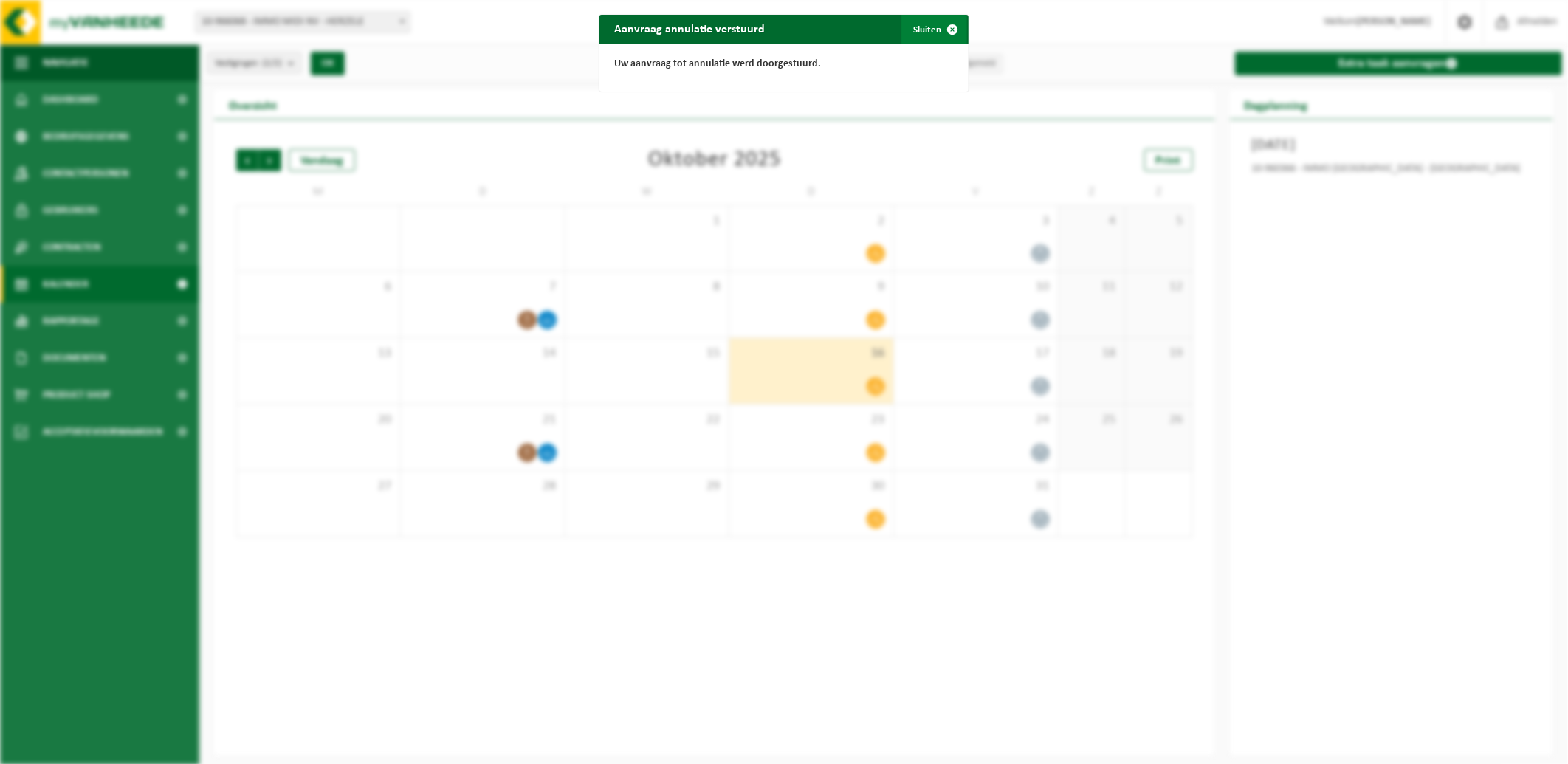
click at [937, 27] on span "button" at bounding box center [952, 30] width 30 height 30
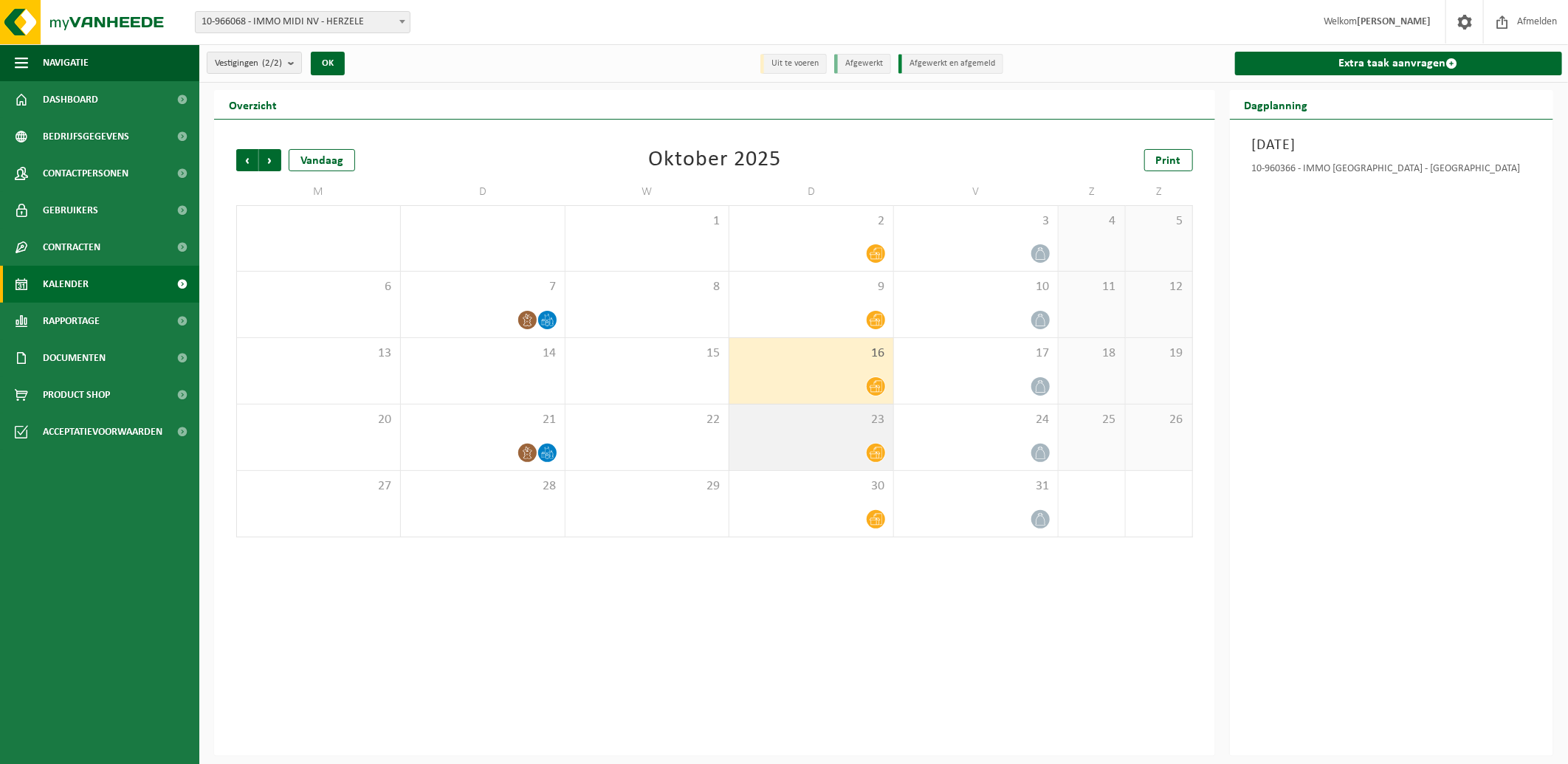
click at [869, 446] on span at bounding box center [876, 452] width 19 height 19
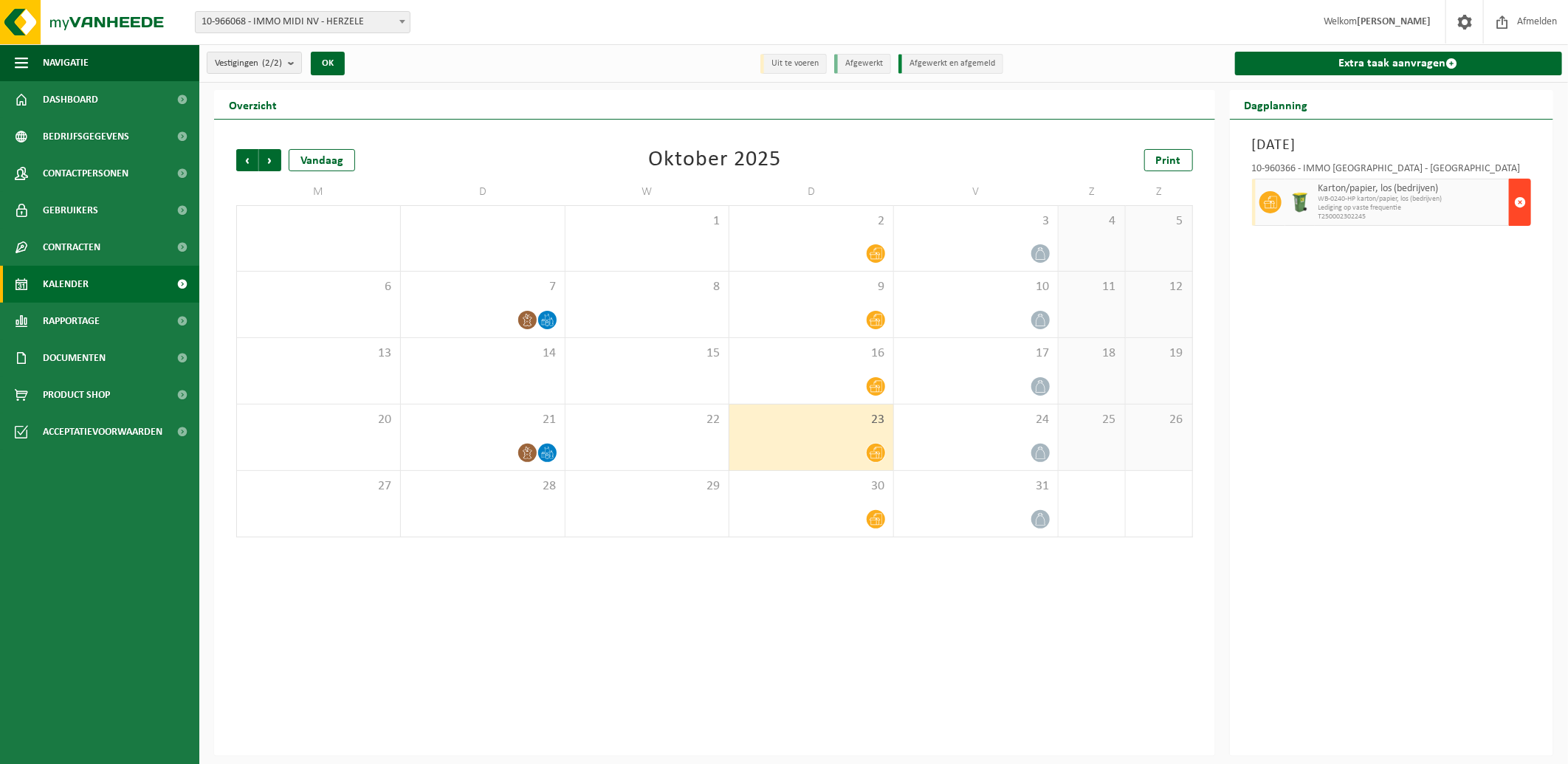
click at [1517, 201] on span "button" at bounding box center [1520, 202] width 12 height 30
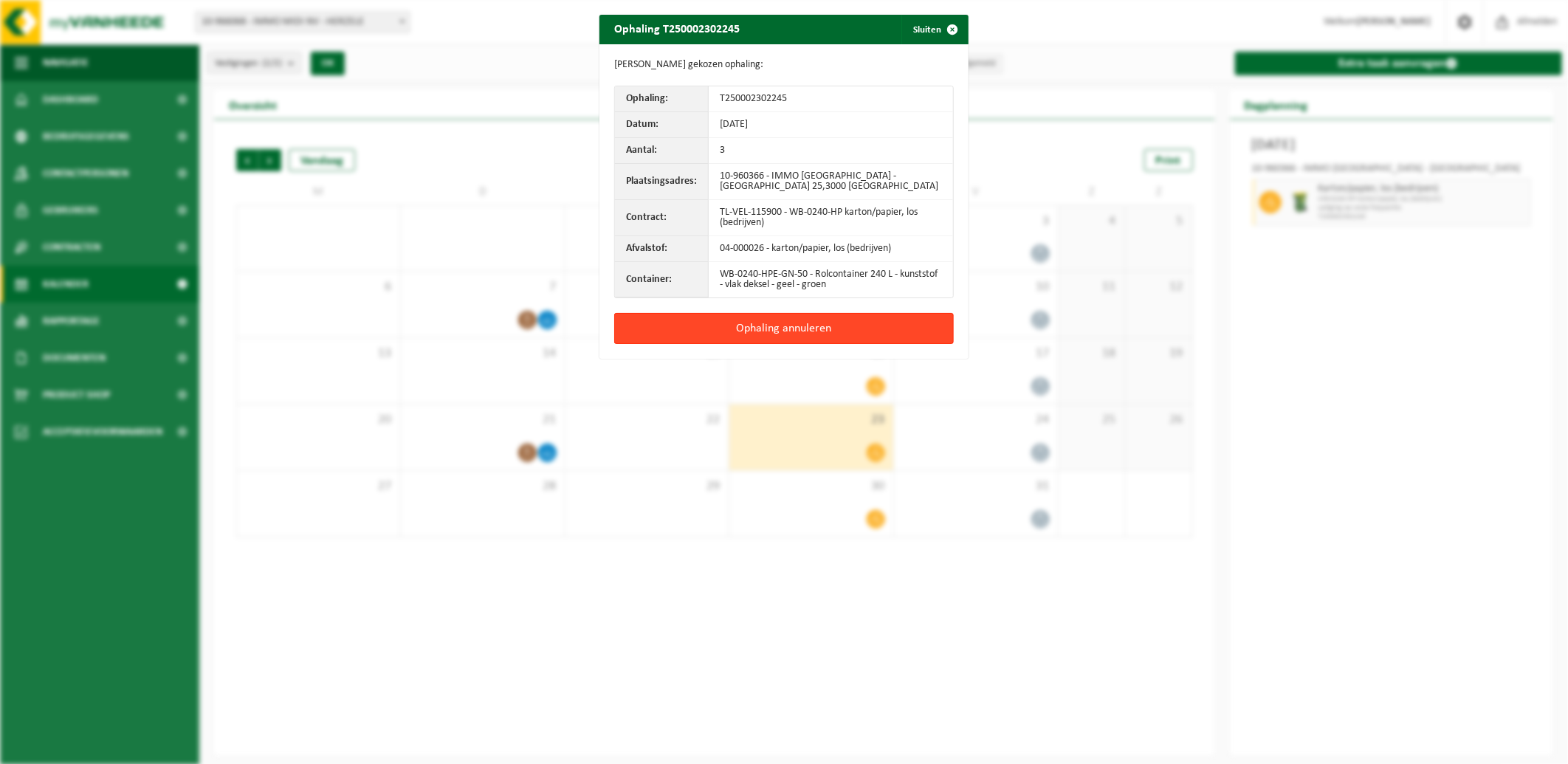
click at [755, 329] on button "Ophaling annuleren" at bounding box center [784, 328] width 340 height 31
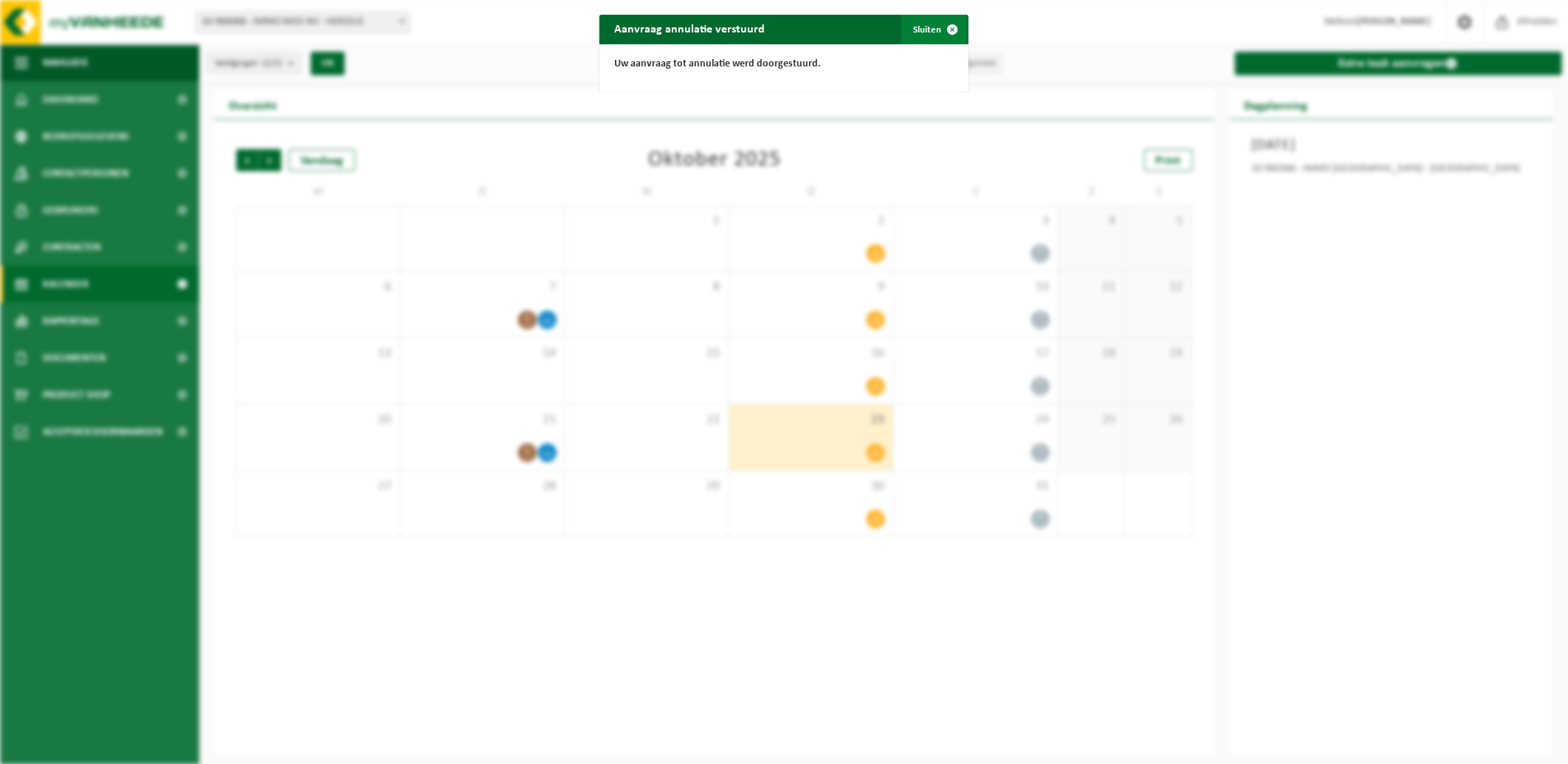
click at [937, 24] on span "button" at bounding box center [952, 30] width 30 height 30
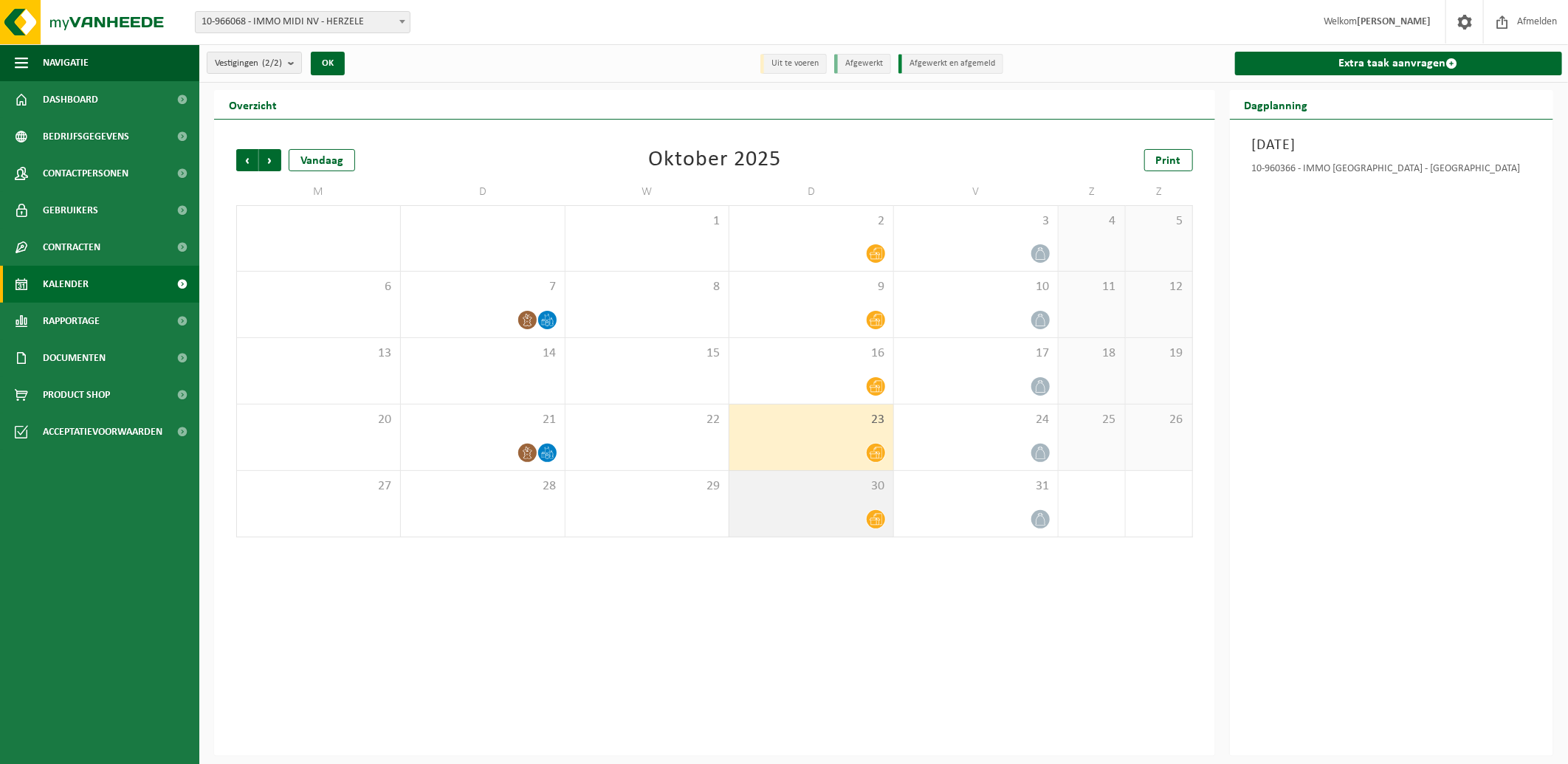
click at [867, 518] on span at bounding box center [876, 519] width 19 height 19
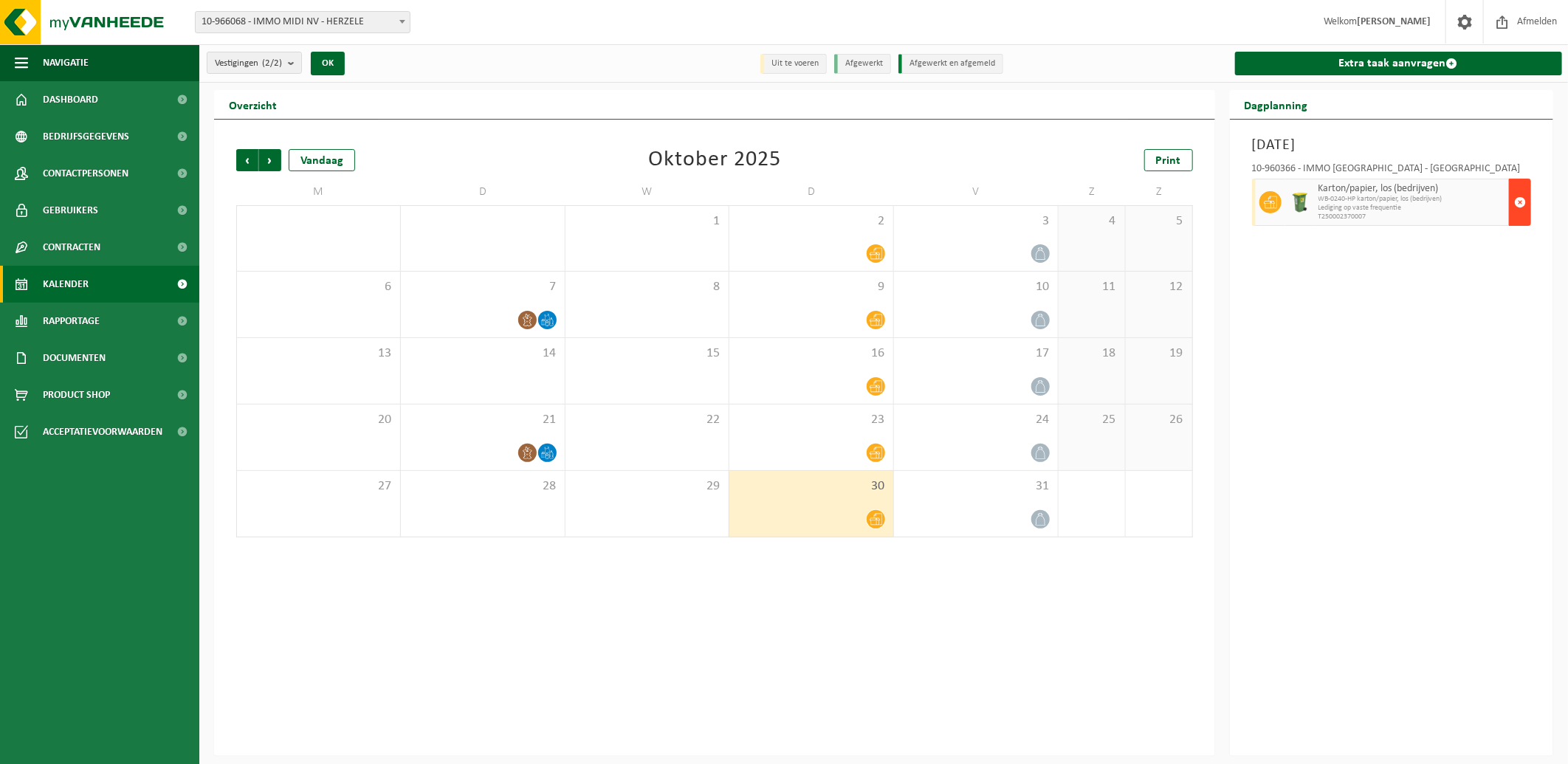
click at [1520, 200] on span "button" at bounding box center [1520, 202] width 12 height 30
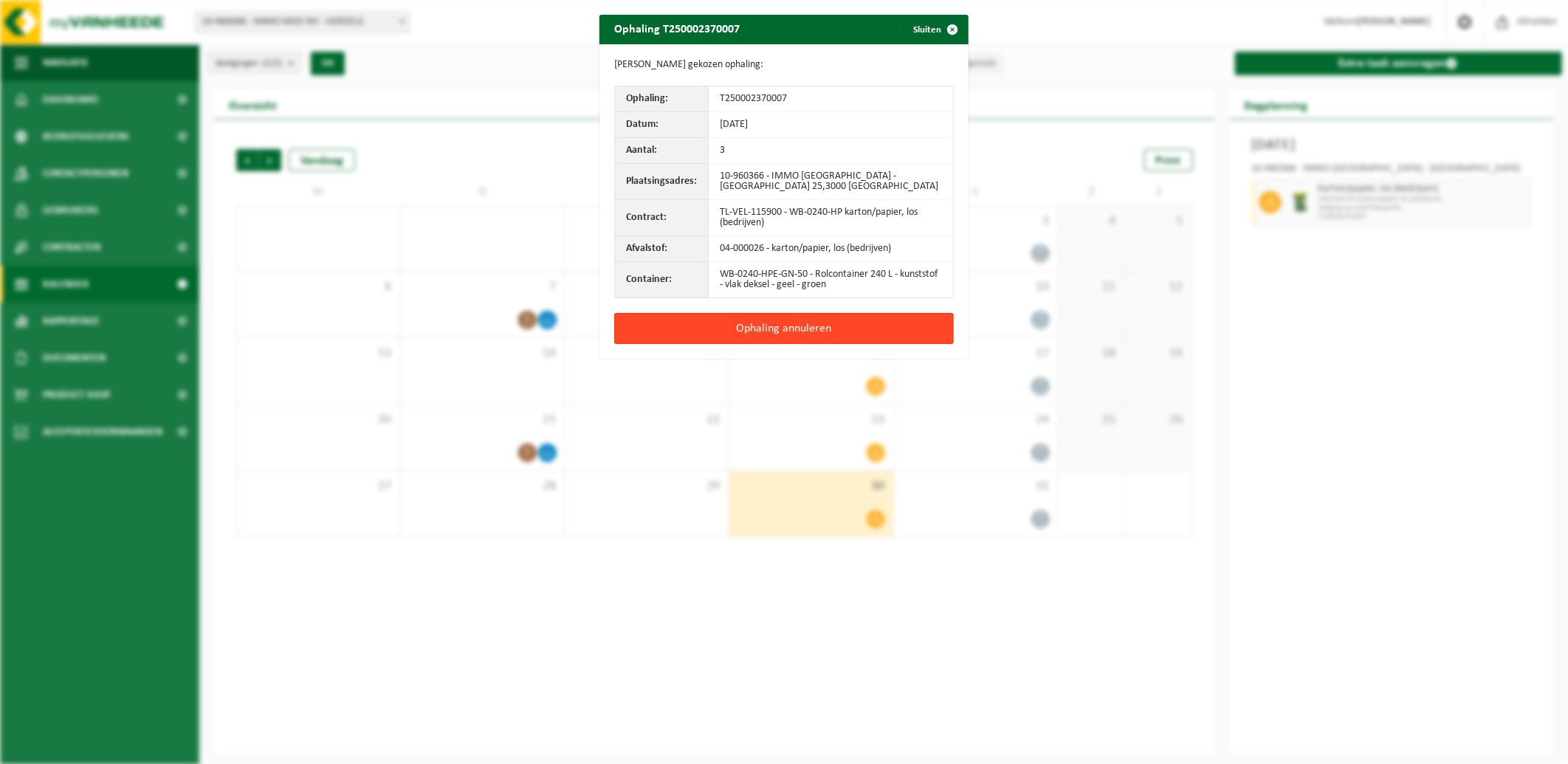
click at [870, 333] on button "Ophaling annuleren" at bounding box center [784, 328] width 340 height 31
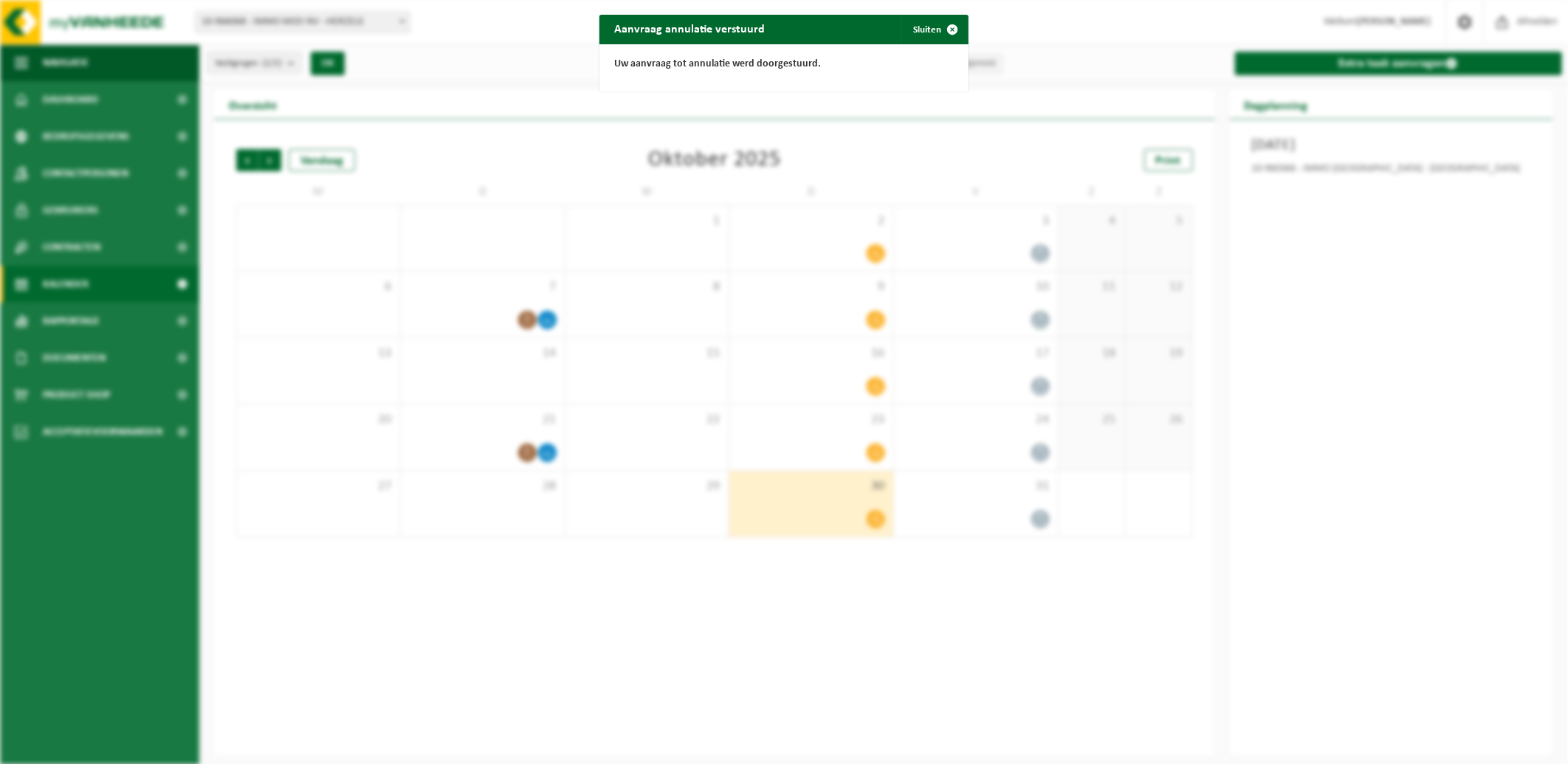
click at [875, 247] on div "Aanvraag annulatie verstuurd Sluiten Uw aanvraag tot annulatie werd doorgestuur…" at bounding box center [784, 382] width 1568 height 764
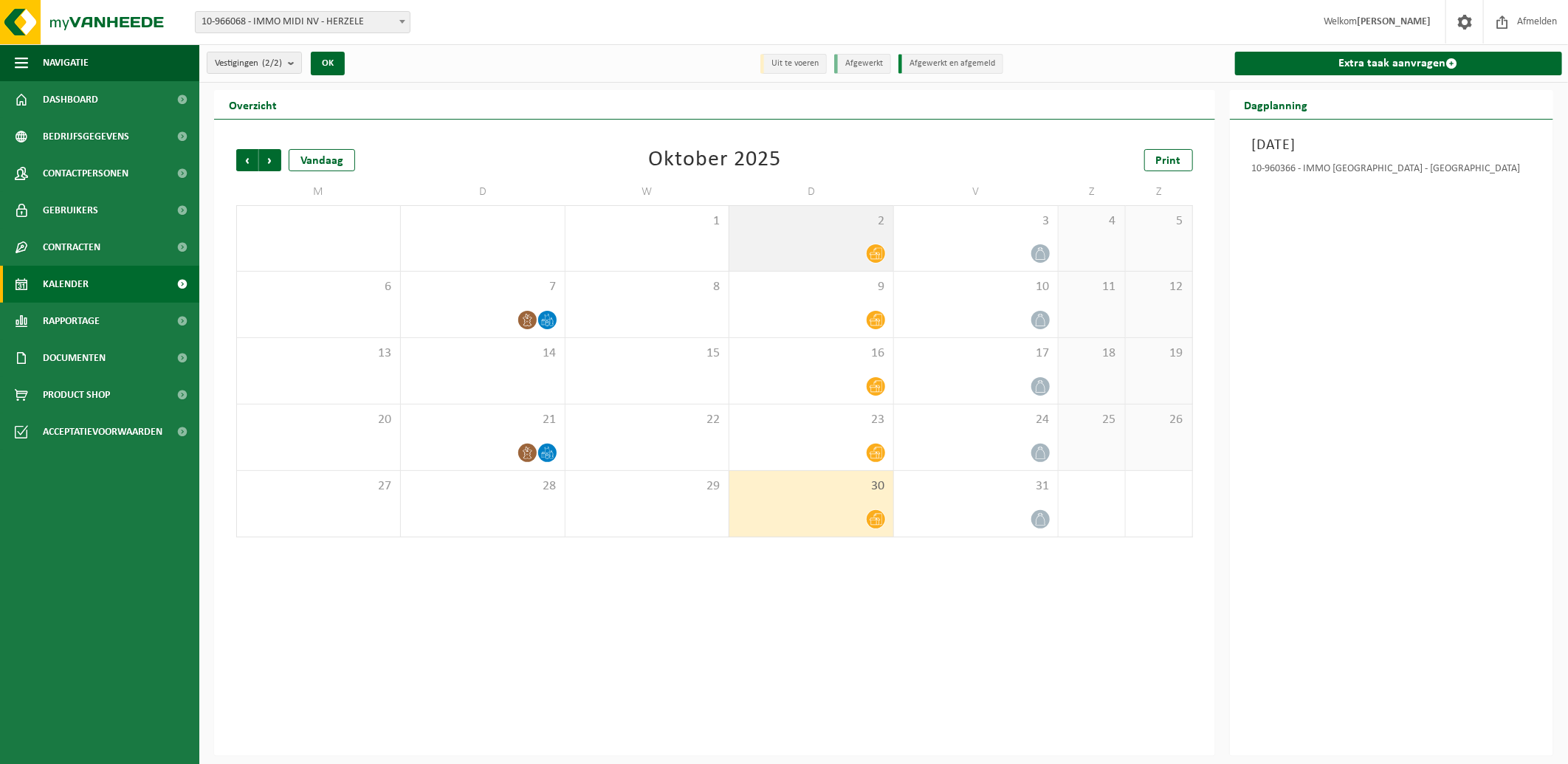
click at [875, 244] on span at bounding box center [876, 253] width 19 height 19
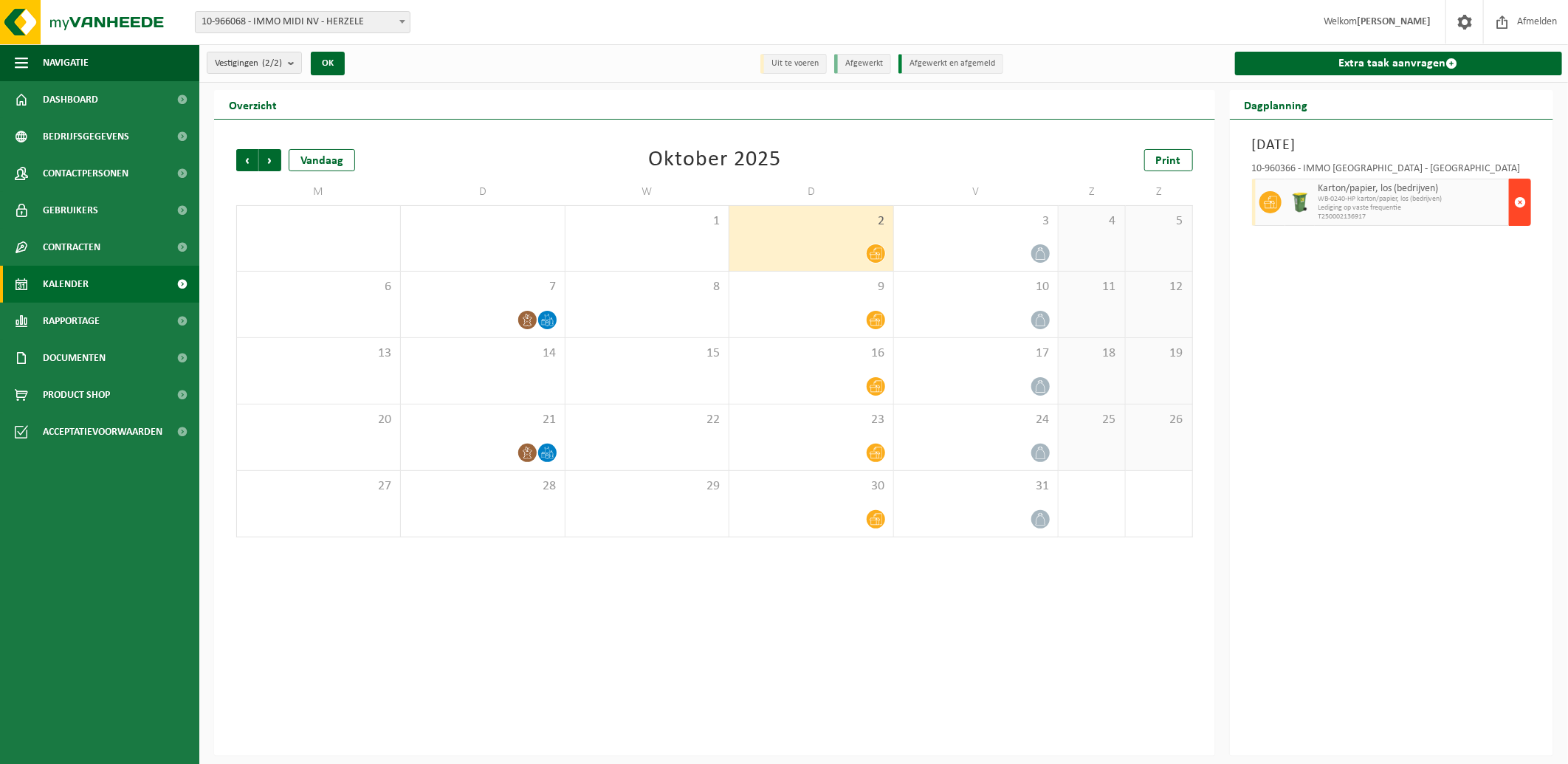
click at [1515, 195] on span "button" at bounding box center [1520, 202] width 12 height 30
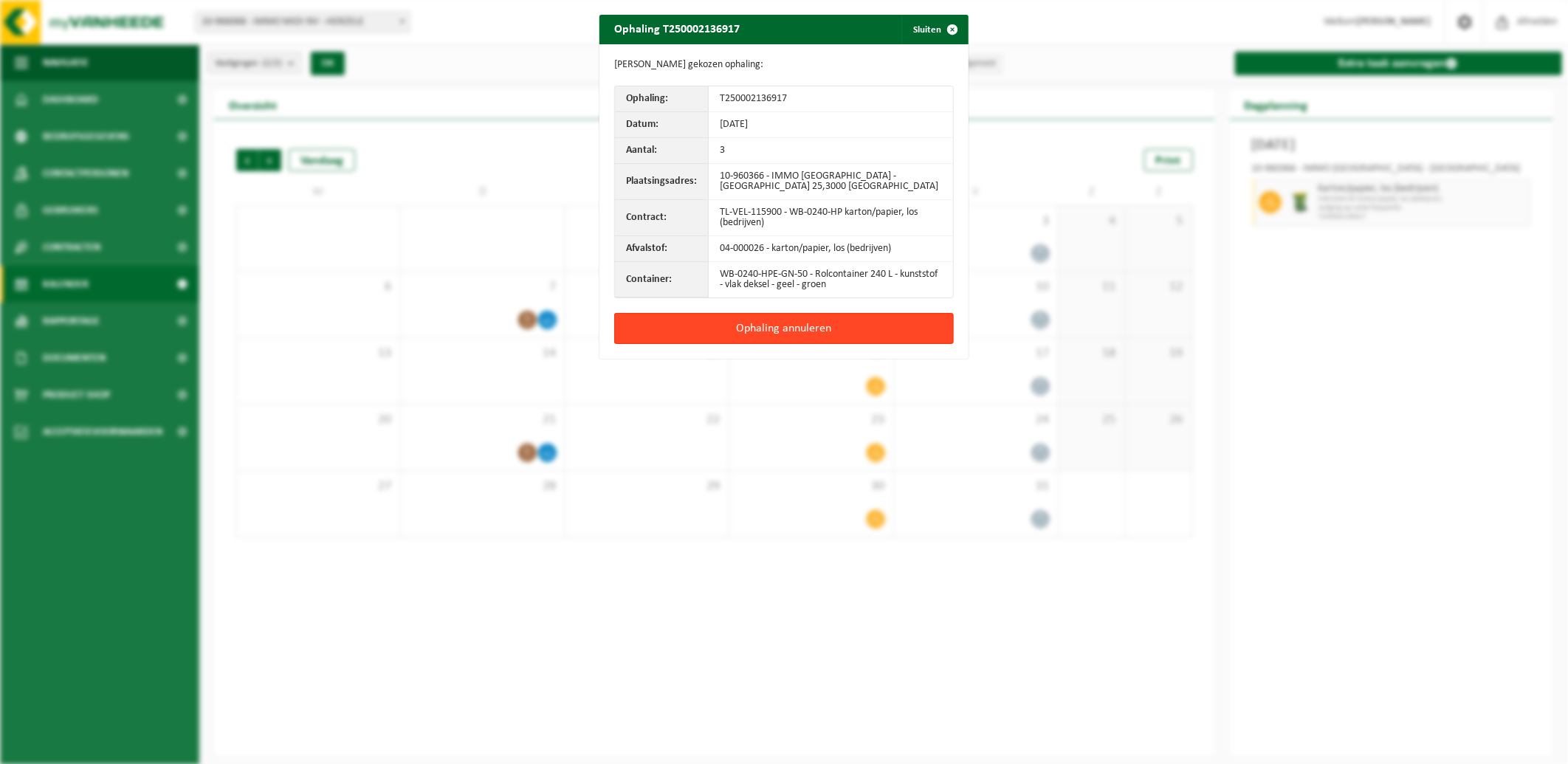
click at [766, 330] on button "Ophaling annuleren" at bounding box center [784, 328] width 340 height 31
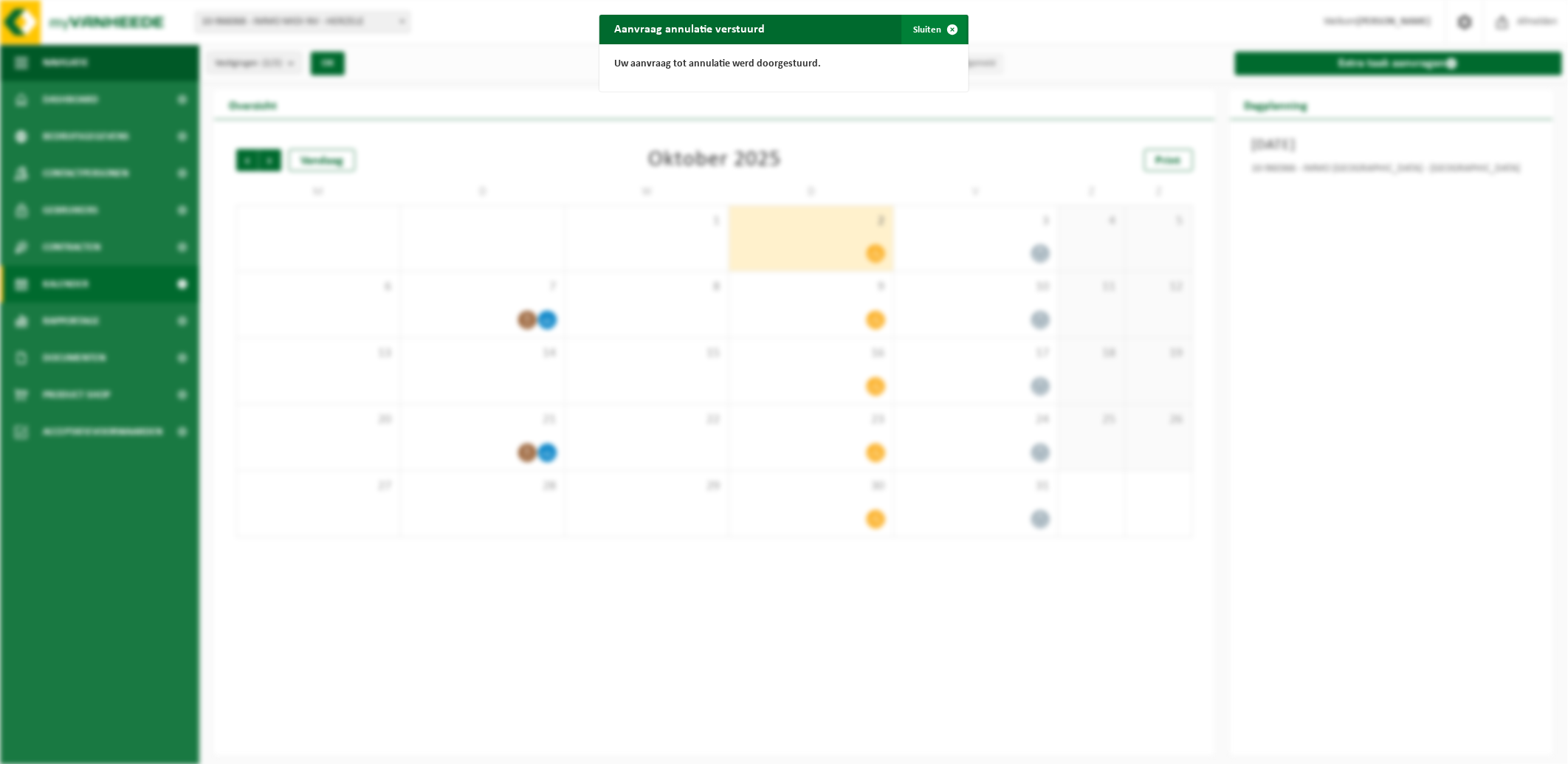
click at [937, 33] on span "button" at bounding box center [952, 30] width 30 height 30
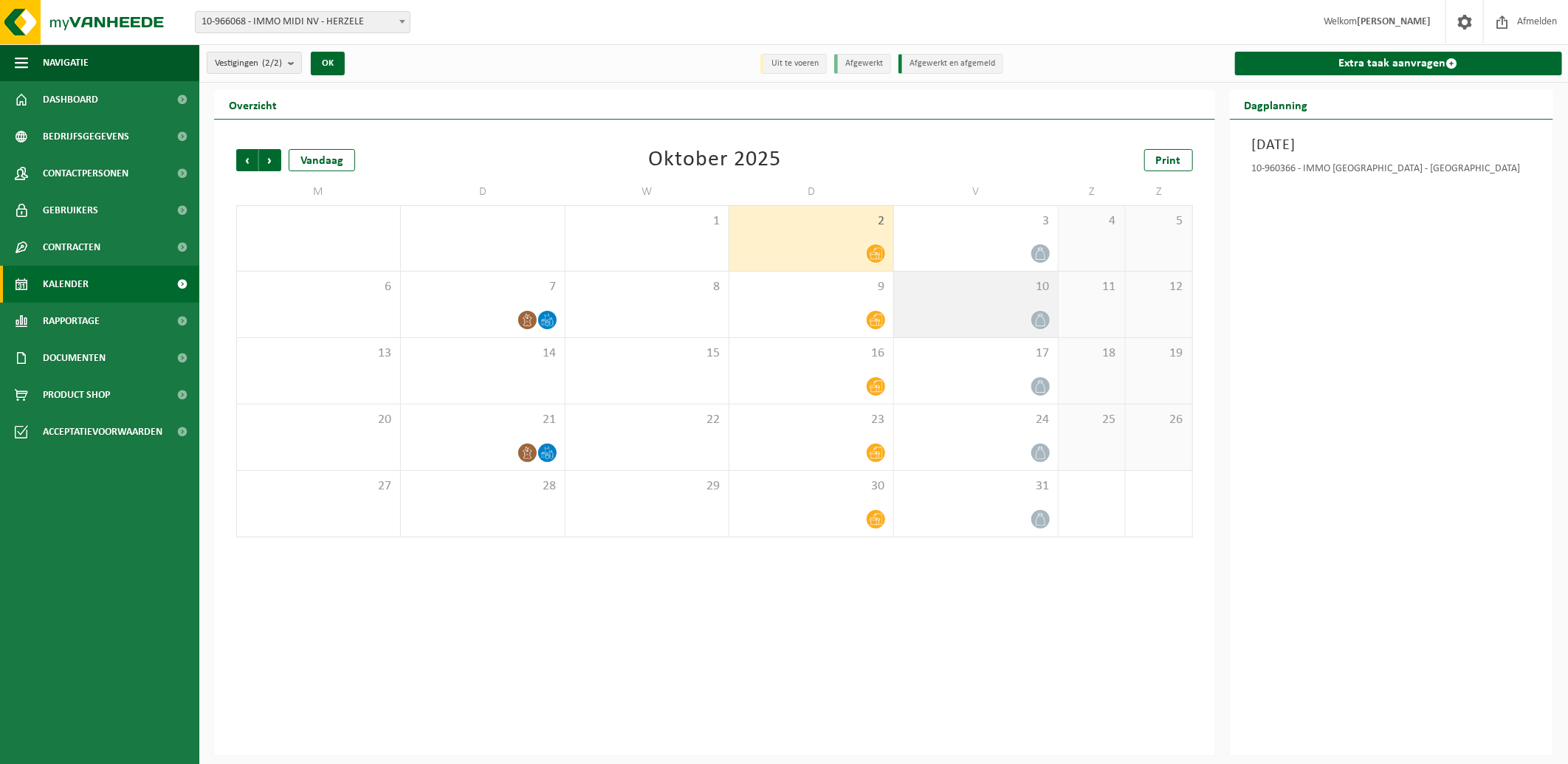
click at [1037, 318] on icon at bounding box center [1041, 320] width 13 height 13
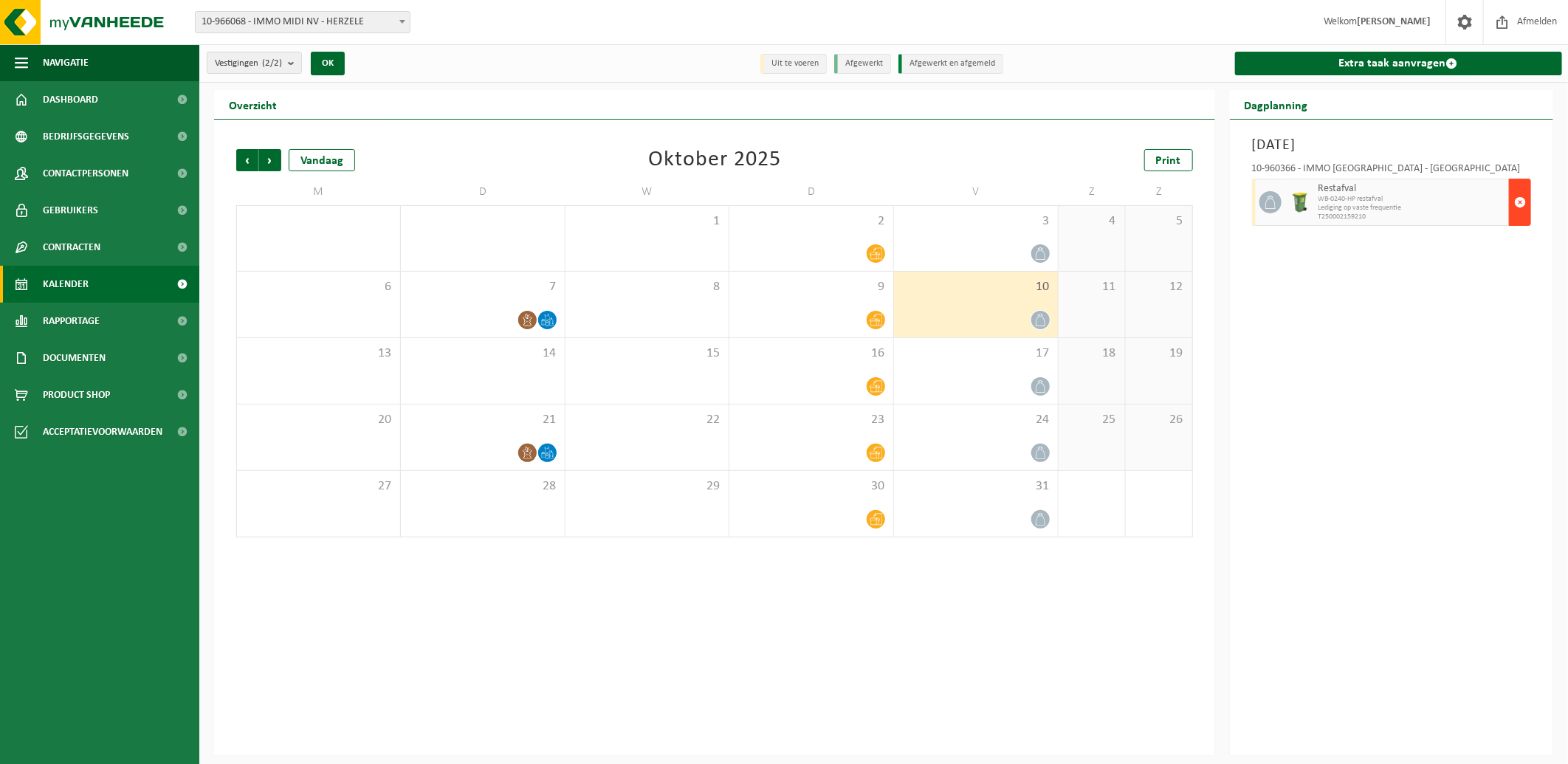
click at [1527, 196] on button "button" at bounding box center [1520, 201] width 22 height 47
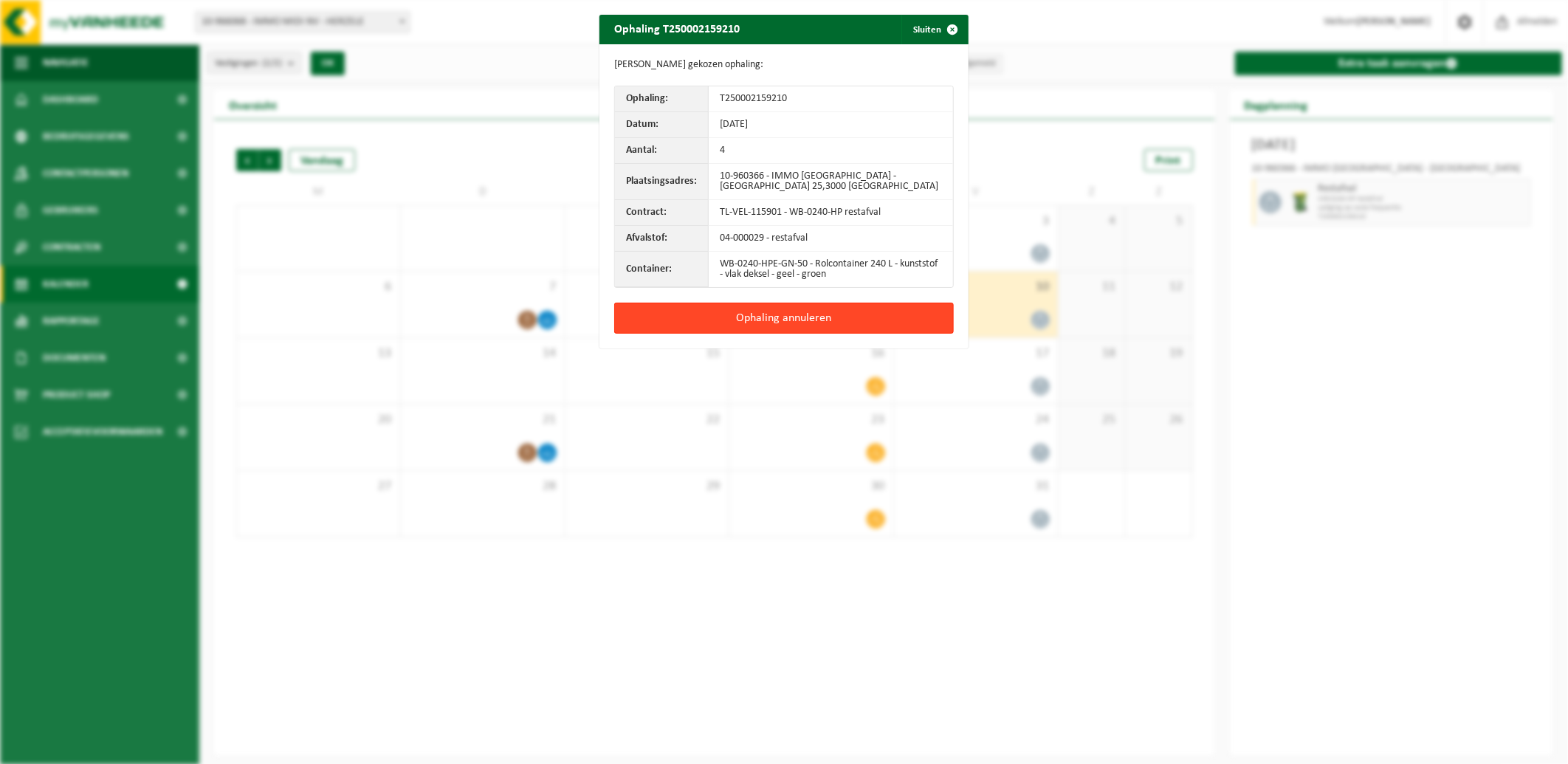
click at [862, 318] on button "Ophaling annuleren" at bounding box center [784, 318] width 340 height 31
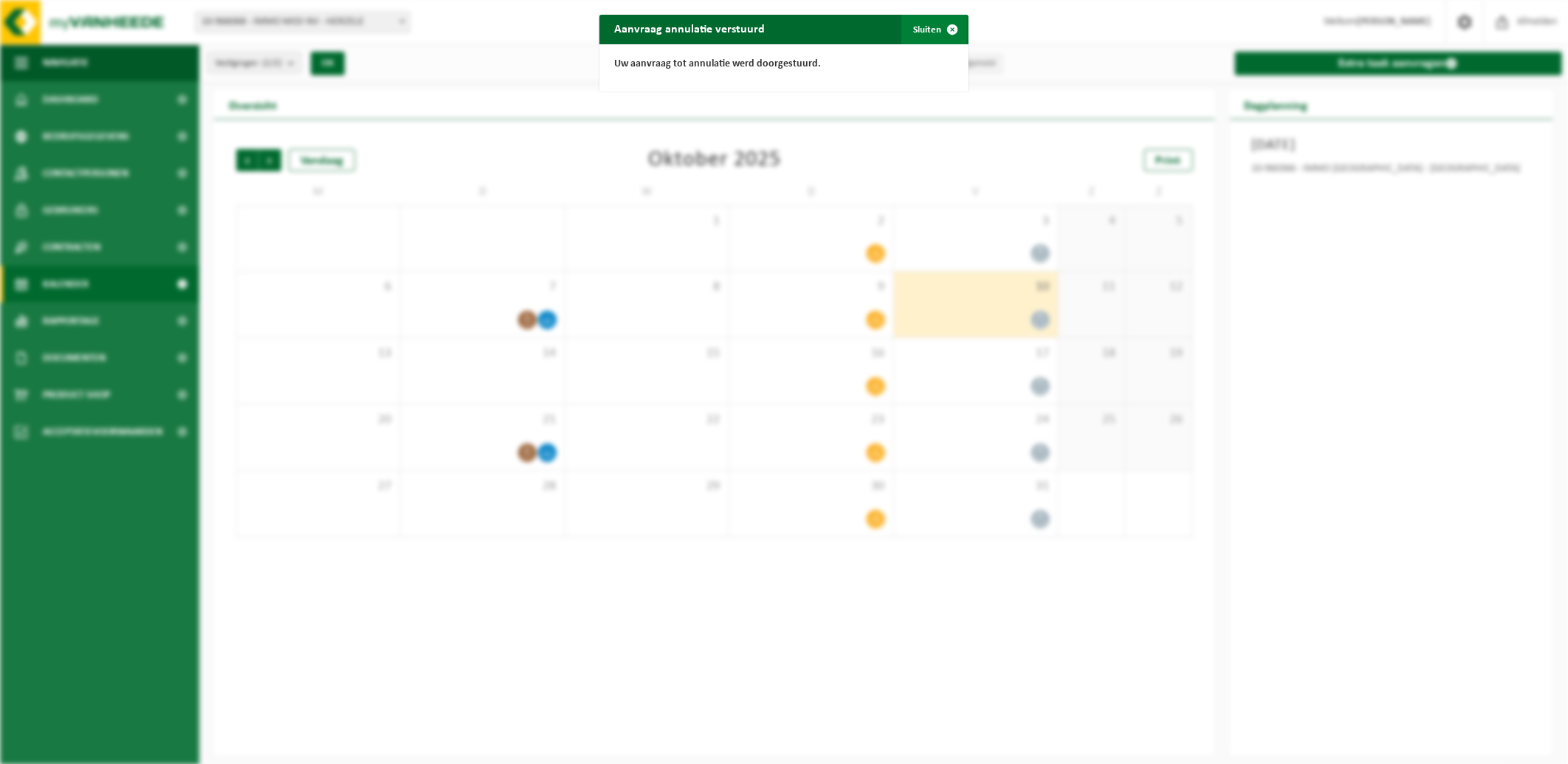
click at [925, 30] on button "Sluiten" at bounding box center [934, 30] width 66 height 30
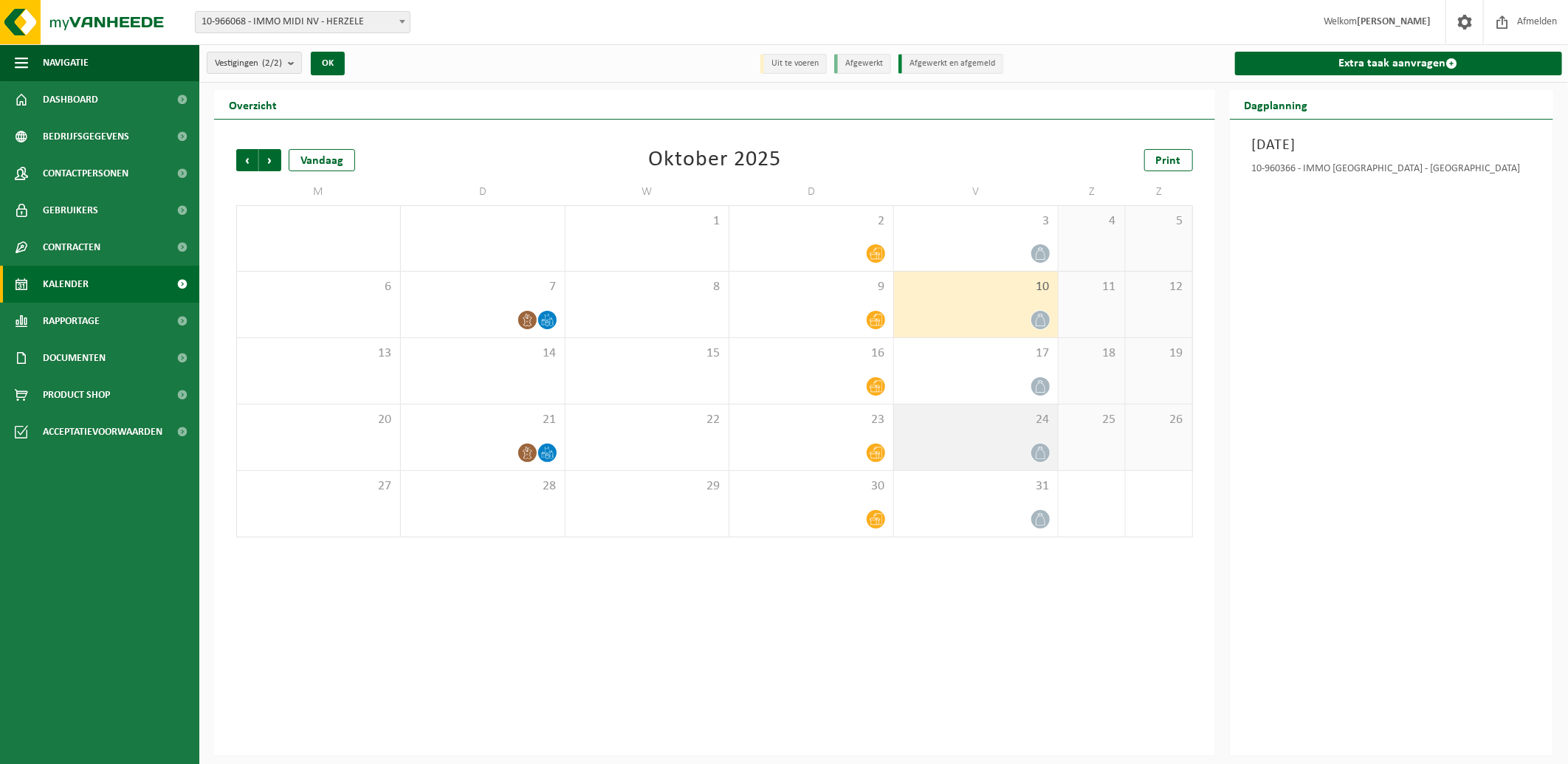
click at [1051, 446] on div "24" at bounding box center [976, 437] width 164 height 66
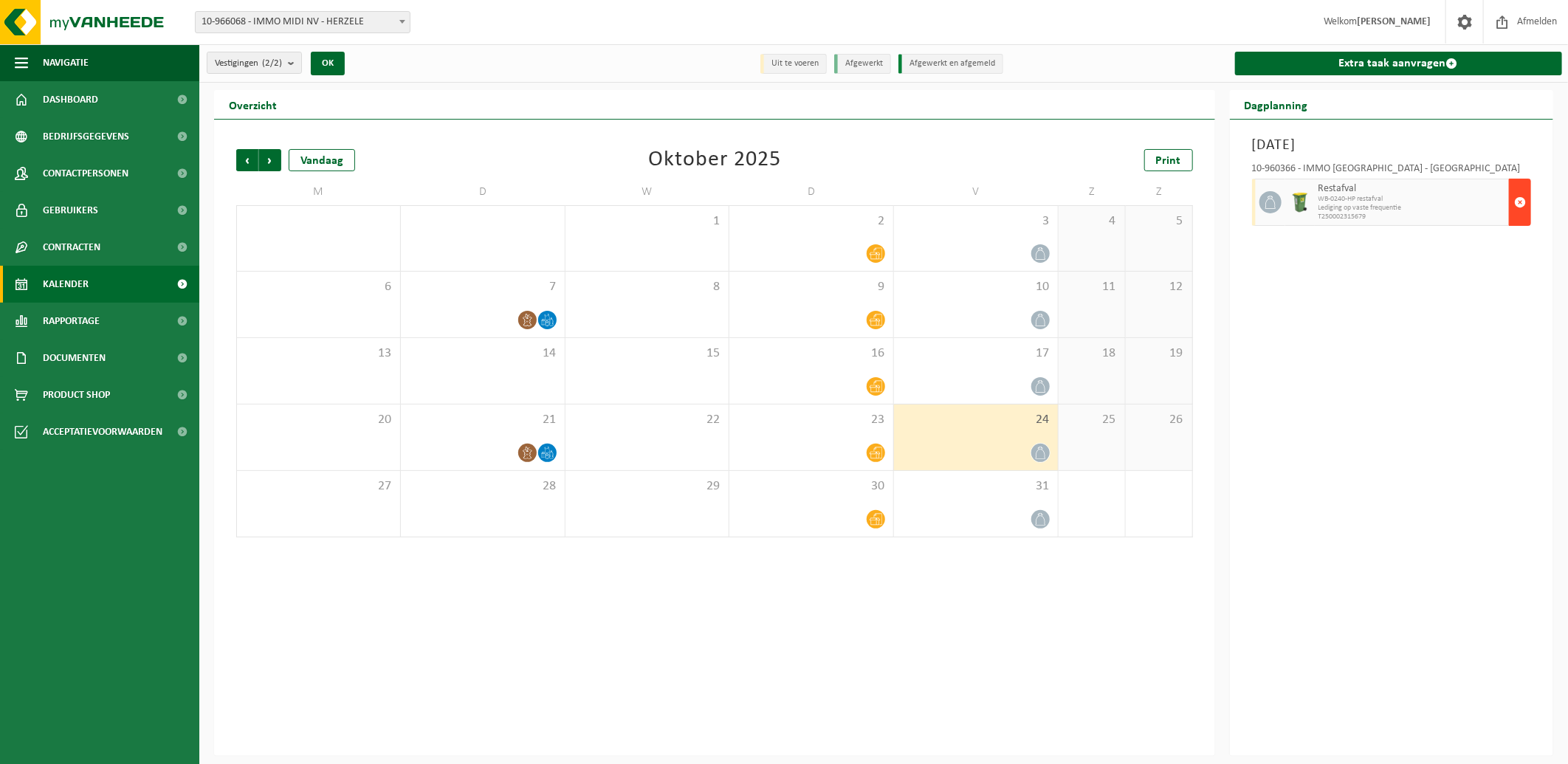
click at [1516, 205] on span "button" at bounding box center [1520, 202] width 12 height 30
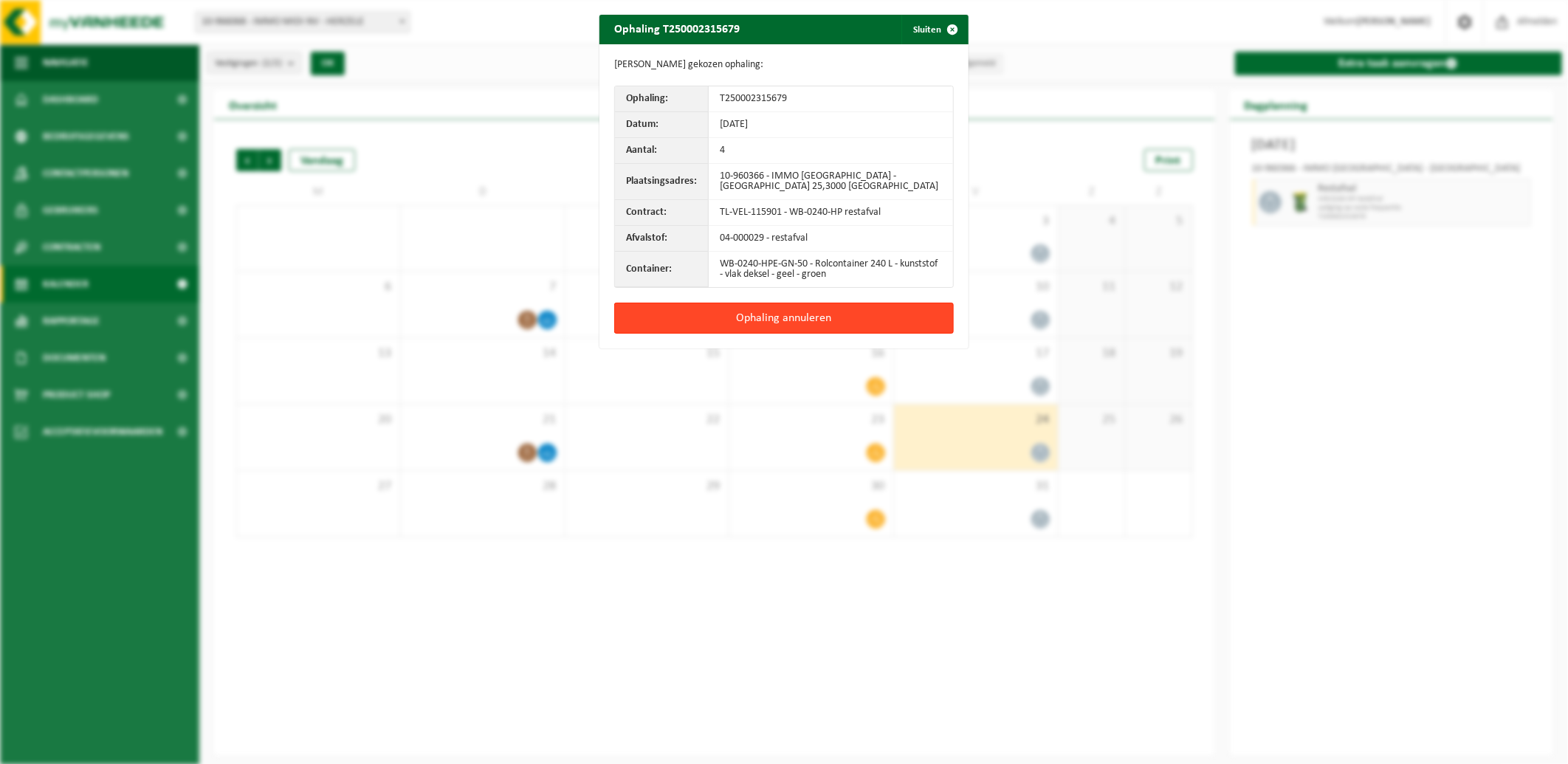
click at [815, 318] on button "Ophaling annuleren" at bounding box center [784, 318] width 340 height 31
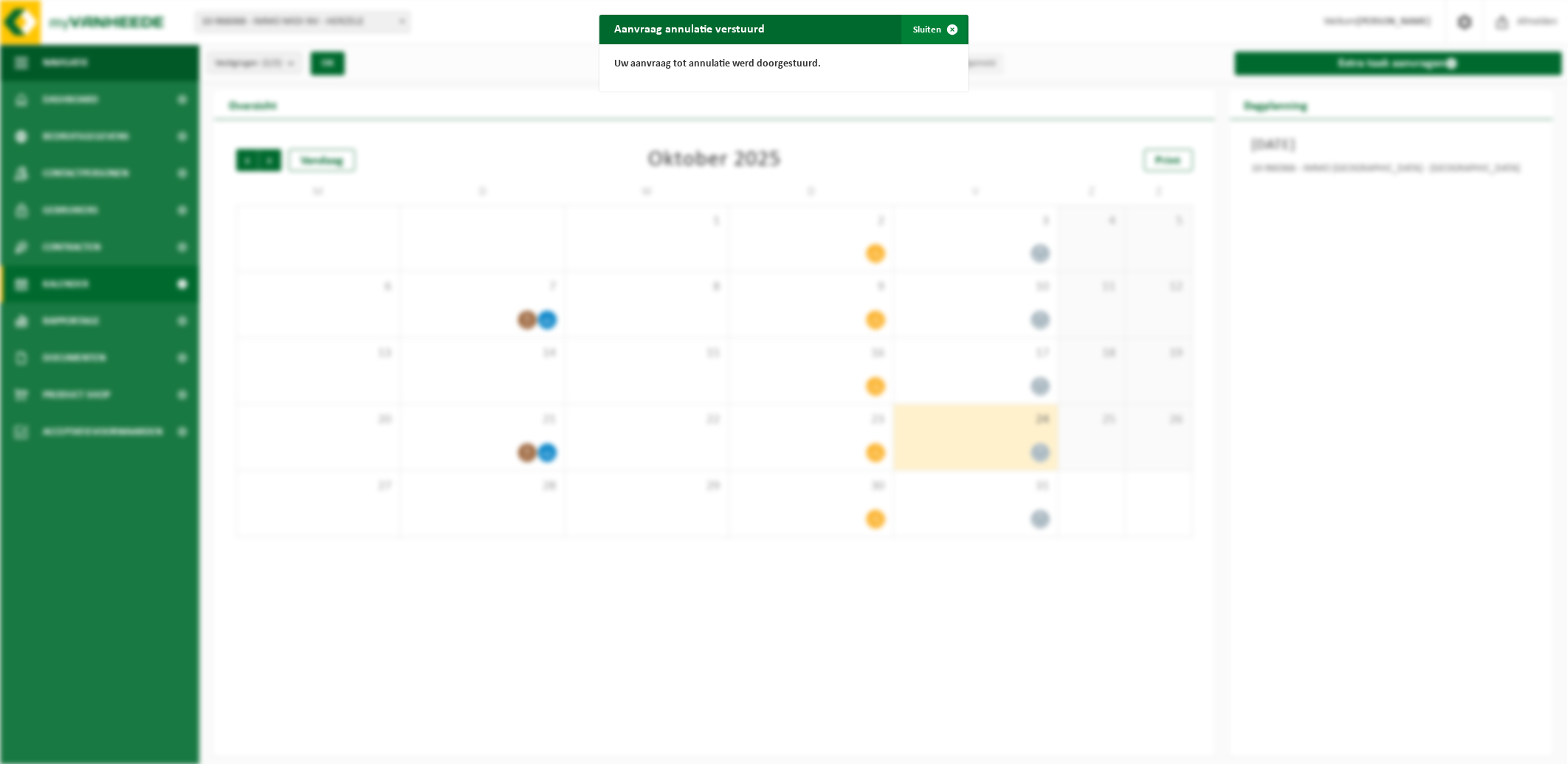
click at [925, 32] on button "Sluiten" at bounding box center [934, 30] width 66 height 30
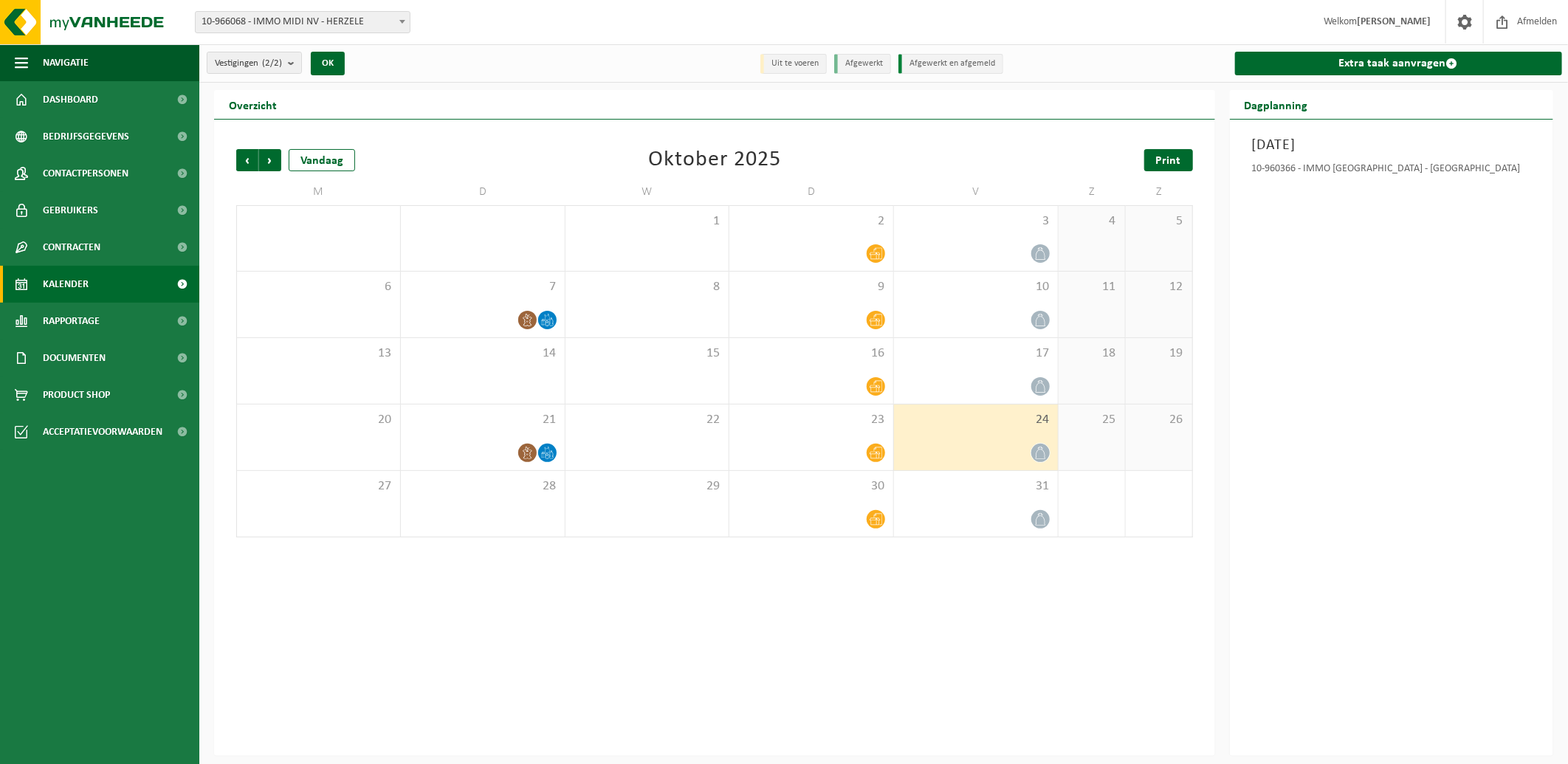
click at [1165, 160] on span "Print" at bounding box center [1169, 161] width 25 height 12
click at [274, 155] on span "Volgende" at bounding box center [270, 160] width 22 height 22
